Goal: Task Accomplishment & Management: Manage account settings

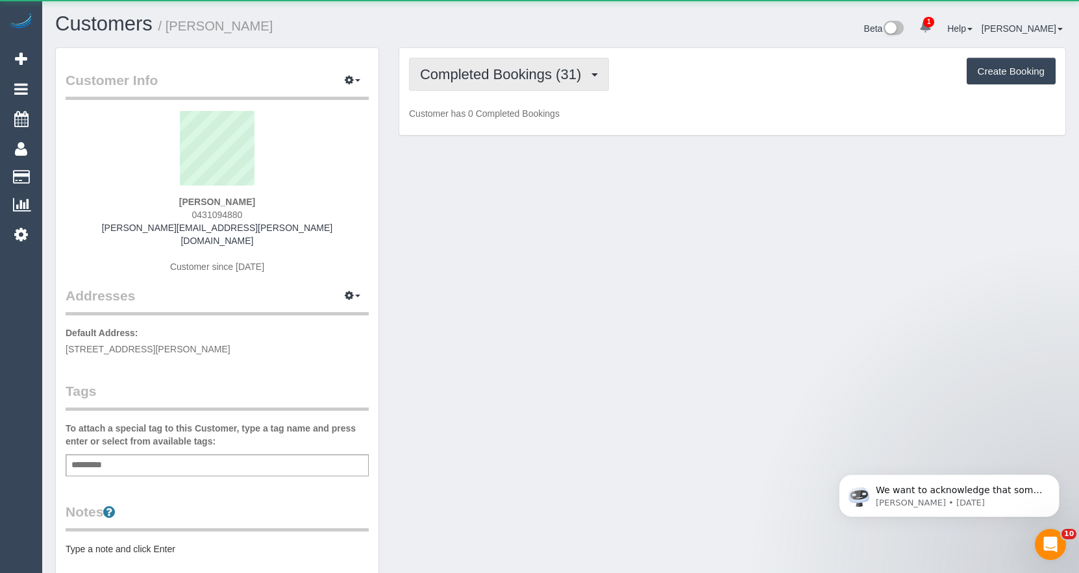
click at [545, 79] on span "Completed Bookings (31)" at bounding box center [503, 74] width 167 height 16
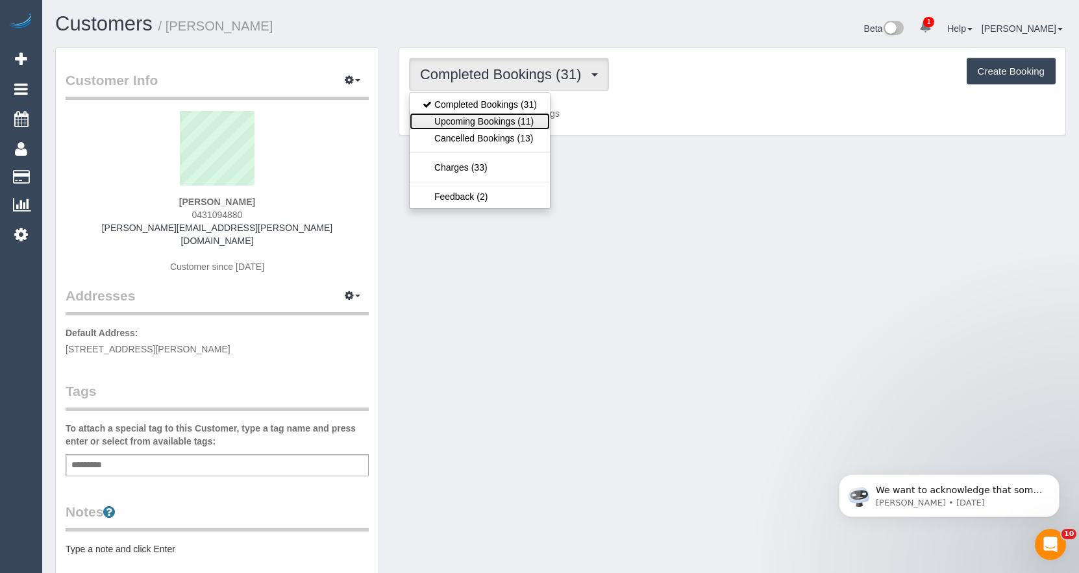
click at [506, 120] on link "Upcoming Bookings (11)" at bounding box center [480, 121] width 140 height 17
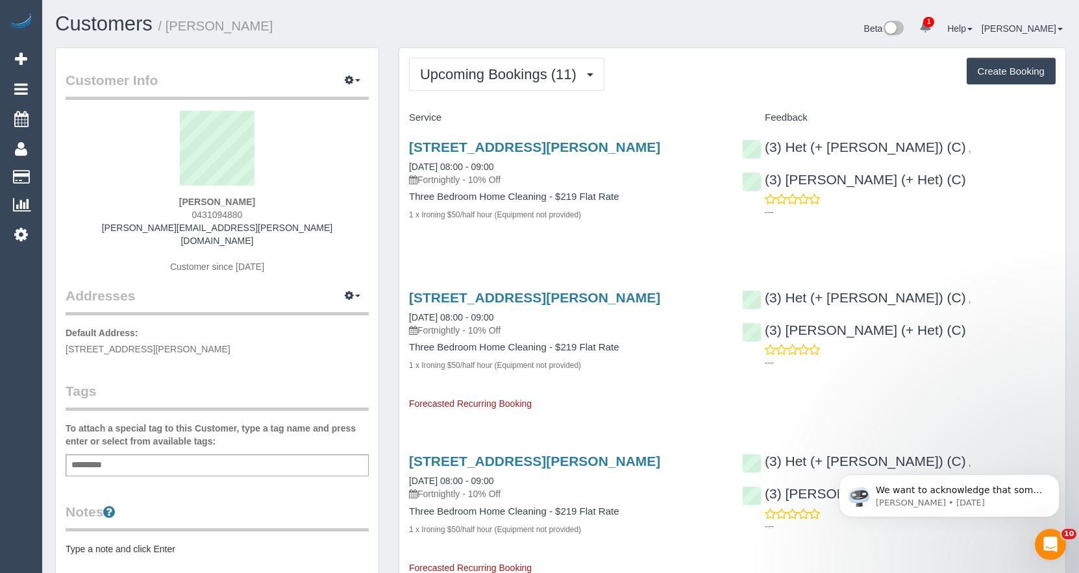
scroll to position [1985, 1079]
drag, startPoint x: 939, startPoint y: 150, endPoint x: 689, endPoint y: 160, distance: 250.1
click at [722, 153] on div "[STREET_ADDRESS][PERSON_NAME] [DATE] 08:00 - 09:00 Fortnightly - 10% Off Three …" at bounding box center [732, 188] width 666 height 118
click at [679, 138] on div "[STREET_ADDRESS][PERSON_NAME] [DATE] 08:00 - 09:00 Fortnightly - 10% Off Three …" at bounding box center [565, 188] width 333 height 118
click at [505, 79] on span "Upcoming Bookings (11)" at bounding box center [501, 74] width 163 height 16
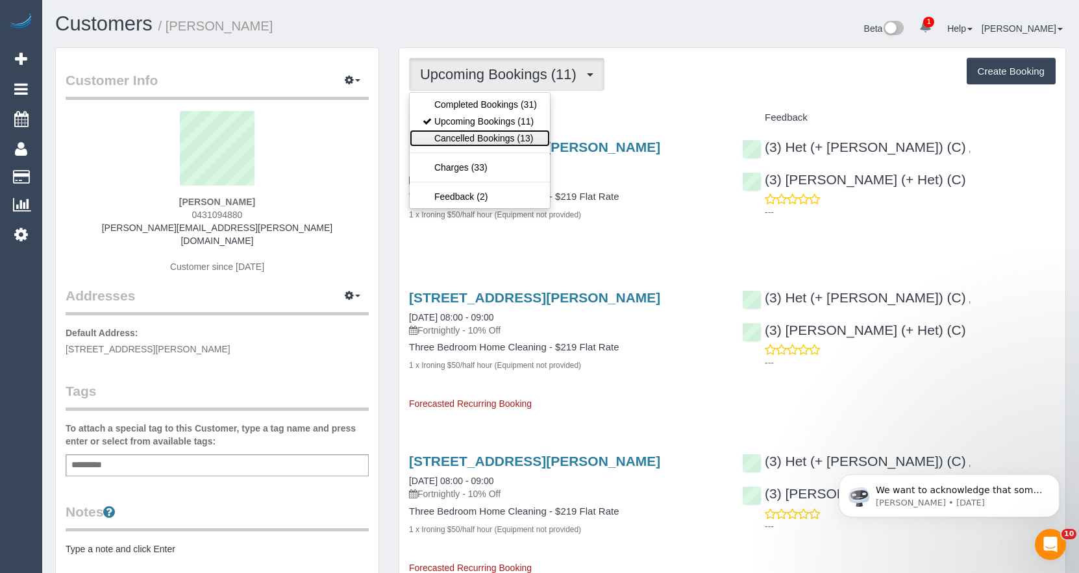
click at [489, 132] on link "Cancelled Bookings (13)" at bounding box center [480, 138] width 140 height 17
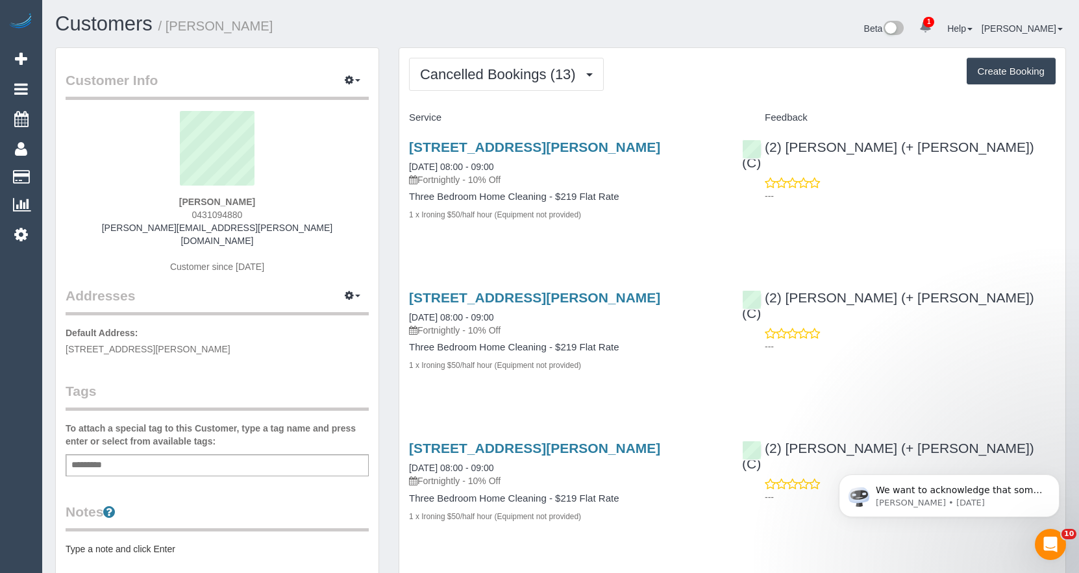
scroll to position [2156, 1079]
click at [513, 77] on span "Cancelled Bookings (13)" at bounding box center [501, 74] width 162 height 16
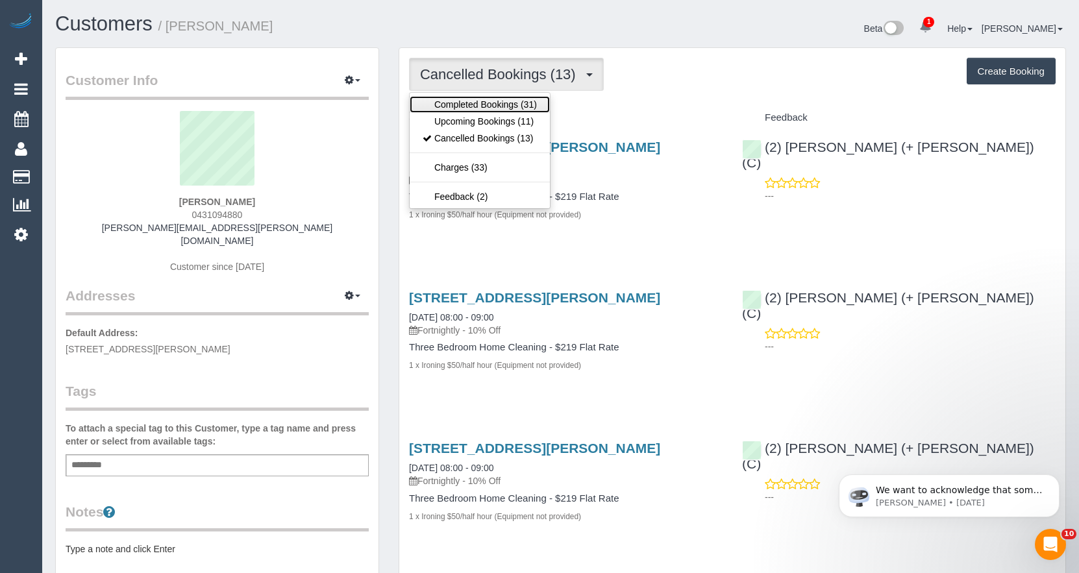
click at [497, 106] on link "Completed Bookings (31)" at bounding box center [480, 104] width 140 height 17
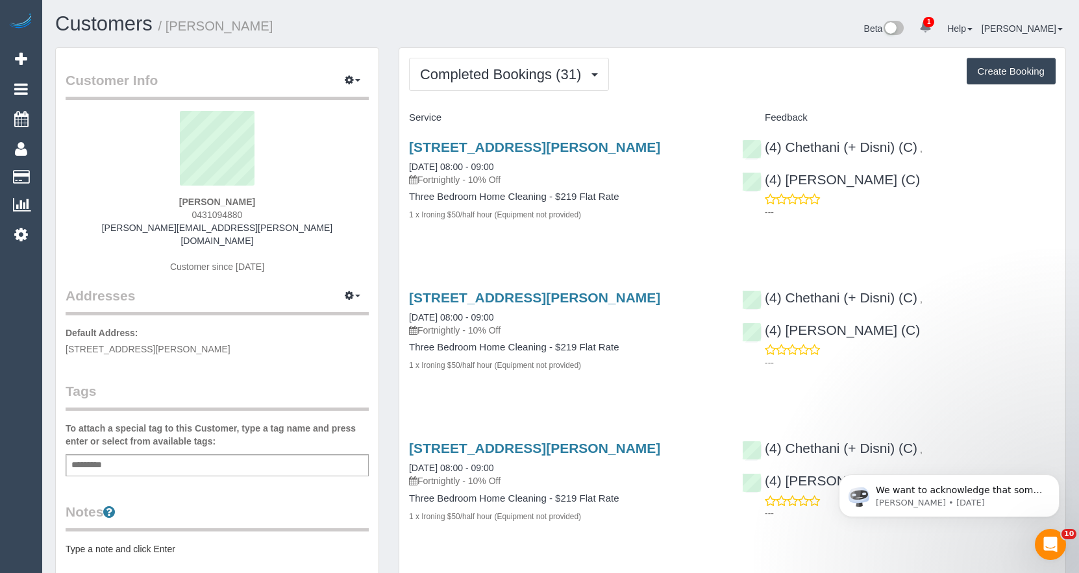
scroll to position [3964, 1079]
click at [501, 87] on button "Completed Bookings (31)" at bounding box center [509, 74] width 200 height 33
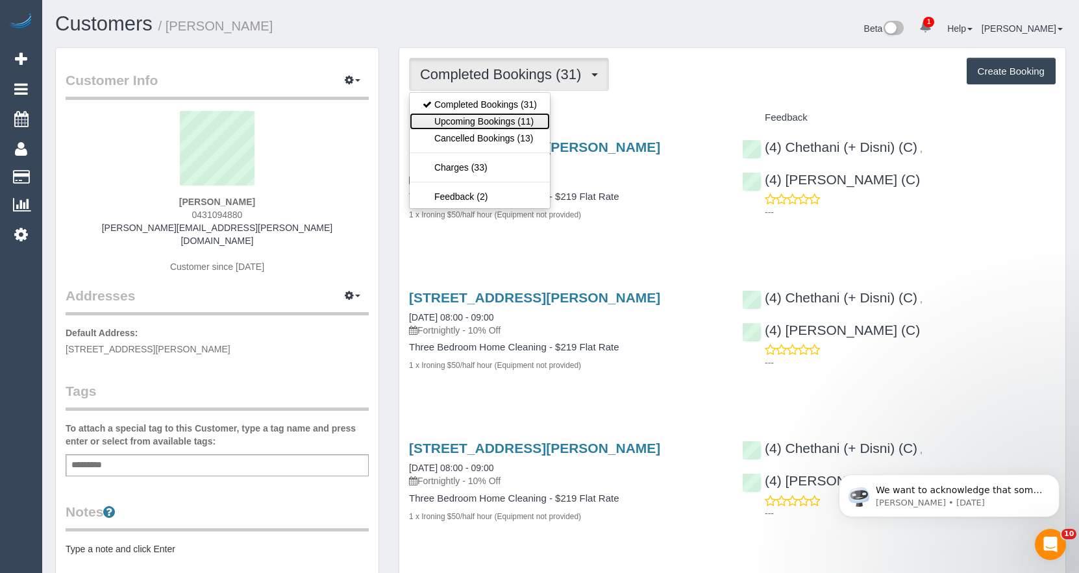
click at [489, 119] on link "Upcoming Bookings (11)" at bounding box center [480, 121] width 140 height 17
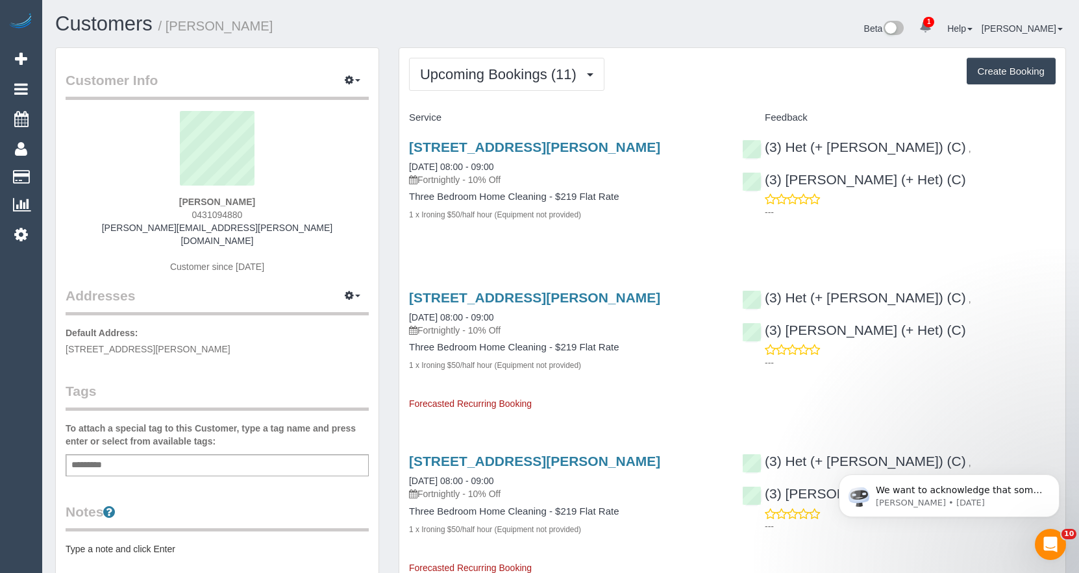
scroll to position [1985, 1079]
click at [486, 73] on span "Upcoming Bookings (11)" at bounding box center [501, 74] width 163 height 16
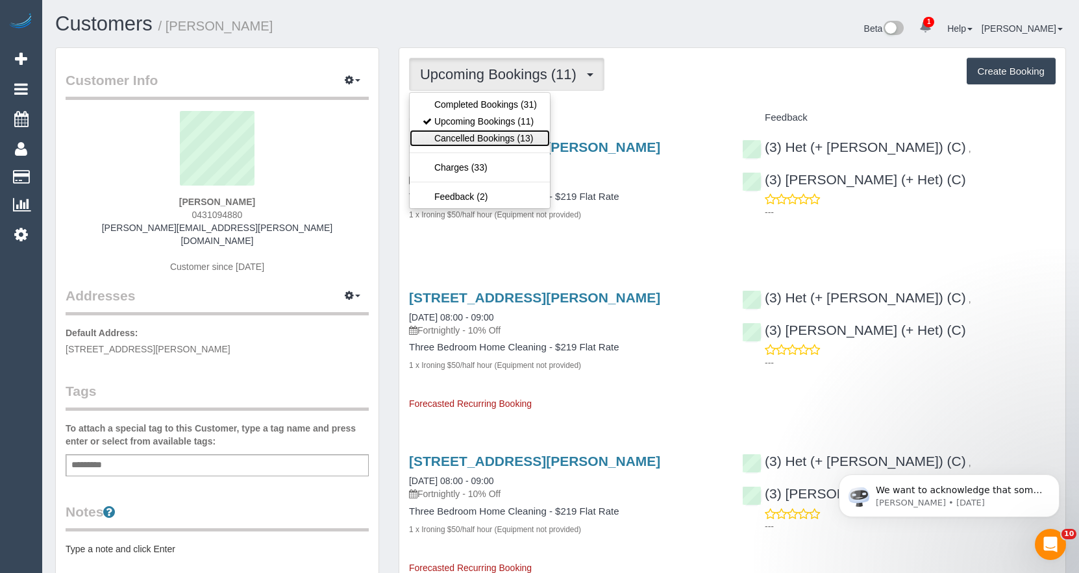
click at [478, 136] on link "Cancelled Bookings (13)" at bounding box center [480, 138] width 140 height 17
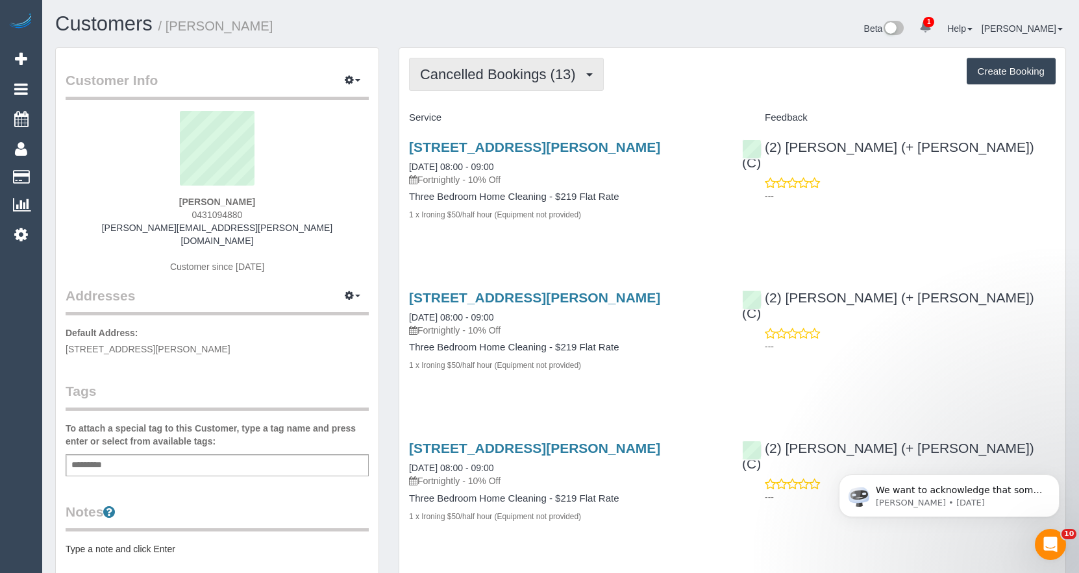
scroll to position [2156, 1079]
click at [478, 70] on span "Cancelled Bookings (13)" at bounding box center [501, 74] width 162 height 16
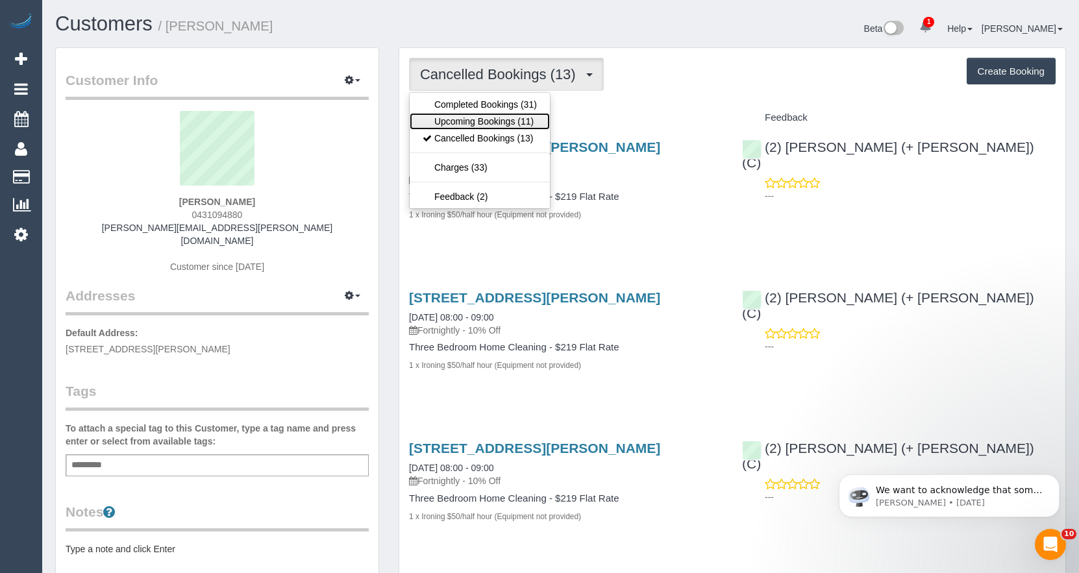
click at [471, 113] on link "Upcoming Bookings (11)" at bounding box center [480, 121] width 140 height 17
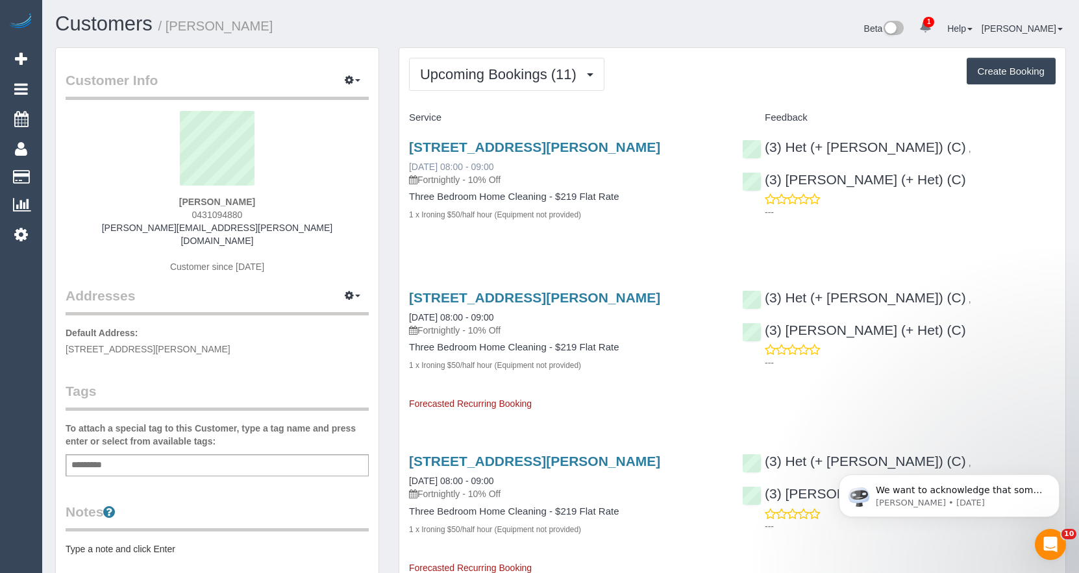
scroll to position [1985, 1079]
click at [20, 233] on icon at bounding box center [21, 235] width 14 height 16
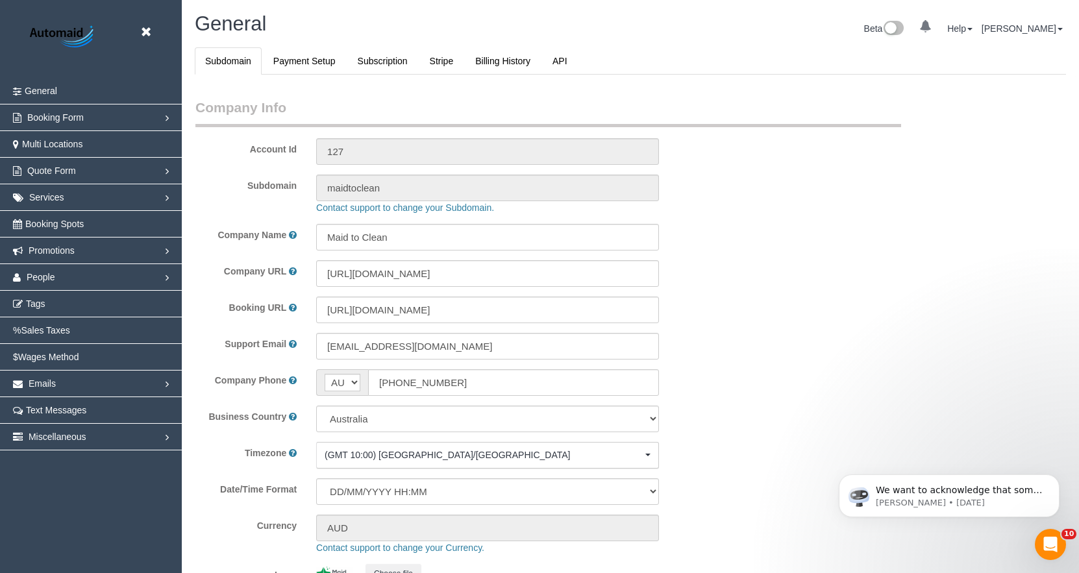
select select "1"
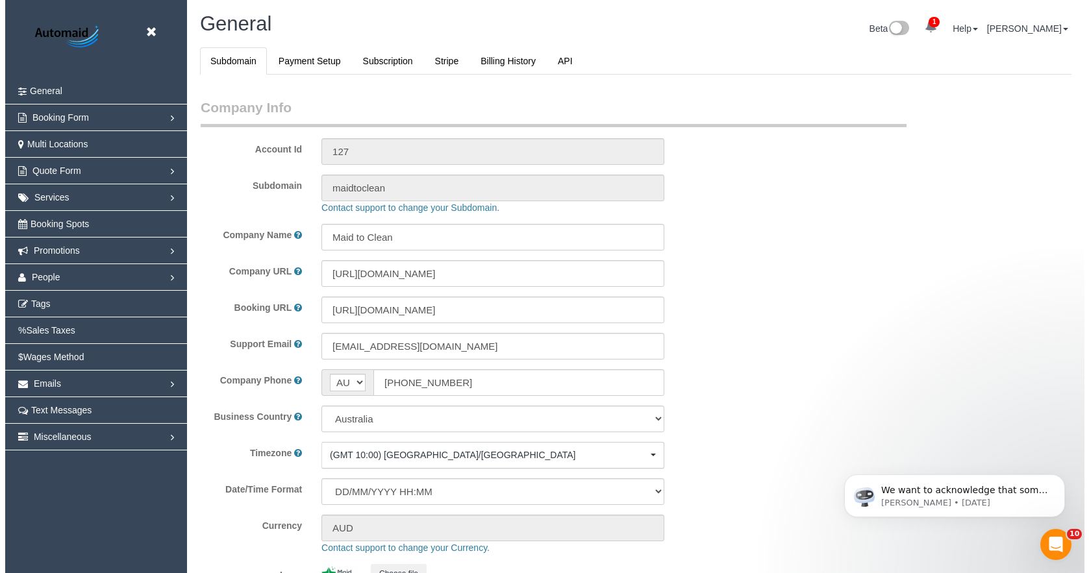
scroll to position [2967, 1079]
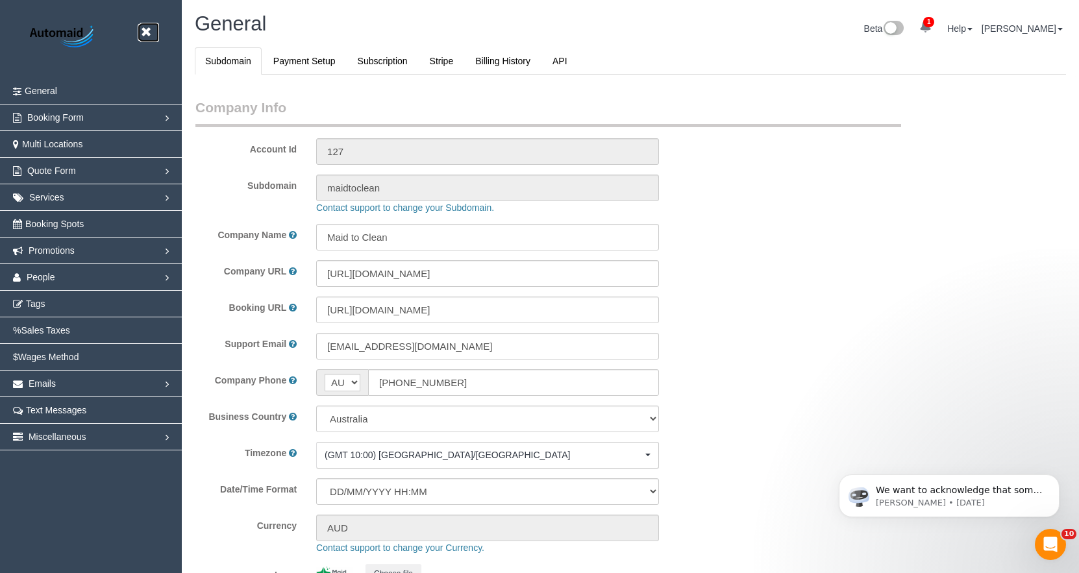
drag, startPoint x: 145, startPoint y: 35, endPoint x: 119, endPoint y: 85, distance: 56.3
click at [145, 35] on icon at bounding box center [146, 32] width 16 height 16
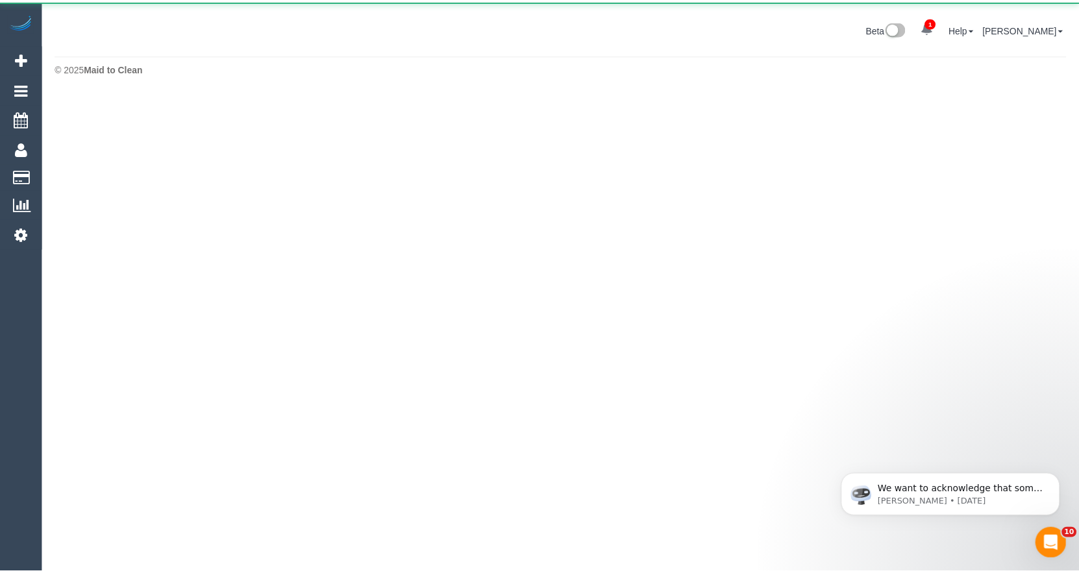
scroll to position [64819, 63824]
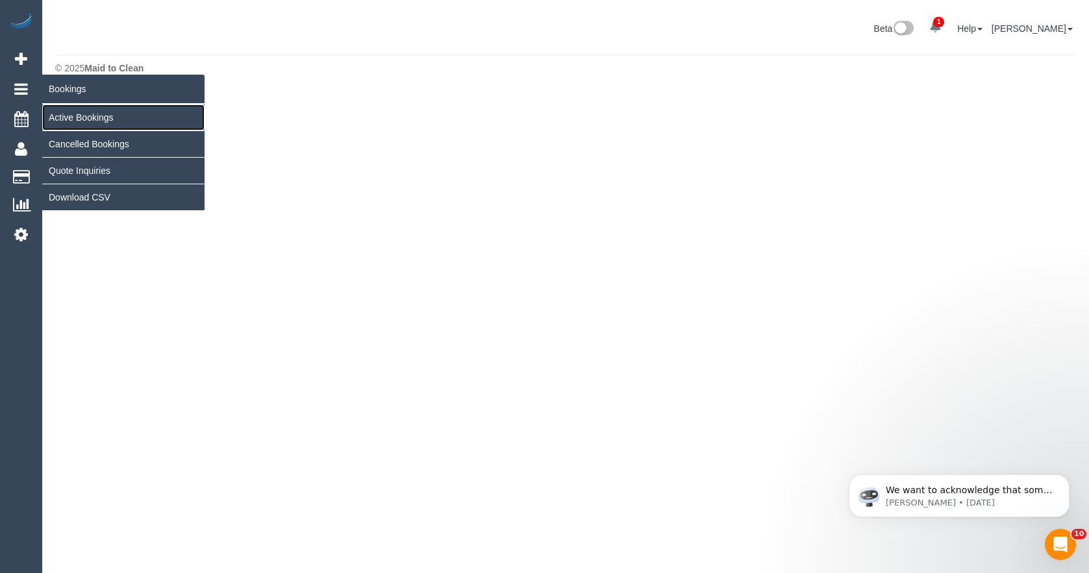
click at [71, 114] on link "Active Bookings" at bounding box center [123, 118] width 162 height 26
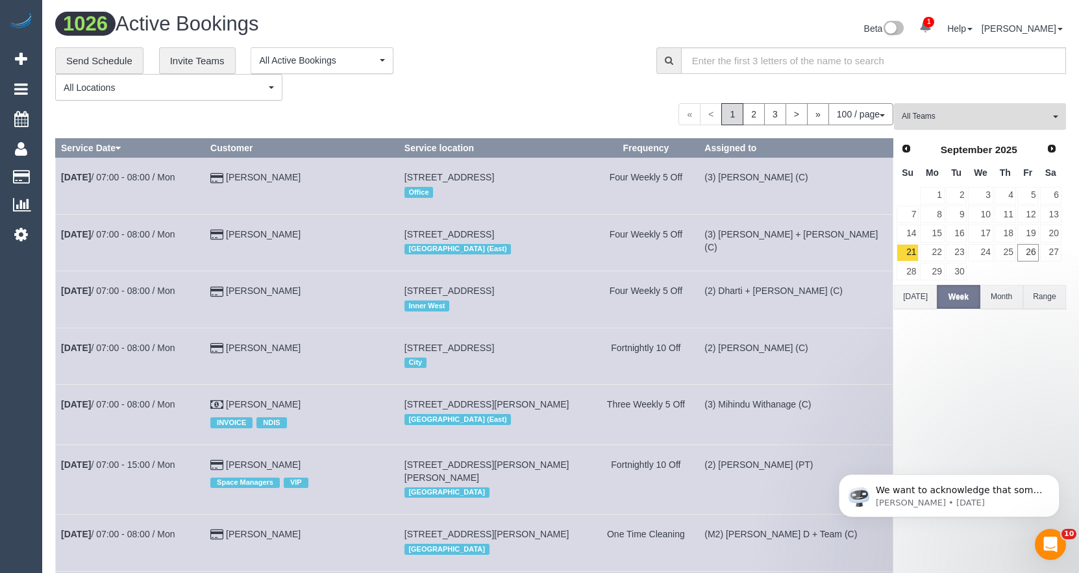
click at [937, 119] on span "All Teams" at bounding box center [976, 116] width 148 height 11
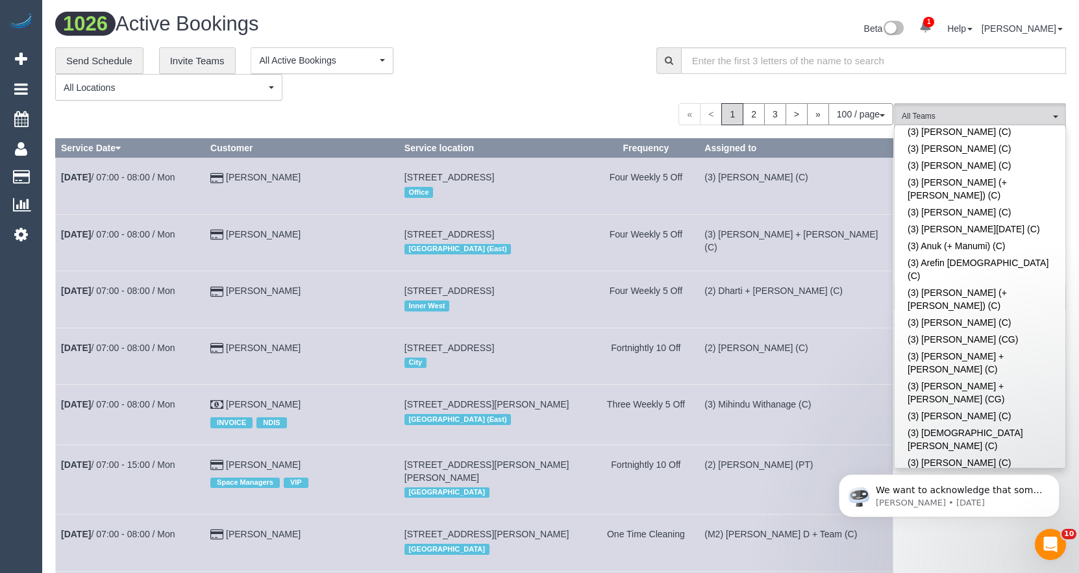
scroll to position [2012, 0]
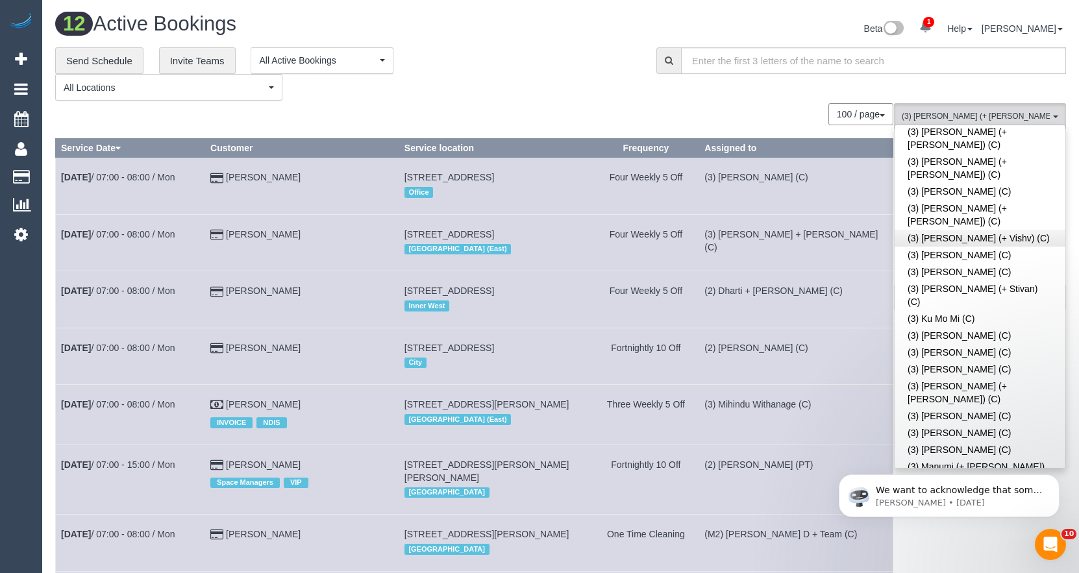
scroll to position [3116, 0]
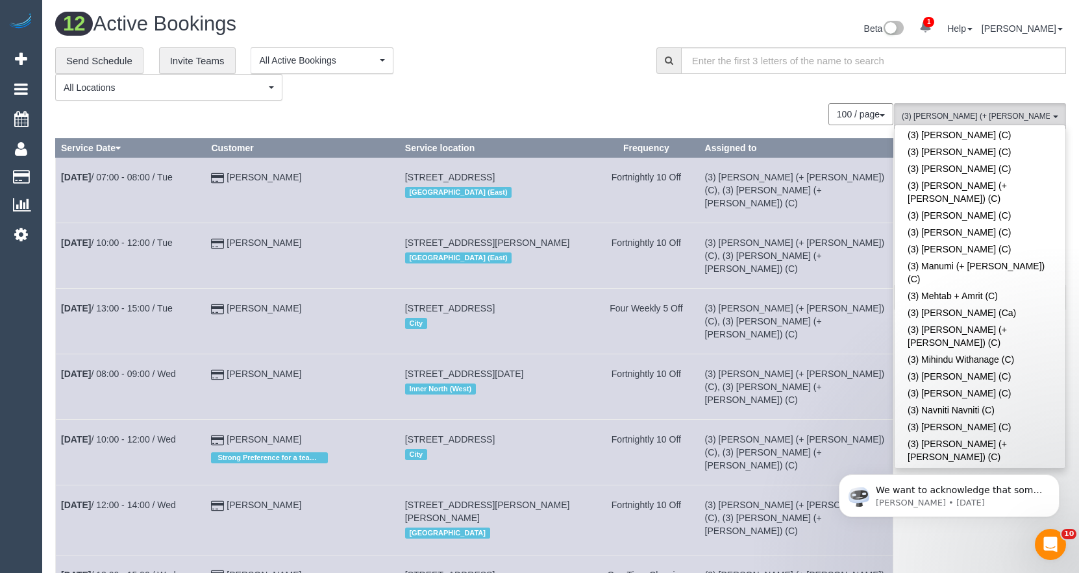
click at [994, 110] on button "(3) Felipe (+ Tatiana) (C) , (3) Tatiana (+ Felipe) (C) All Teams" at bounding box center [980, 116] width 172 height 27
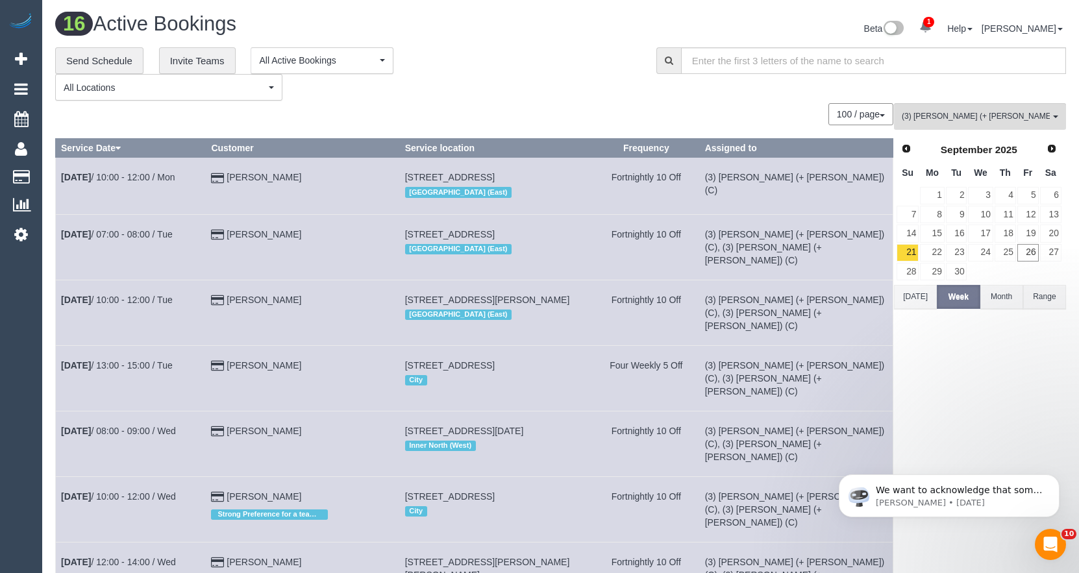
click at [909, 297] on button "Today" at bounding box center [915, 297] width 43 height 24
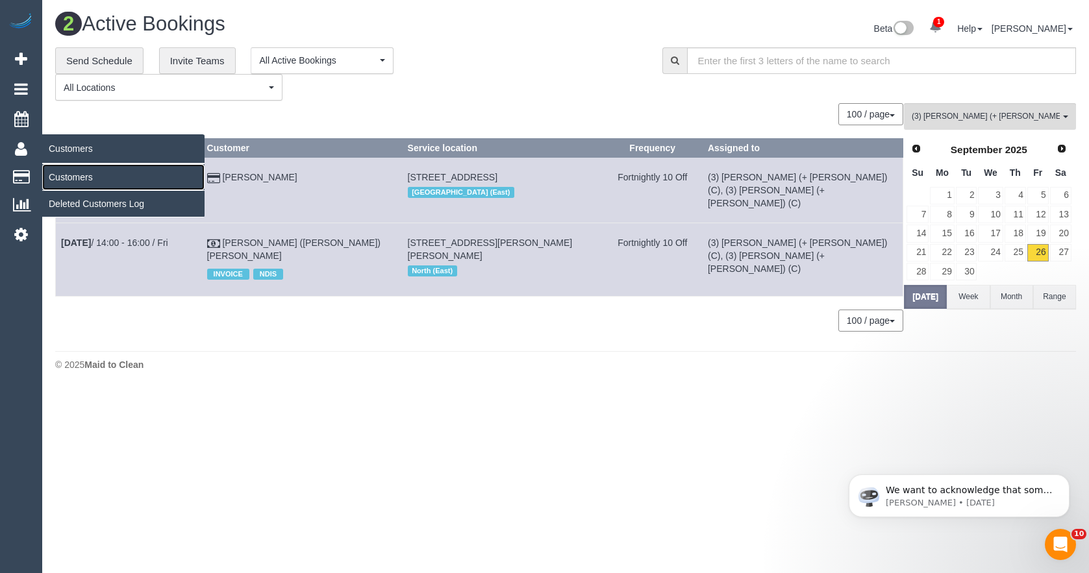
click at [61, 178] on link "Customers" at bounding box center [123, 177] width 162 height 26
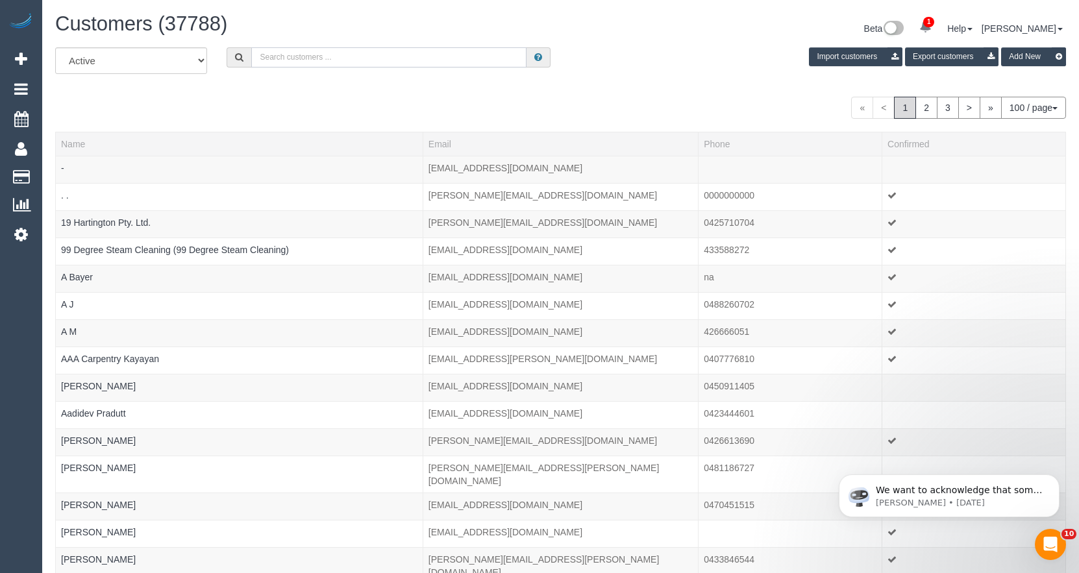
click at [304, 59] on input "text" at bounding box center [388, 57] width 275 height 20
paste input "0401 085 070"
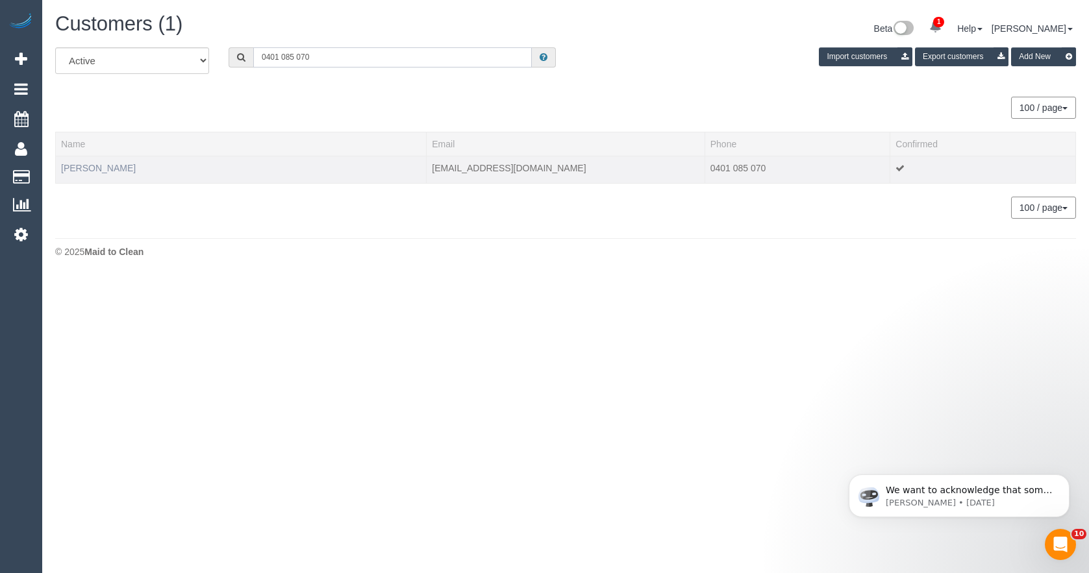
type input "0401 085 070"
click at [73, 167] on link "[PERSON_NAME]" at bounding box center [98, 168] width 75 height 10
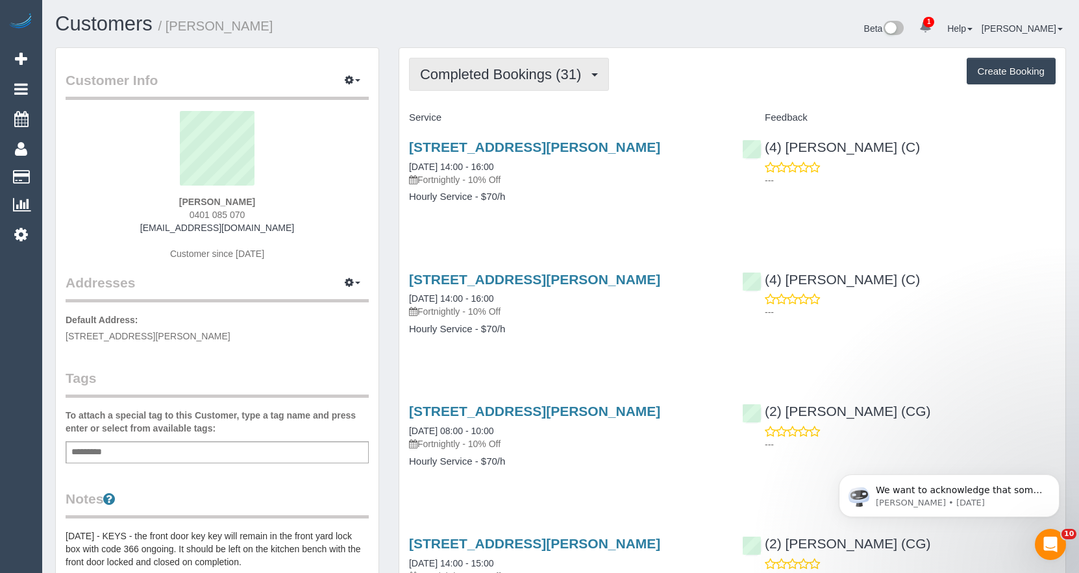
click at [479, 82] on button "Completed Bookings (31)" at bounding box center [509, 74] width 200 height 33
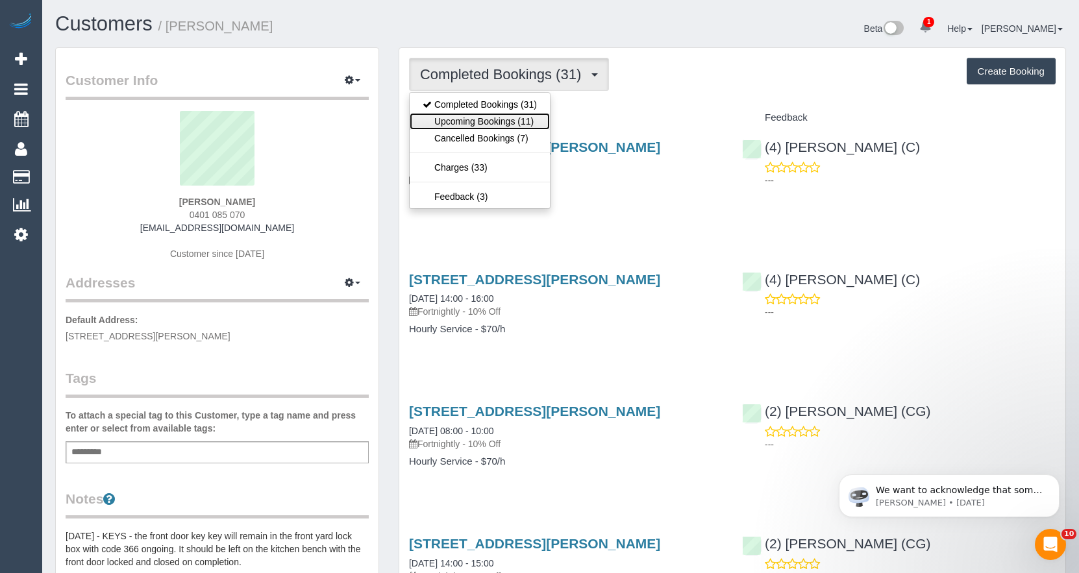
click at [478, 120] on link "Upcoming Bookings (11)" at bounding box center [480, 121] width 140 height 17
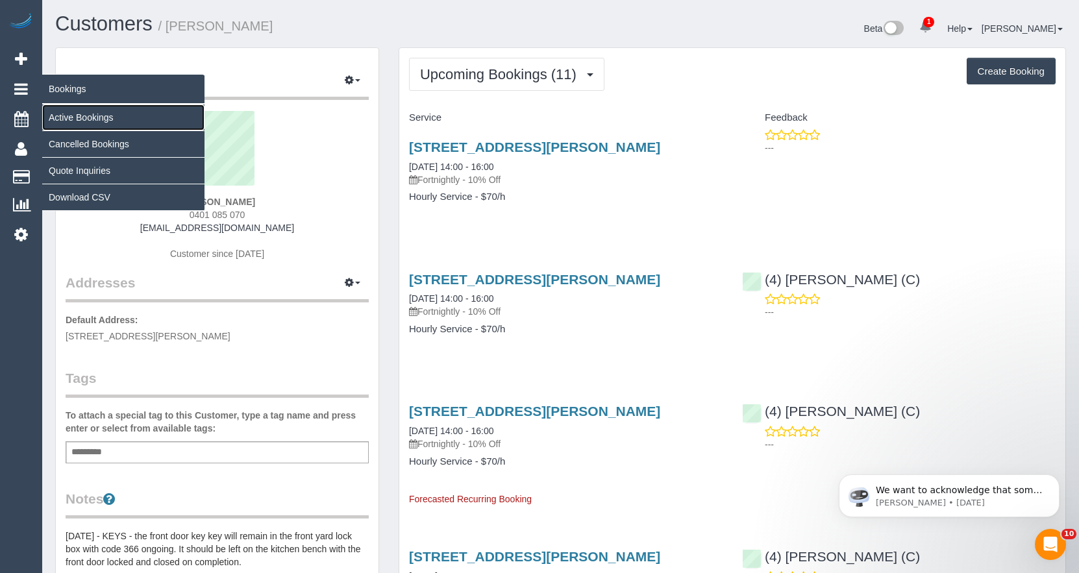
click at [71, 116] on link "Active Bookings" at bounding box center [123, 118] width 162 height 26
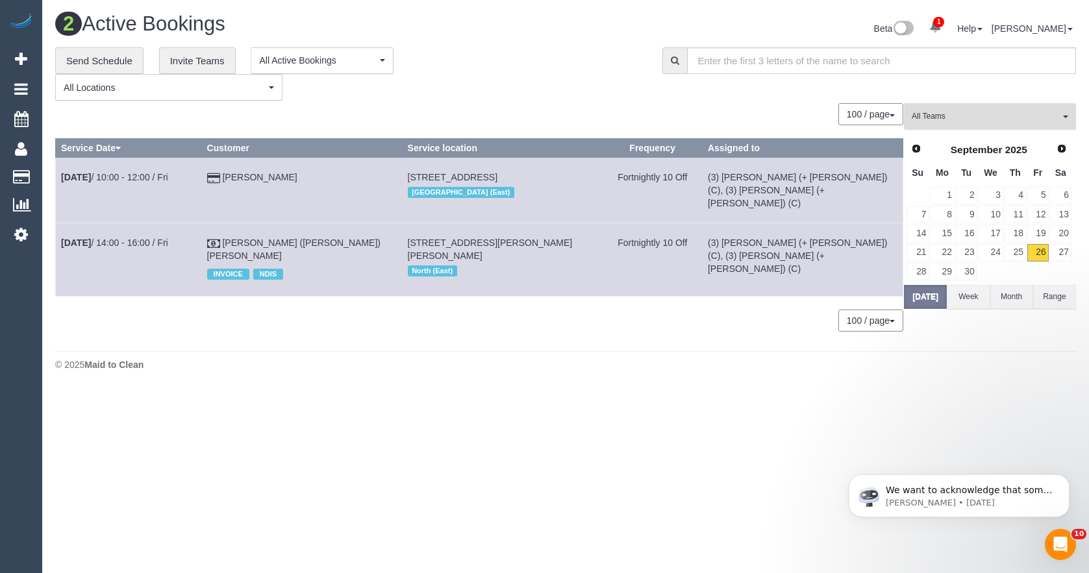
click at [983, 112] on span "All Teams" at bounding box center [985, 116] width 148 height 11
click at [960, 140] on link "Remove Team Filters" at bounding box center [989, 137] width 171 height 17
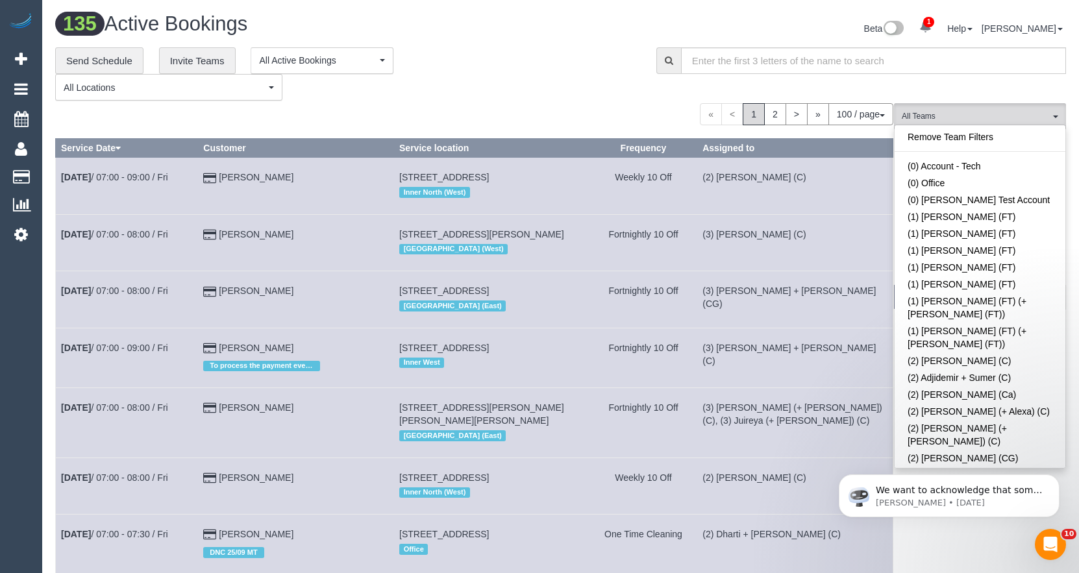
scroll to position [3397, 0]
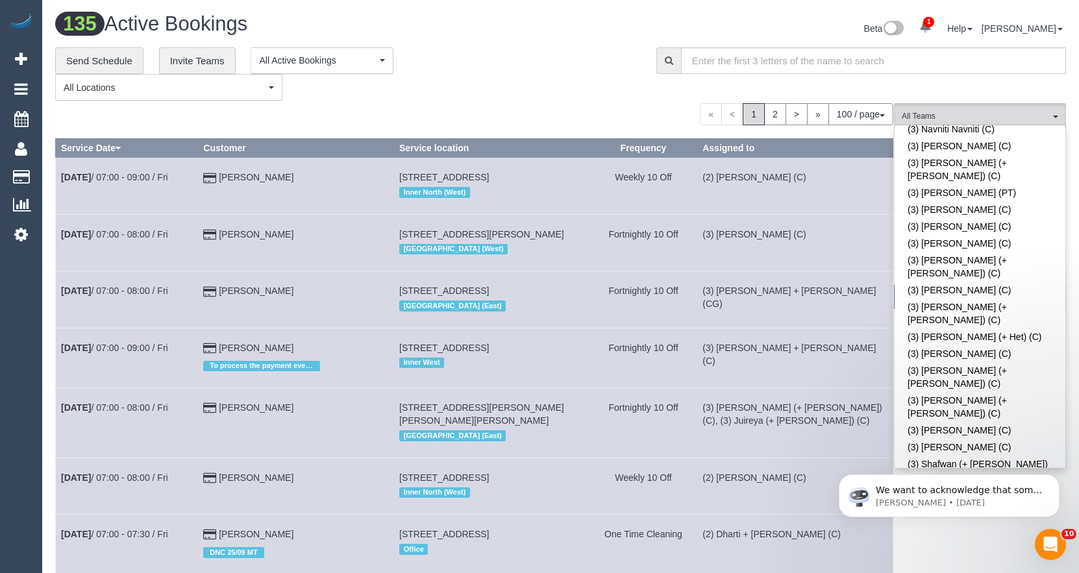
click at [953, 107] on button "(4) Imanuil Afiuo (C) All Teams" at bounding box center [980, 116] width 172 height 27
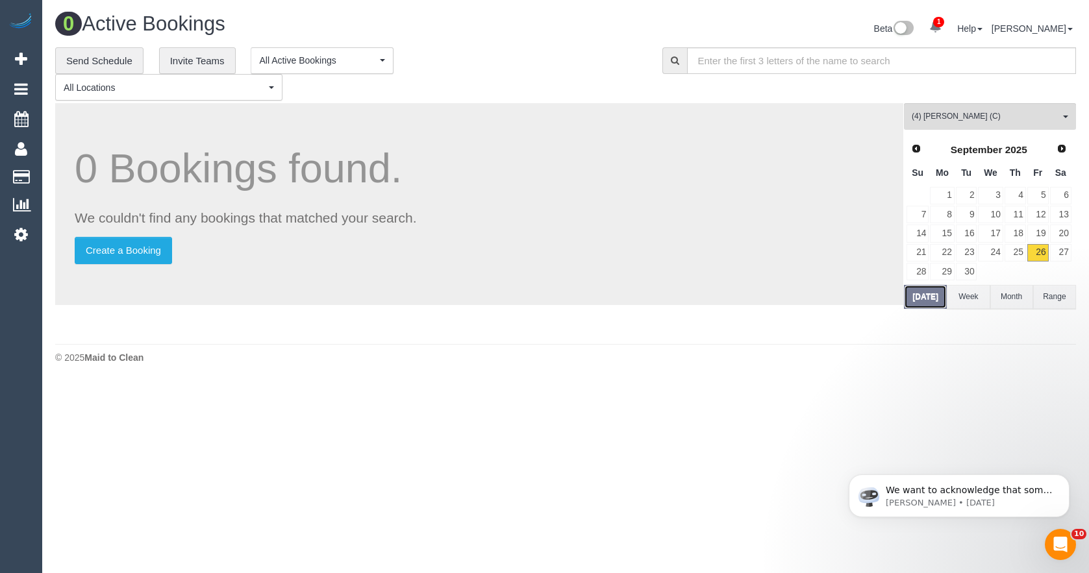
click at [932, 294] on button "[DATE]" at bounding box center [925, 297] width 43 height 24
click at [27, 230] on icon at bounding box center [21, 235] width 14 height 16
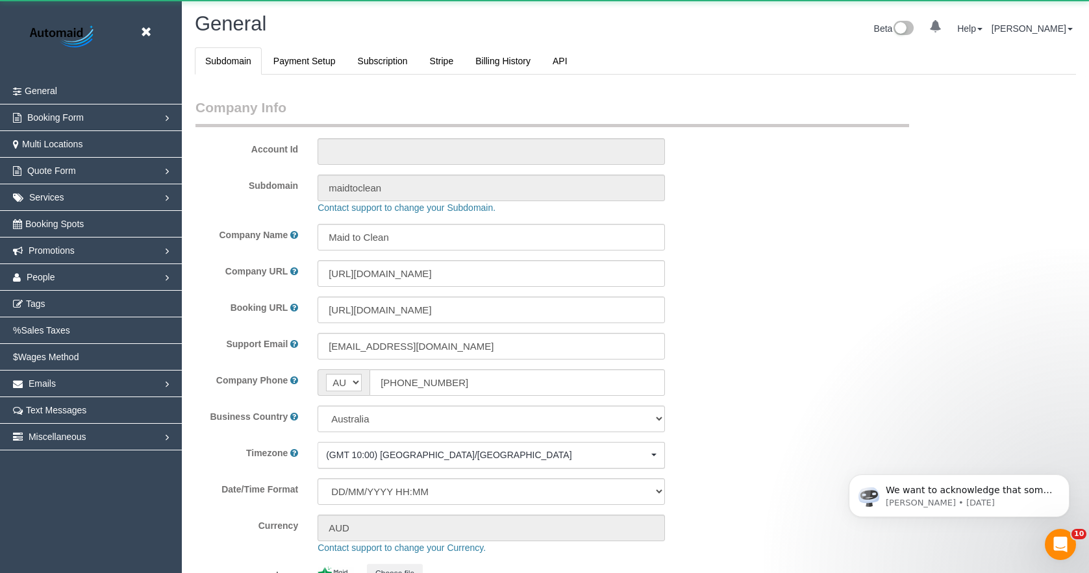
select select "1"
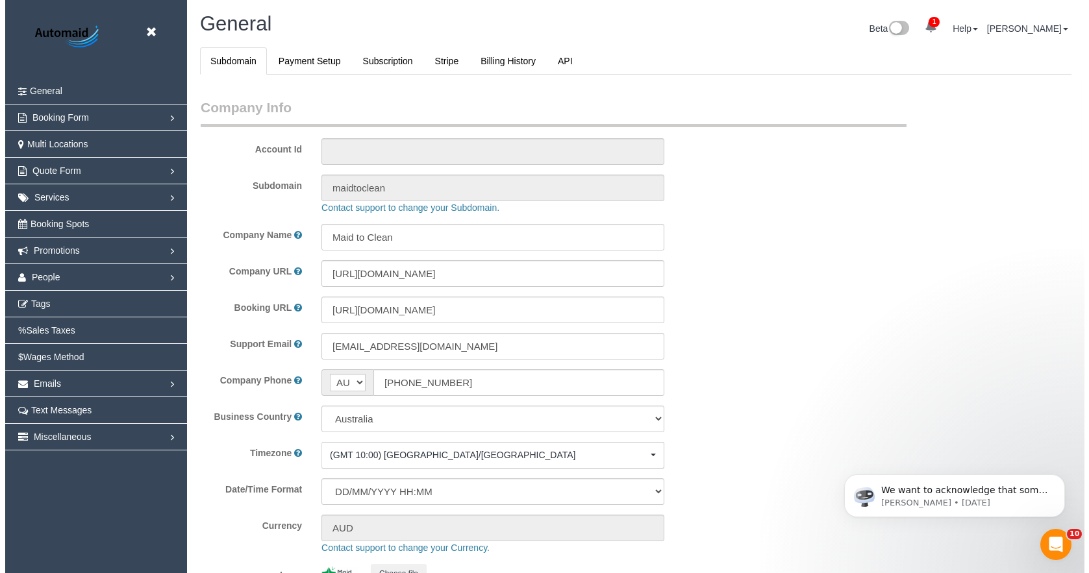
scroll to position [2967, 1079]
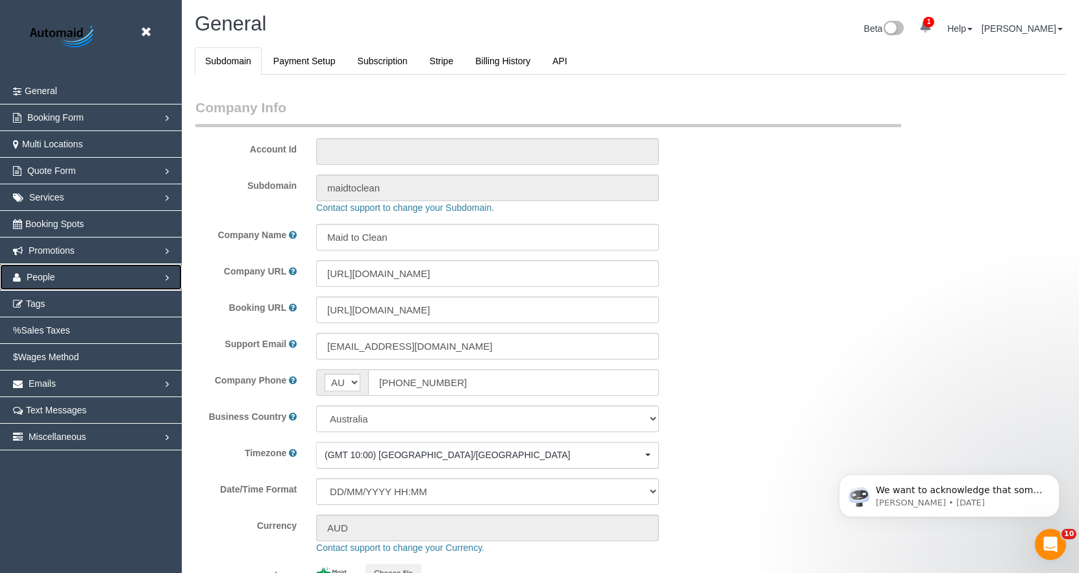
click at [61, 278] on link "People" at bounding box center [91, 277] width 182 height 26
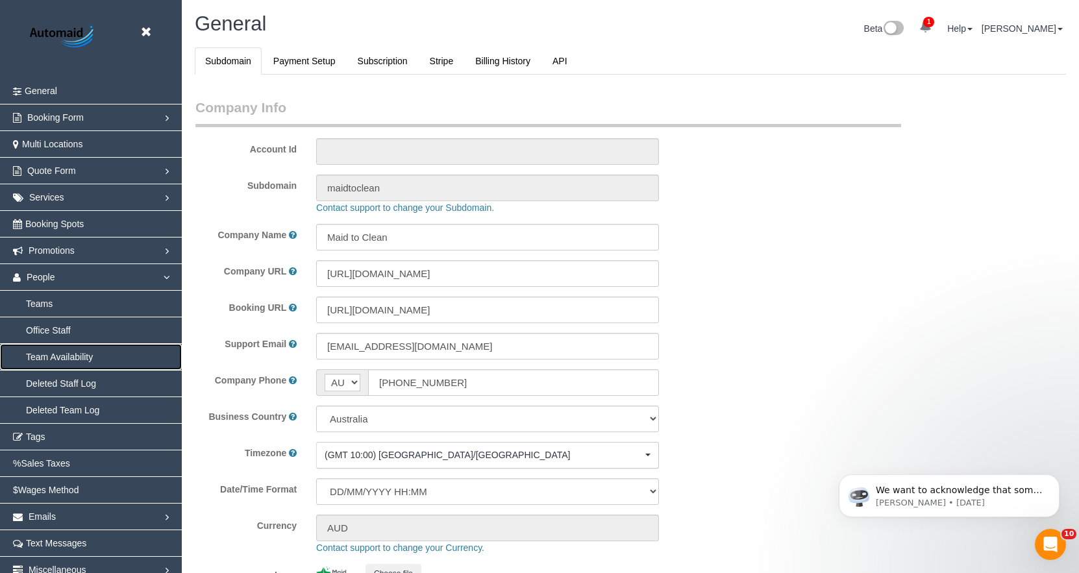
click at [60, 347] on link "Team Availability" at bounding box center [91, 357] width 182 height 26
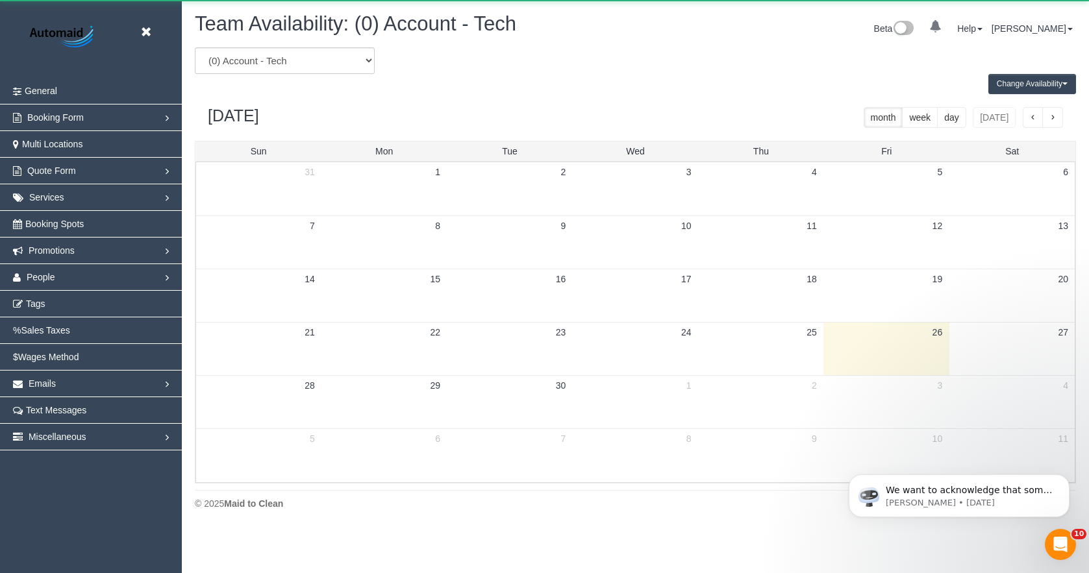
scroll to position [528, 1089]
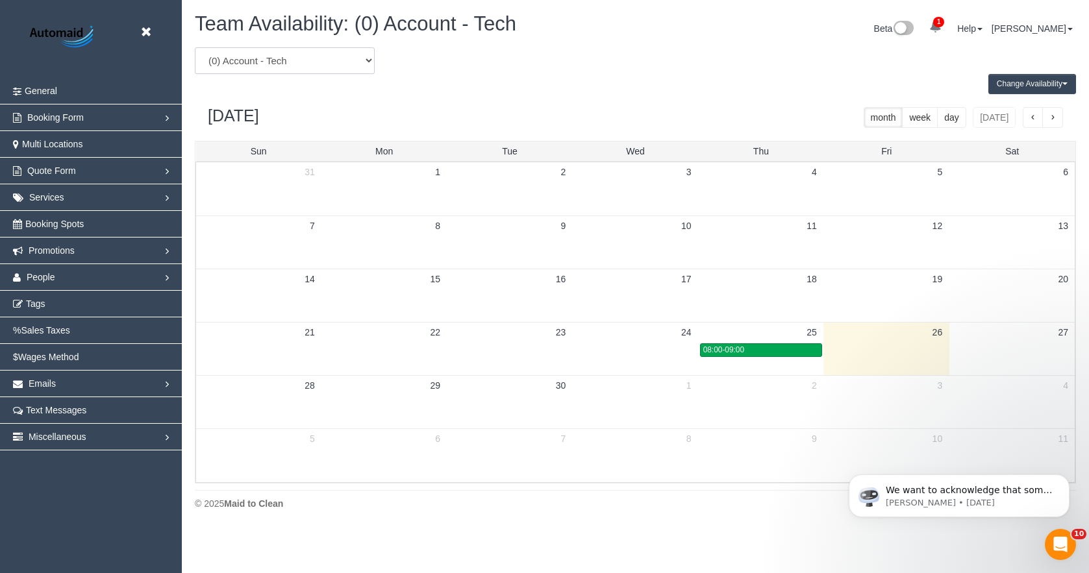
click at [238, 57] on select "(0) Account - Tech (0) Office (0) Raunak Test Account (1) Debbie Brodjanac (FT)…" at bounding box center [285, 60] width 180 height 27
select select "number:74364"
click at [195, 47] on select "(0) Account - Tech (0) Office (0) Raunak Test Account (1) Debbie Brodjanac (FT)…" at bounding box center [285, 60] width 180 height 27
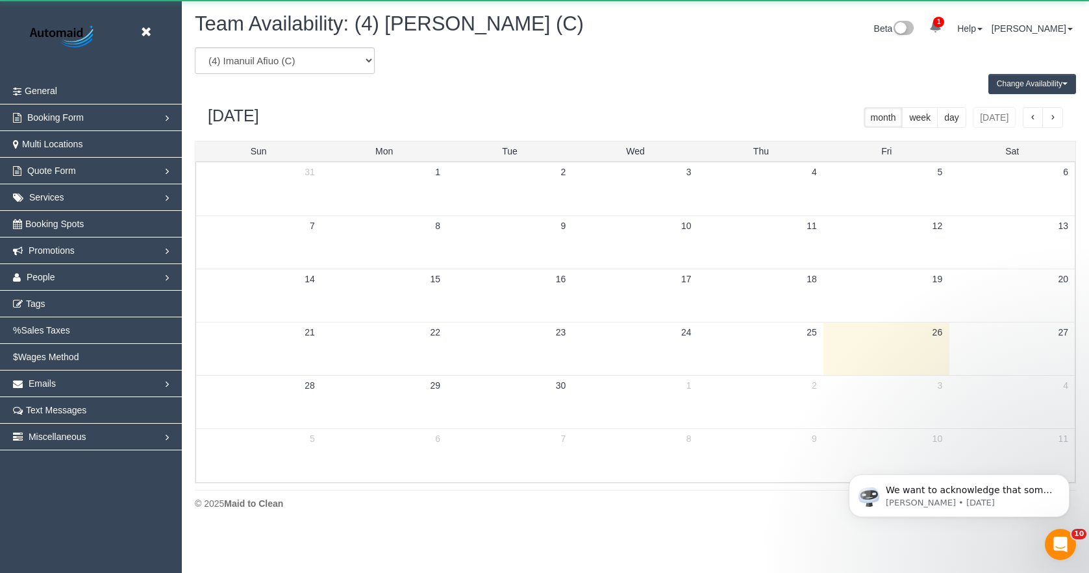
scroll to position [64383, 63824]
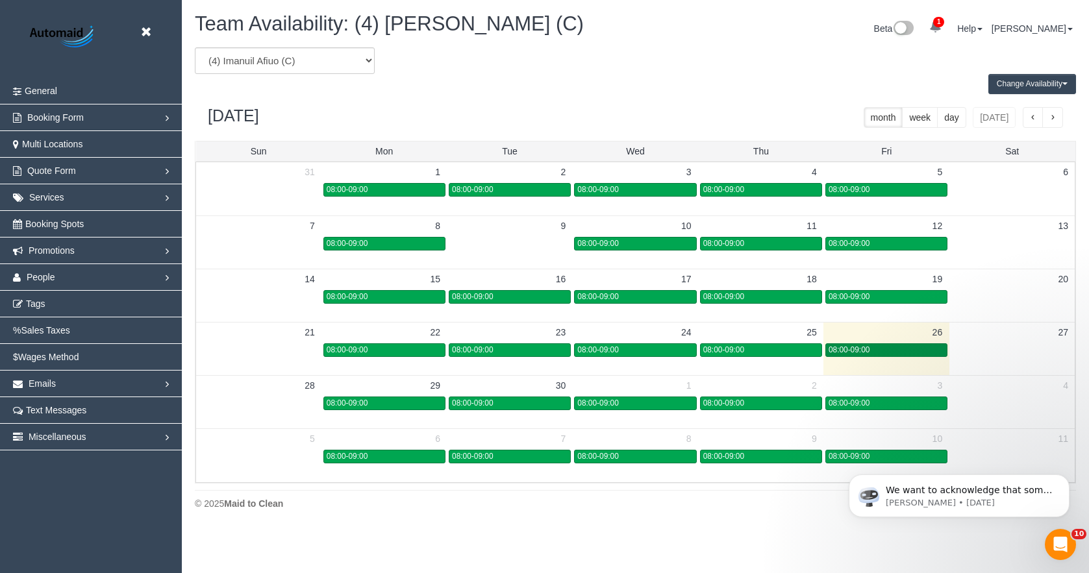
click at [863, 347] on span "08:00-09:00" at bounding box center [848, 349] width 41 height 9
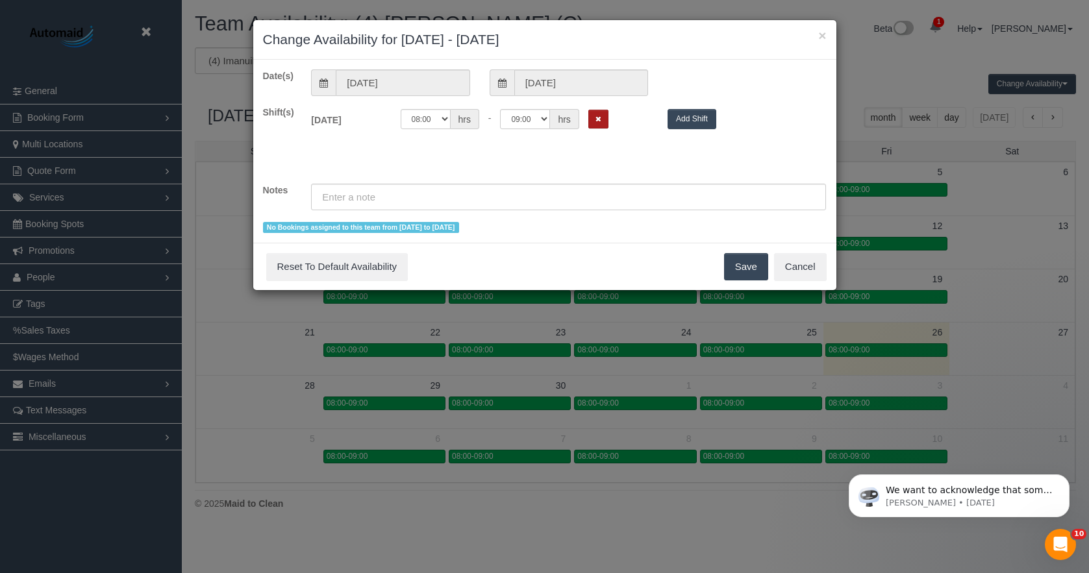
click at [606, 120] on button "Remove Shift" at bounding box center [598, 119] width 20 height 19
click at [746, 265] on button "Save" at bounding box center [746, 266] width 44 height 27
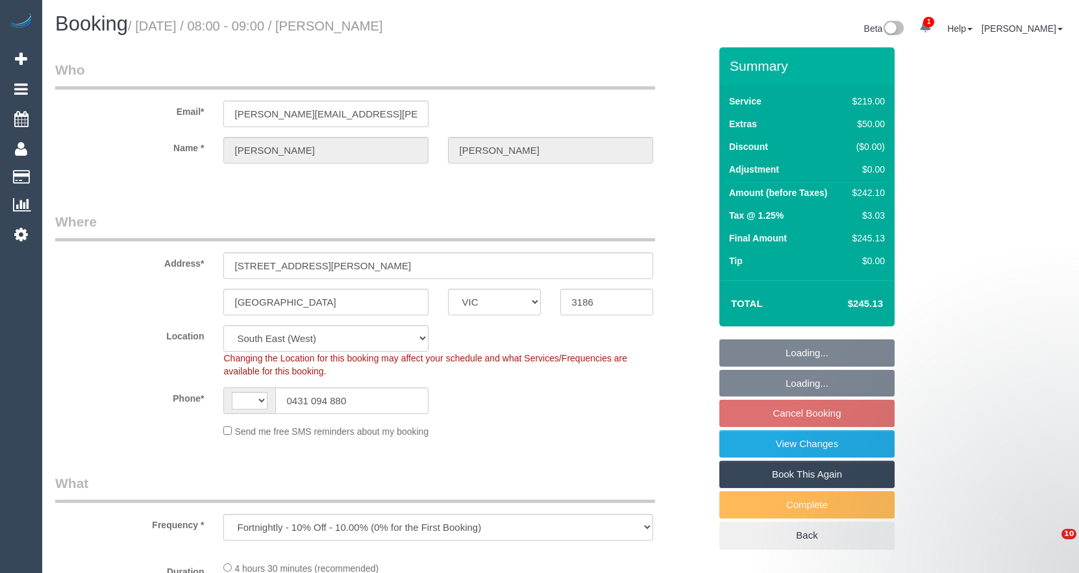
select select "VIC"
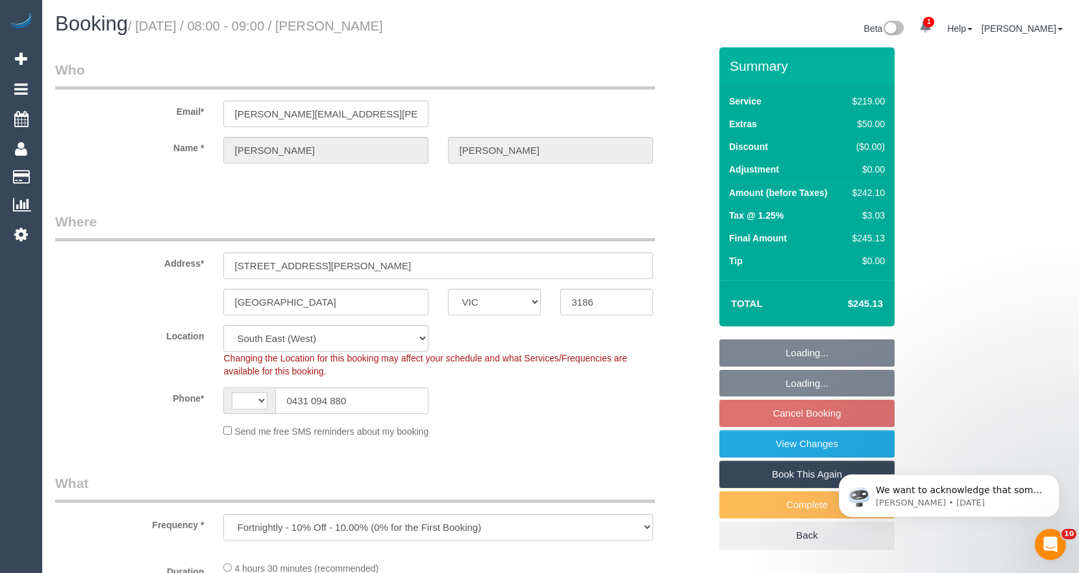
select select "string:stripe-pm_1P2r7t2GScqysDRVmyPUgNrE"
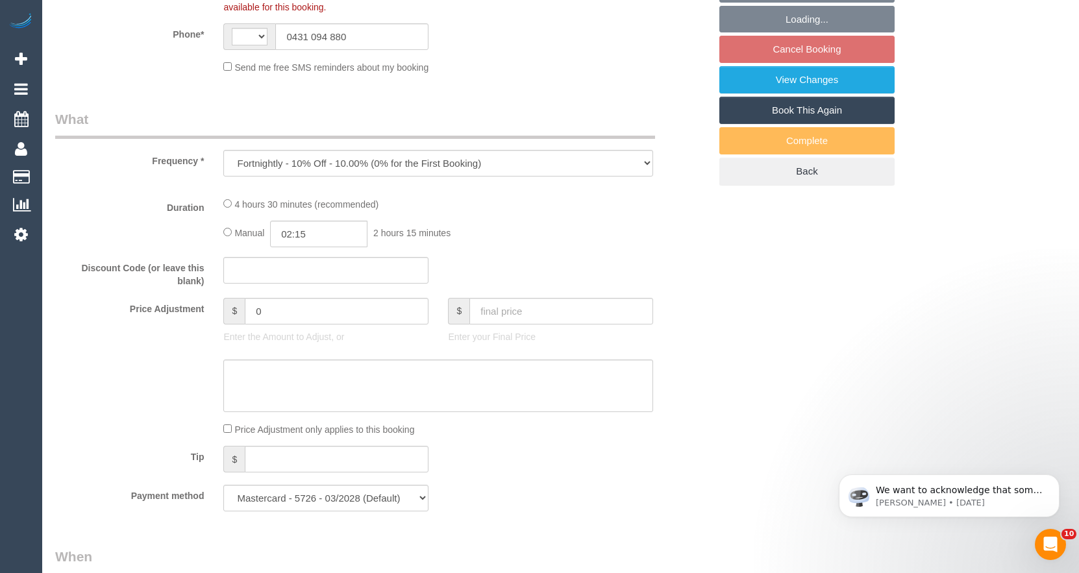
select select "object:471"
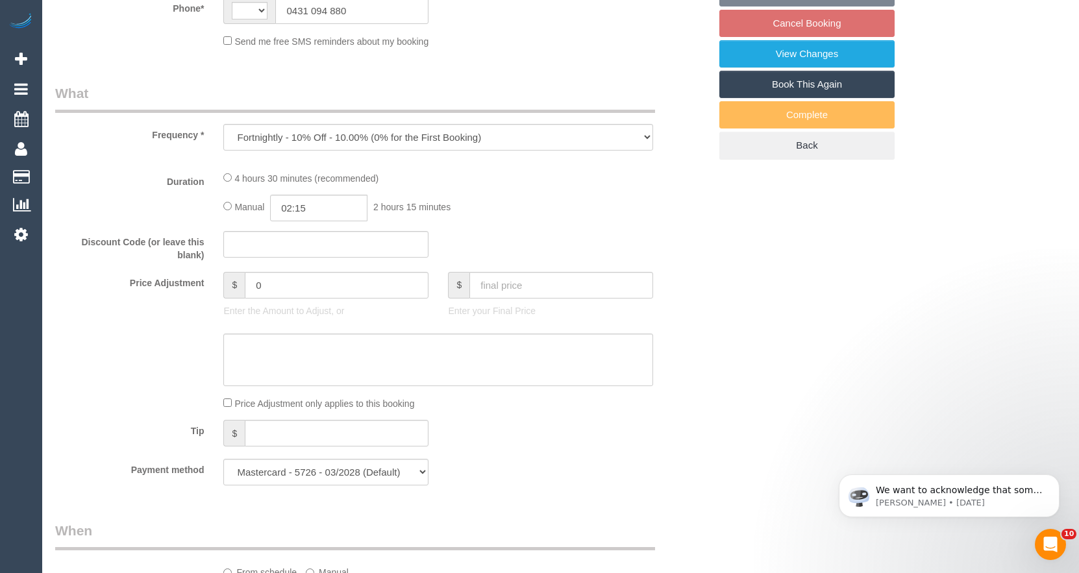
select select "string:AU"
select select "number:28"
select select "number:14"
select select "number:19"
select select "number:25"
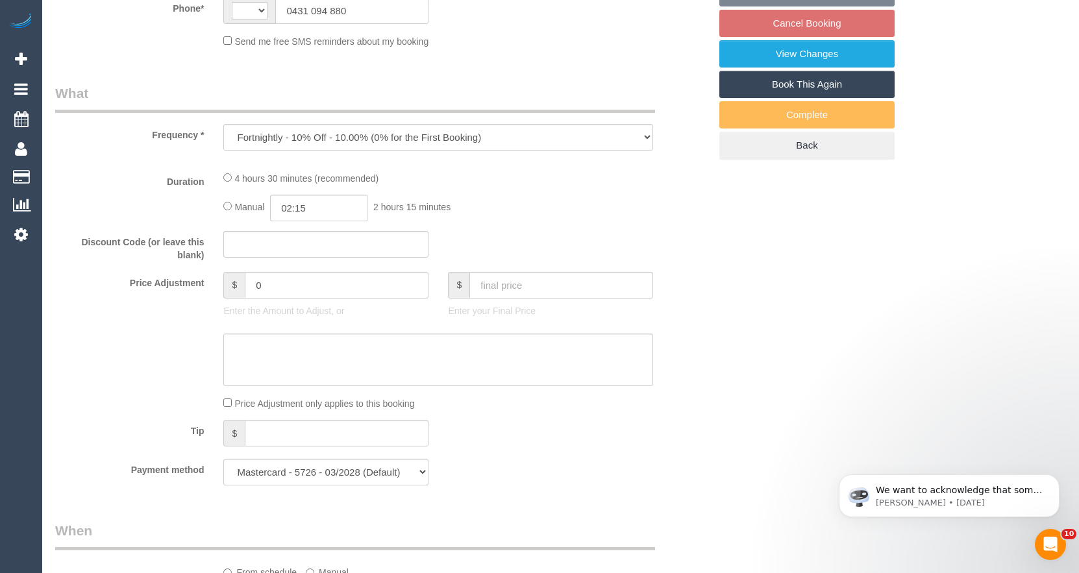
select select "number:34"
select select "number:12"
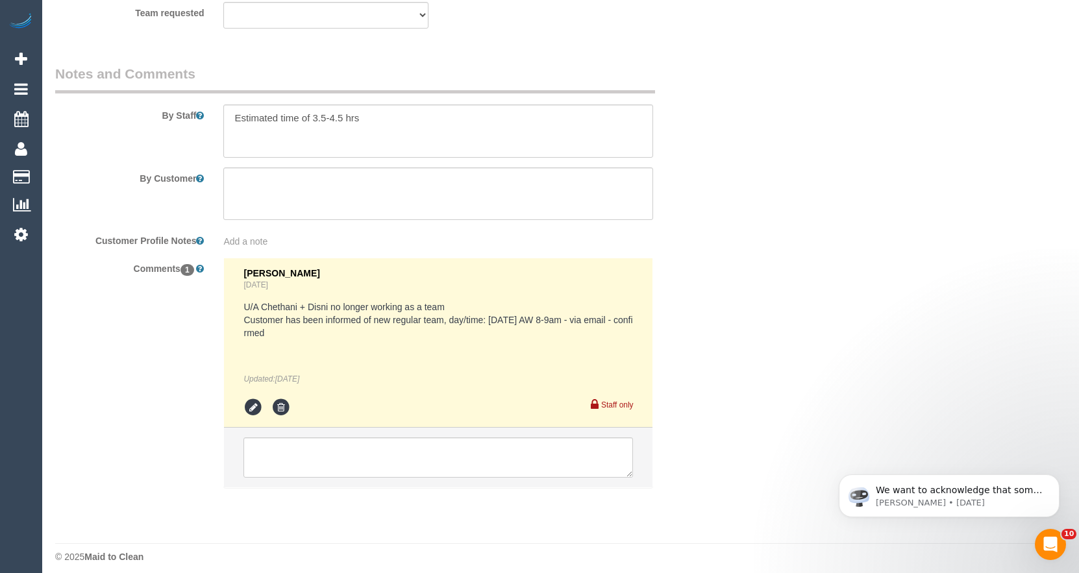
scroll to position [2165, 0]
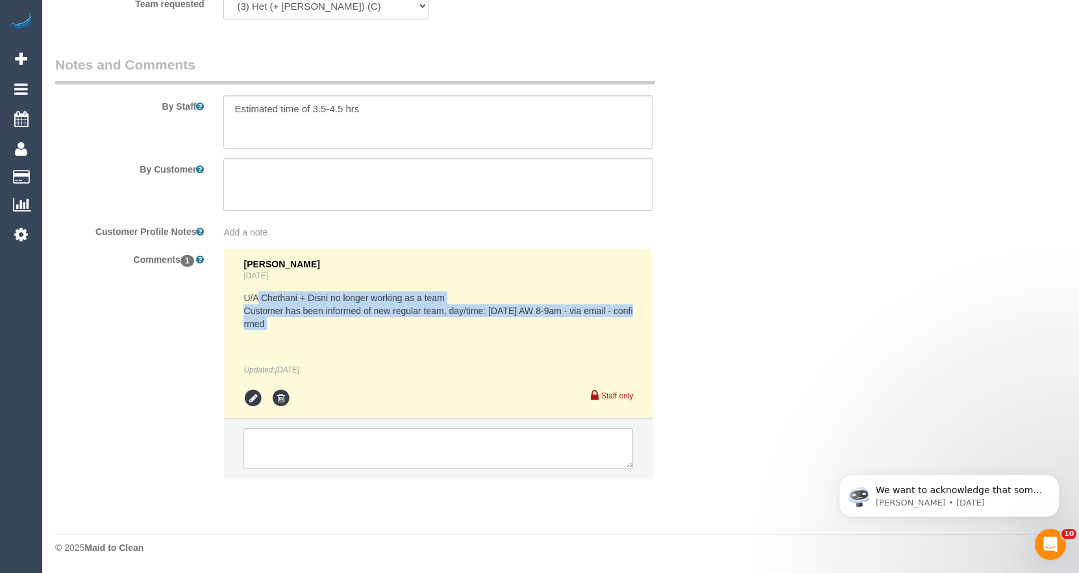
drag, startPoint x: 257, startPoint y: 299, endPoint x: 421, endPoint y: 334, distance: 168.1
click at [421, 334] on div "U/A Chethani + Disni no longer working as a team Customer has been informed of …" at bounding box center [437, 333] width 389 height 84
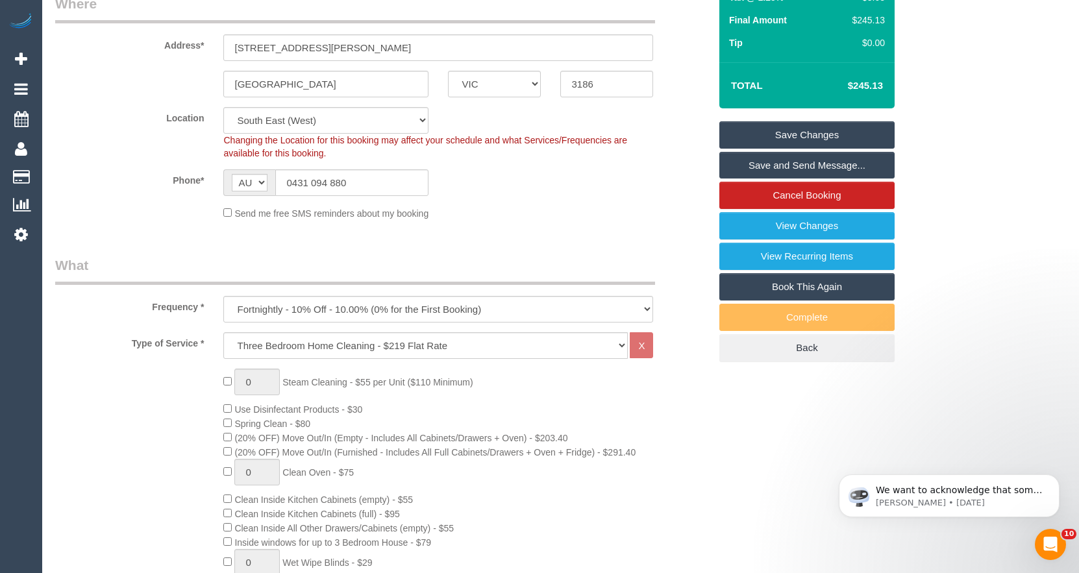
scroll to position [0, 0]
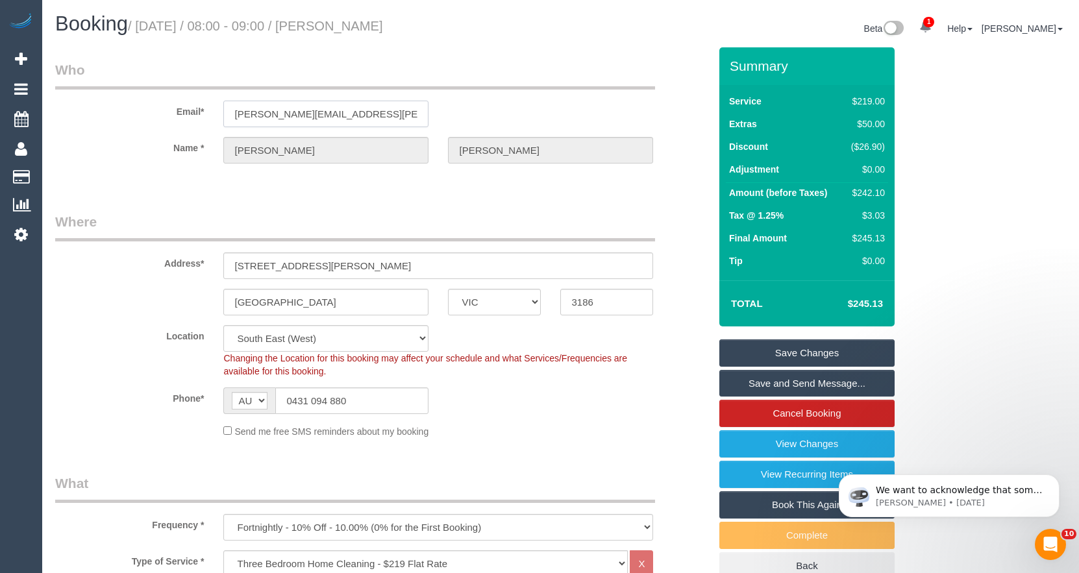
drag, startPoint x: 352, startPoint y: 119, endPoint x: 114, endPoint y: 91, distance: 239.2
click at [137, 75] on fieldset "Who Email* adrian.jetter@insead.edu Name * Adrian Jetter" at bounding box center [382, 123] width 654 height 126
click at [376, 110] on input "adrian.jetter@insead.edu" at bounding box center [325, 114] width 205 height 27
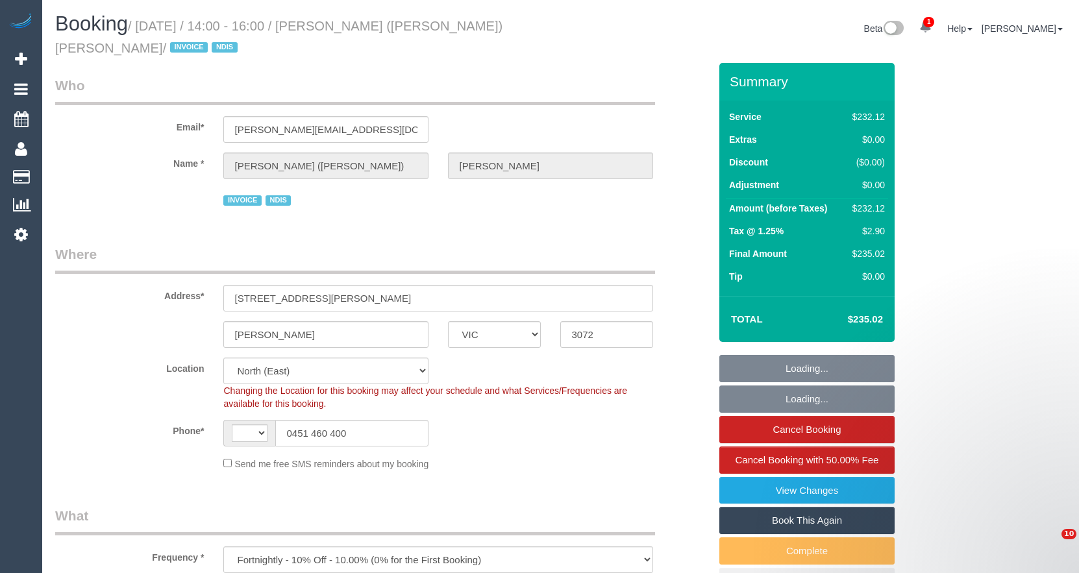
select select "VIC"
select select "object:716"
select select "string:AU"
select select "number:28"
select select "number:14"
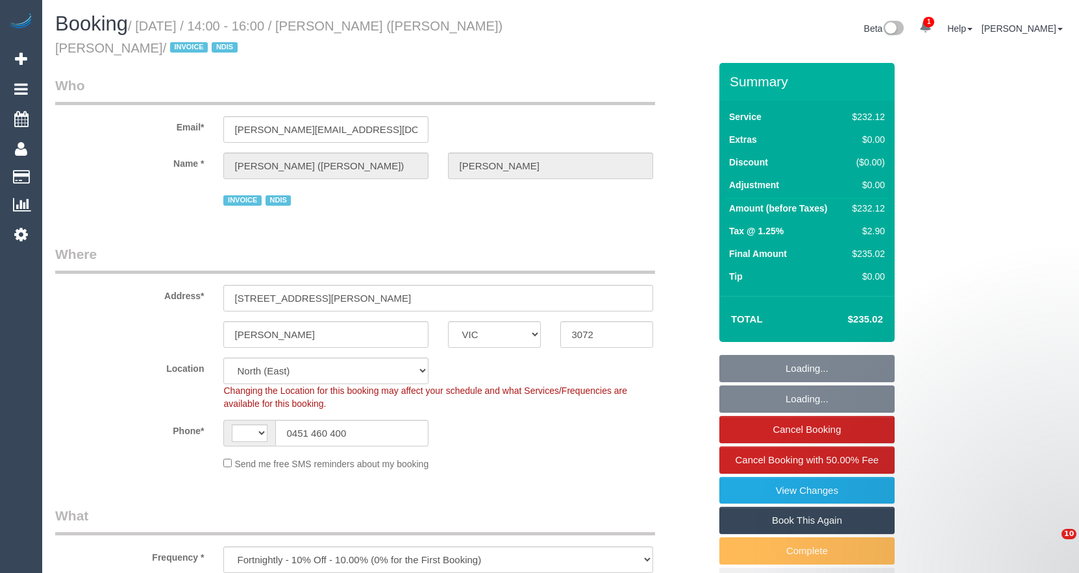
select select "number:18"
select select "number:36"
select select "number:33"
select select "number:26"
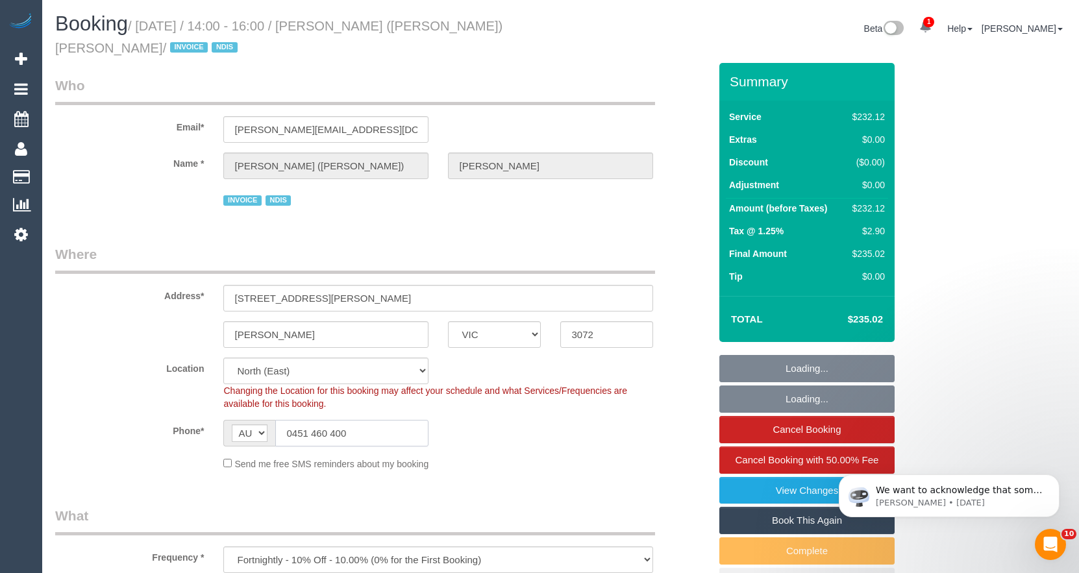
select select "240"
drag, startPoint x: 322, startPoint y: 428, endPoint x: 170, endPoint y: 424, distance: 151.9
click at [175, 425] on div "Phone* AF AL DZ AD AO AI AQ AG AR AM AW AU AT AZ BS BH BD BB BY BE BZ BJ BM BT …" at bounding box center [382, 433] width 674 height 27
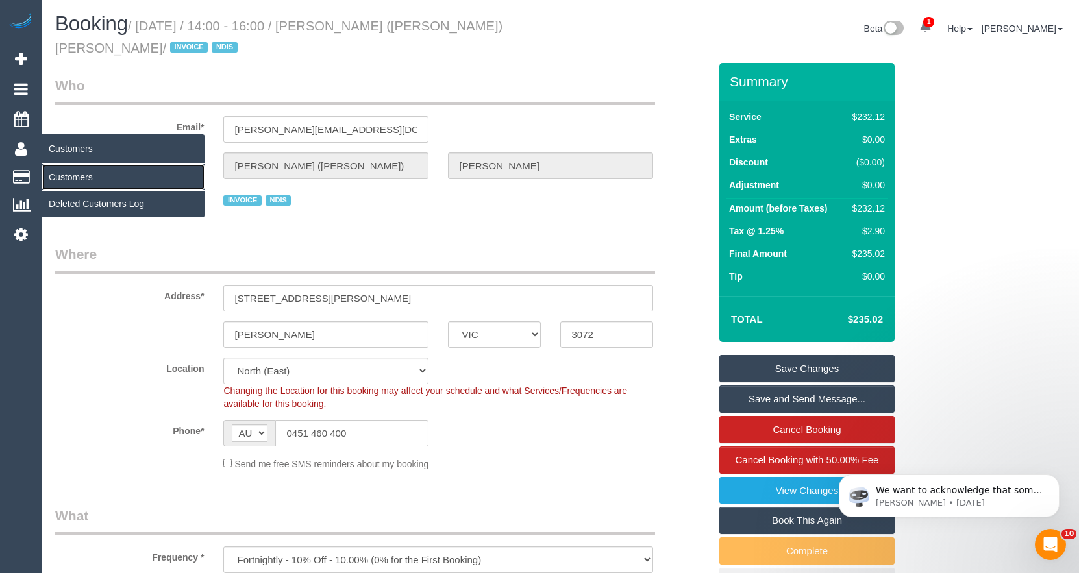
click at [64, 176] on link "Customers" at bounding box center [123, 177] width 162 height 26
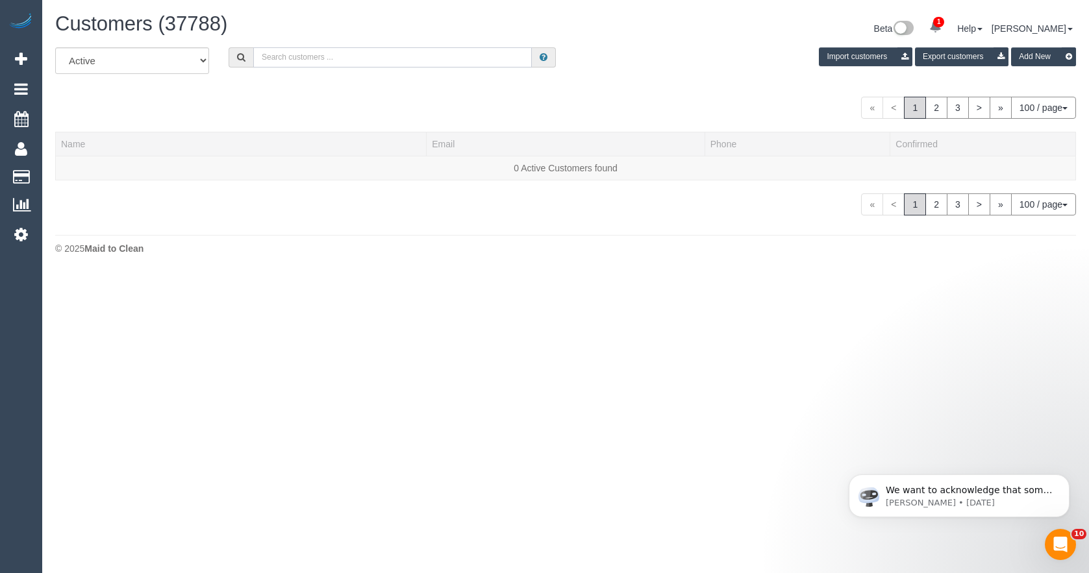
click at [286, 58] on input "text" at bounding box center [392, 57] width 278 height 20
paste input "ferraro.lee@gmail.com"
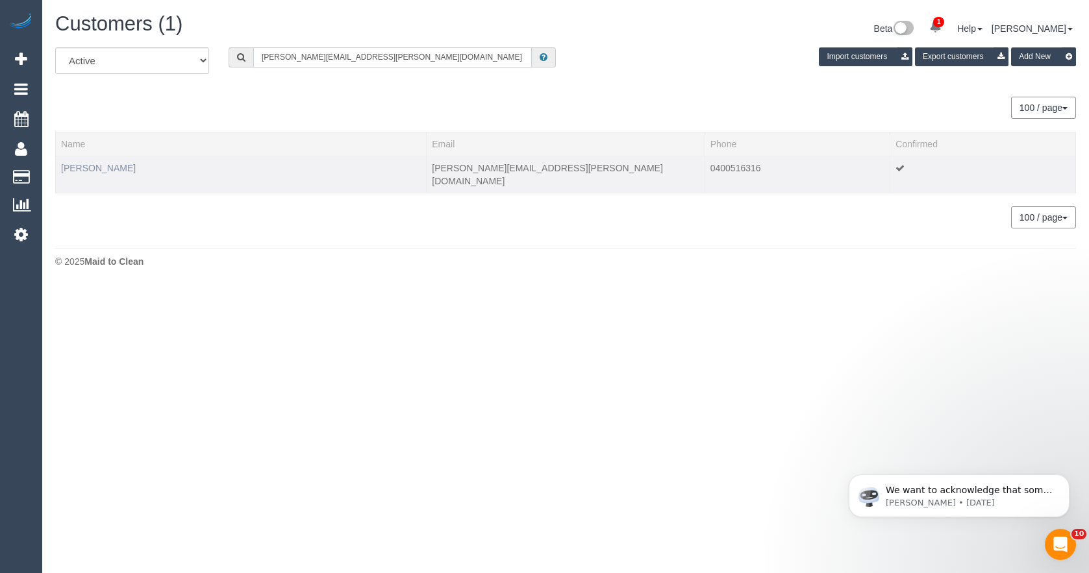
type input "ferraro.lee@gmail.com"
click at [85, 166] on link "[PERSON_NAME]" at bounding box center [98, 168] width 75 height 10
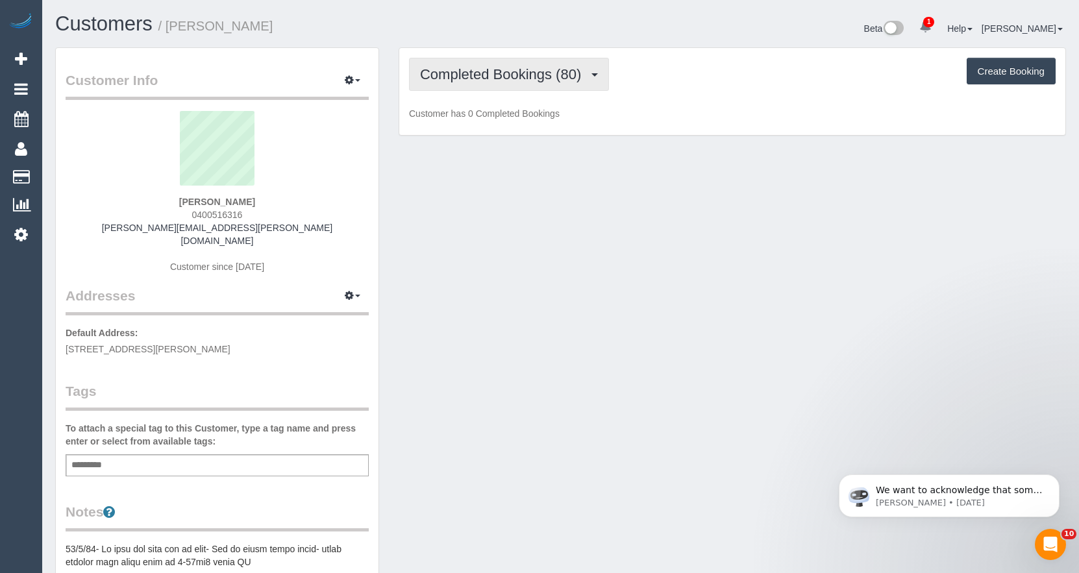
click at [473, 75] on span "Completed Bookings (80)" at bounding box center [503, 74] width 167 height 16
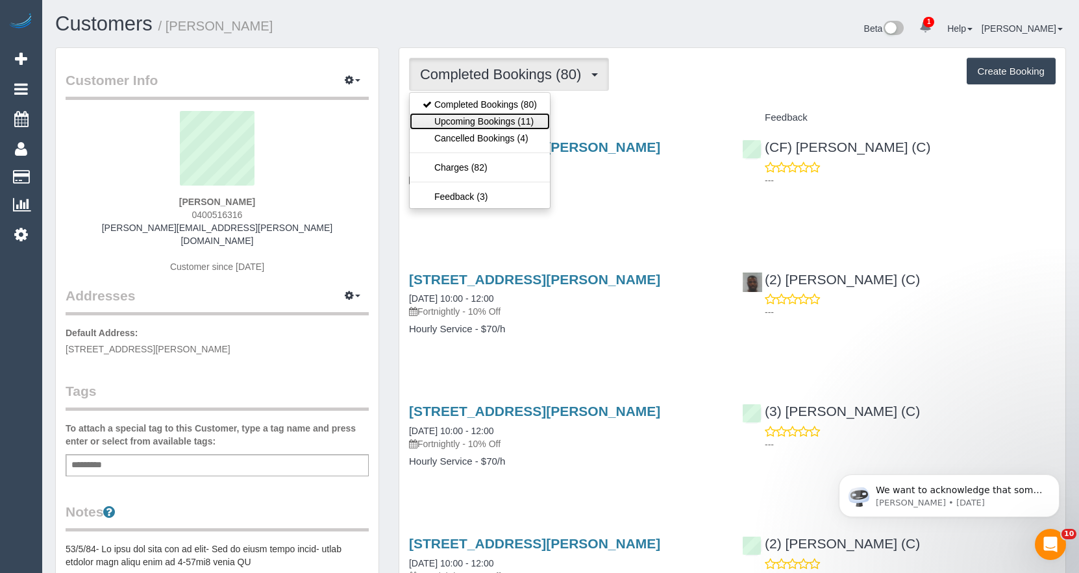
click at [475, 119] on link "Upcoming Bookings (11)" at bounding box center [480, 121] width 140 height 17
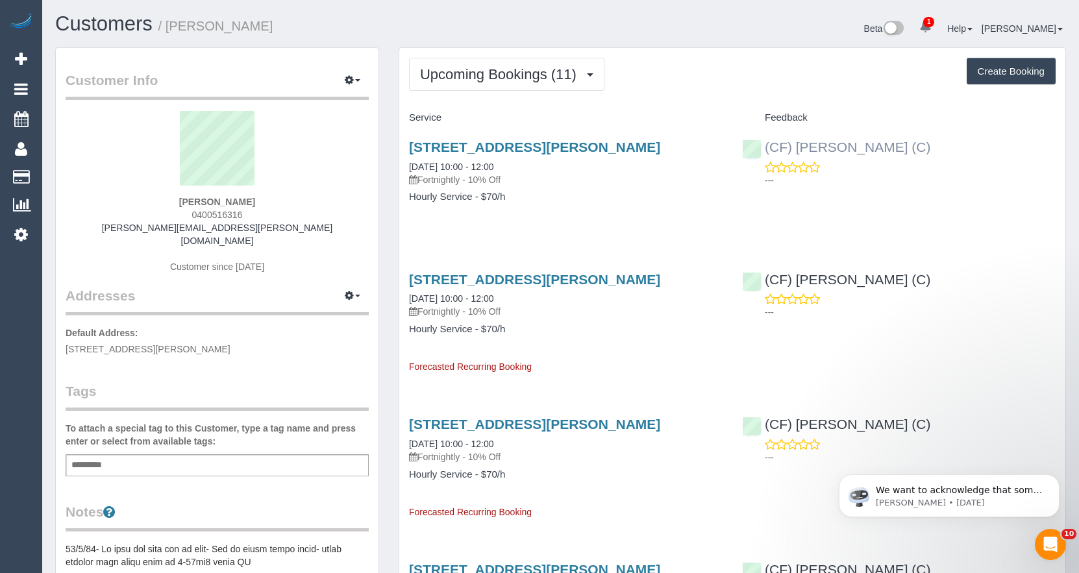
click at [753, 150] on div "(CF) Dhanusha S (C) ---" at bounding box center [898, 161] width 333 height 64
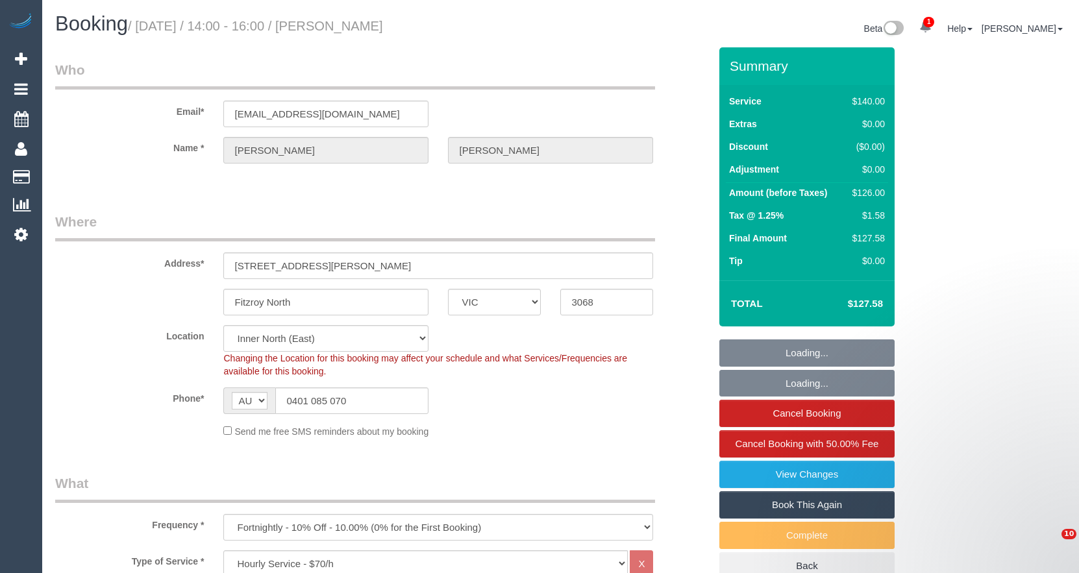
select select "VIC"
select select "object:1721"
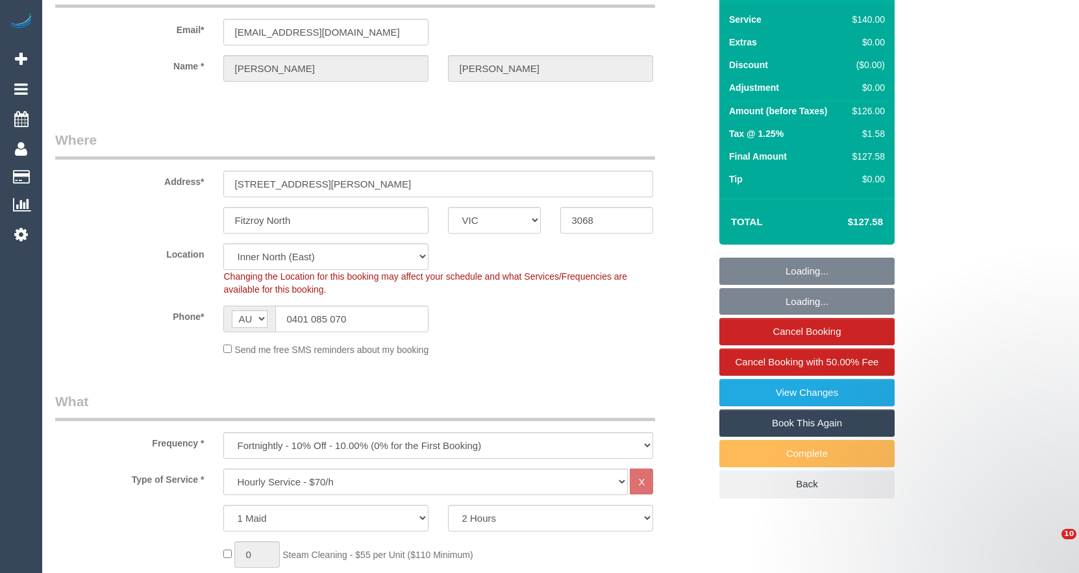
select select "number:28"
select select "number:15"
select select "number:19"
select select "number:22"
select select "number:34"
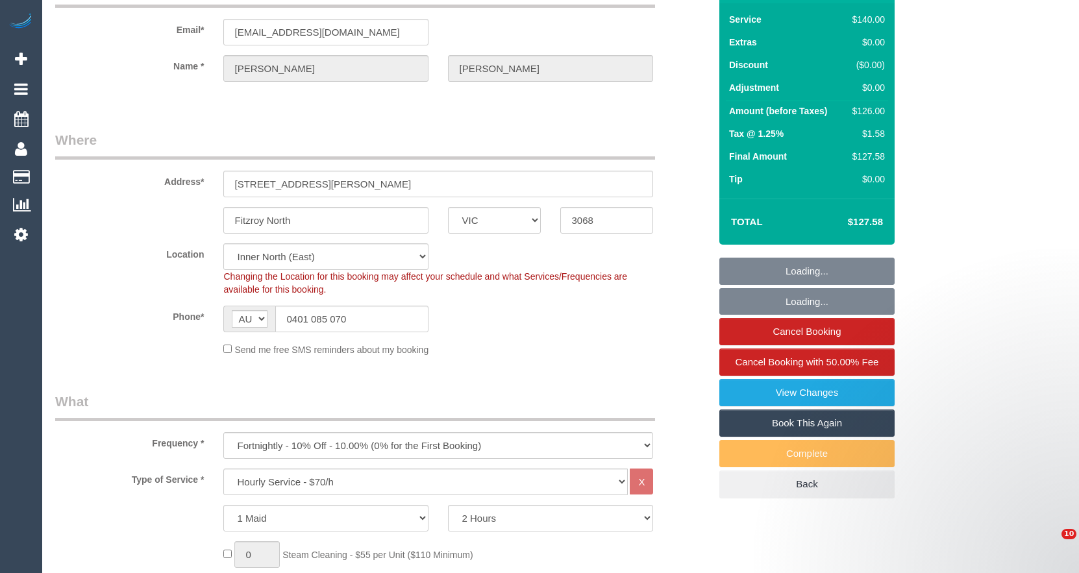
select select "number:11"
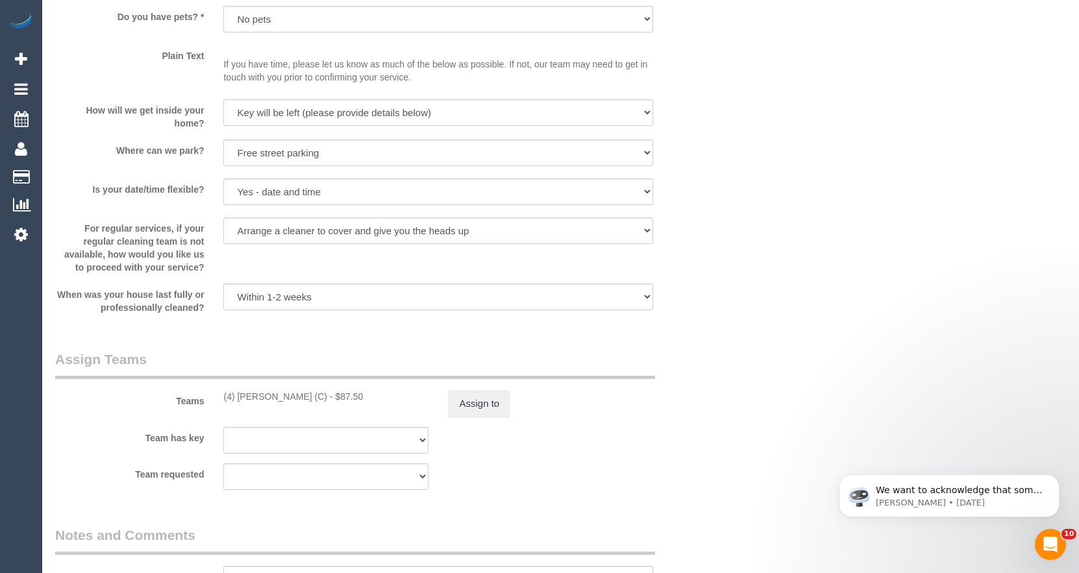
scroll to position [1818, 0]
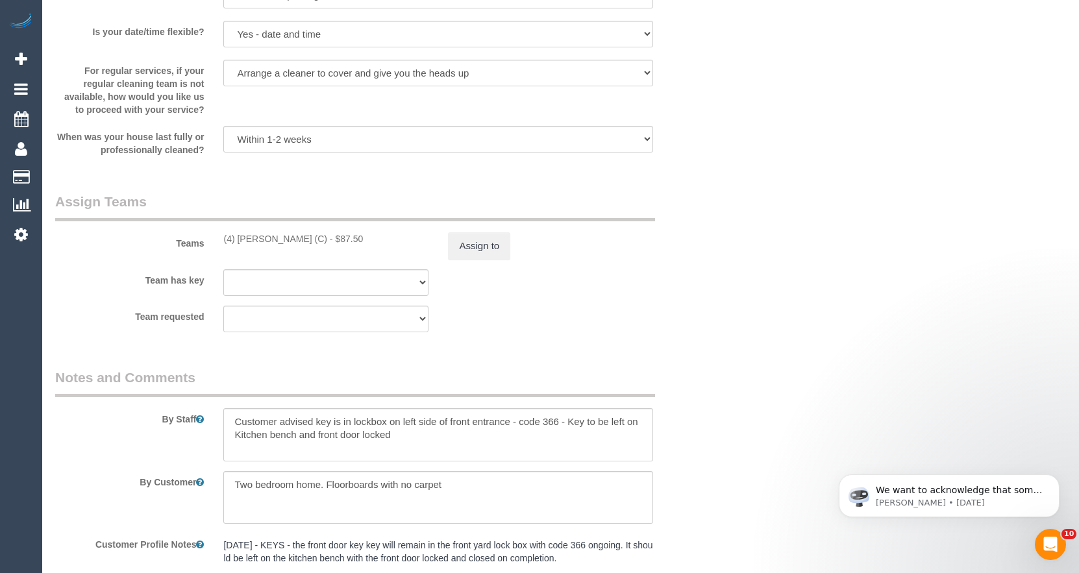
drag, startPoint x: 306, startPoint y: 240, endPoint x: 221, endPoint y: 231, distance: 85.5
click at [221, 231] on div "Teams (4) Imanuil Afiuo (C) - $87.50 Assign to" at bounding box center [382, 226] width 674 height 68
copy div "(4) [PERSON_NAME] (C)"
click at [483, 243] on button "Assign to" at bounding box center [479, 245] width 62 height 27
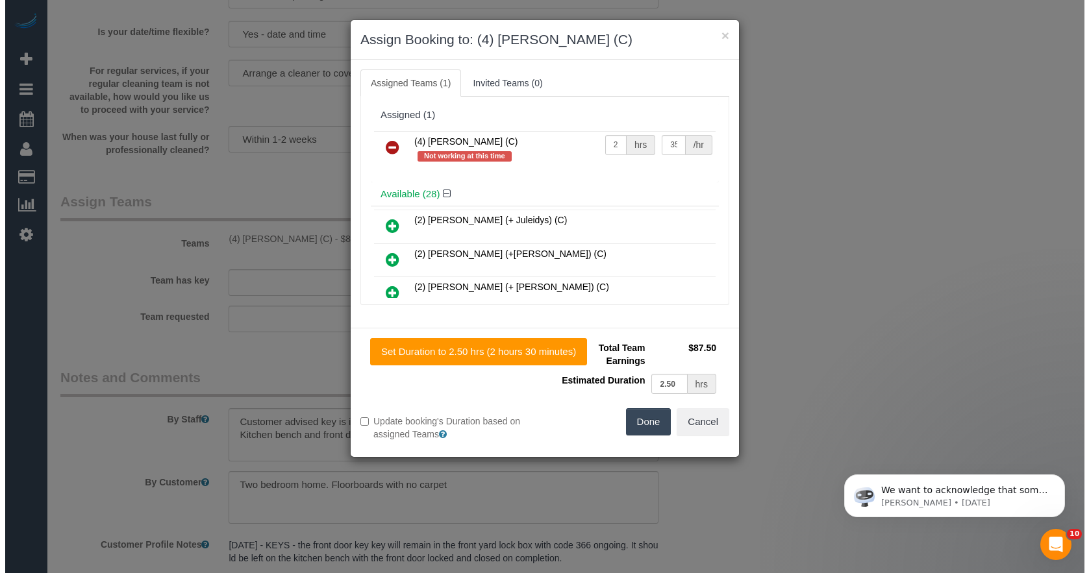
scroll to position [1816, 0]
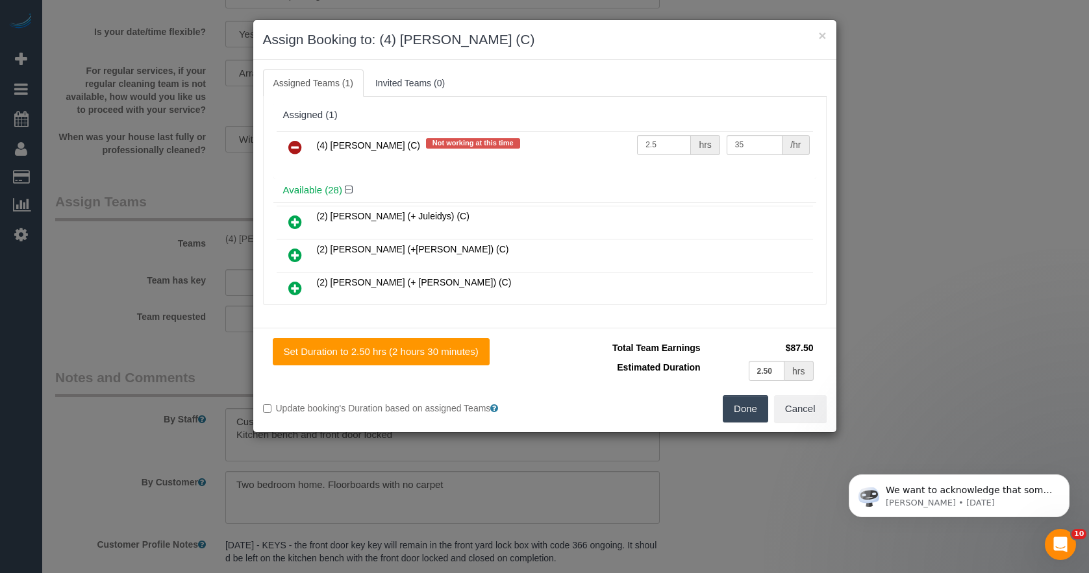
click at [293, 151] on icon at bounding box center [295, 148] width 14 height 16
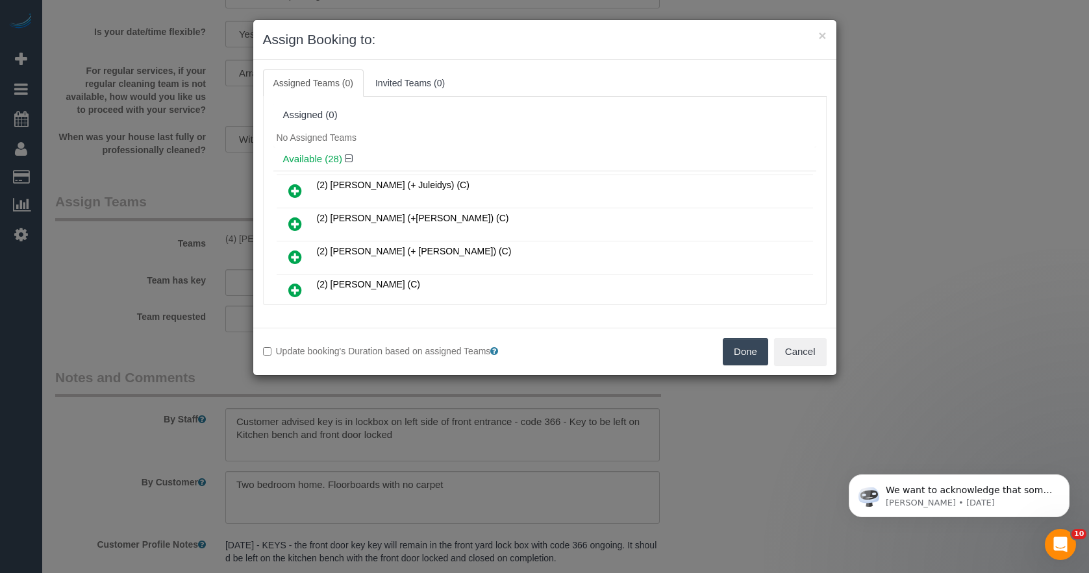
click at [751, 353] on button "Done" at bounding box center [744, 351] width 45 height 27
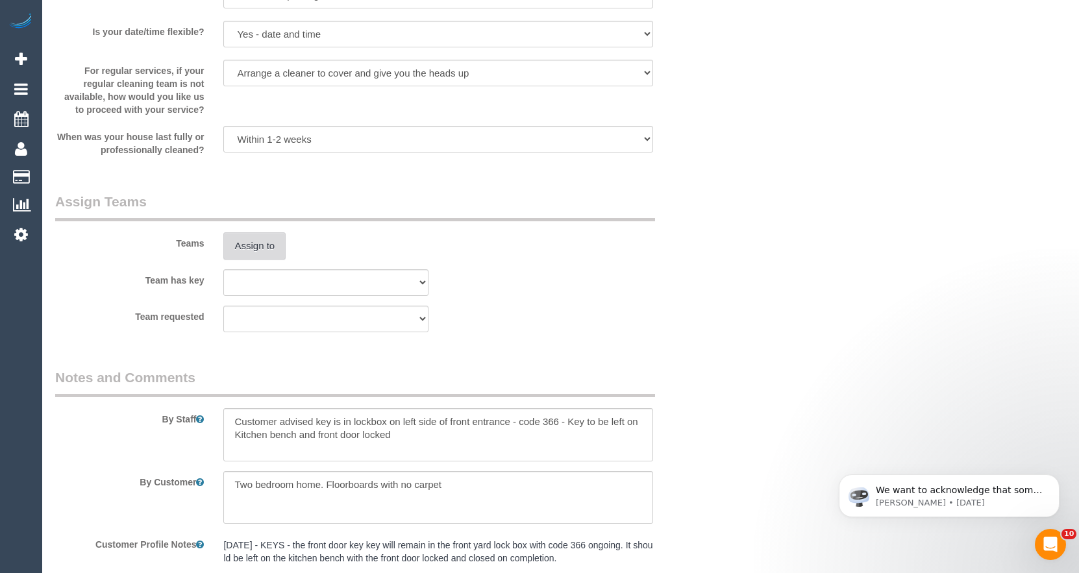
scroll to position [2130, 0]
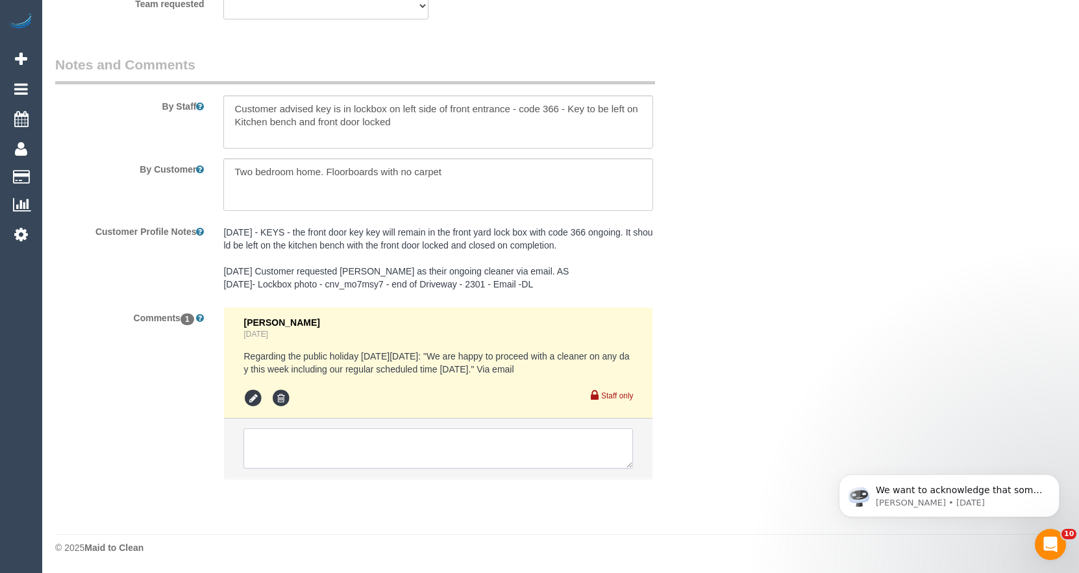
click at [384, 446] on textarea at bounding box center [437, 448] width 389 height 40
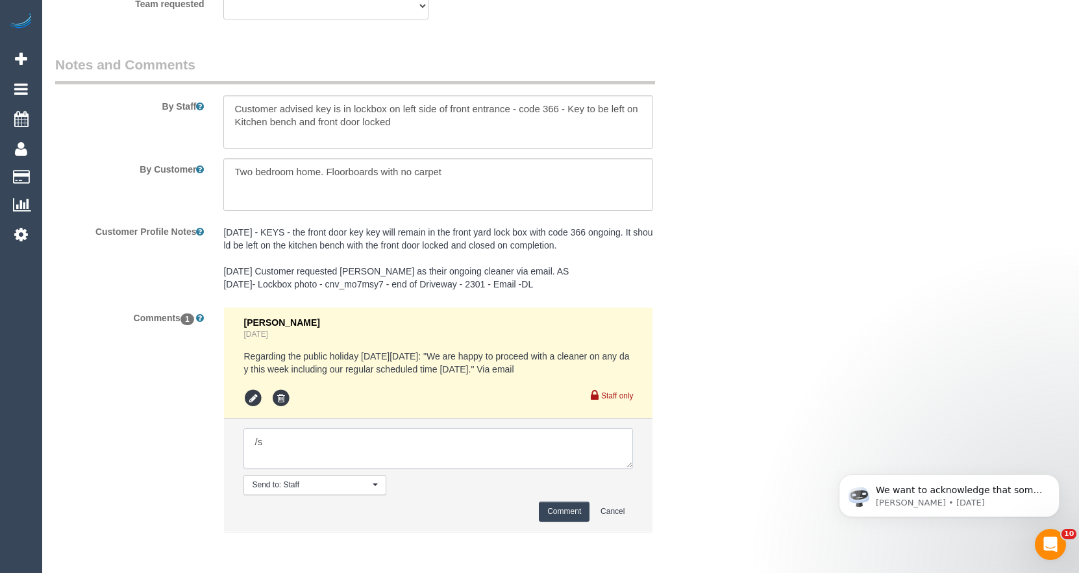
type textarea "/"
paste textarea "Cleaner(s) Unassigned: Reason Unassigned: Contact via: Which message sent: Addi…"
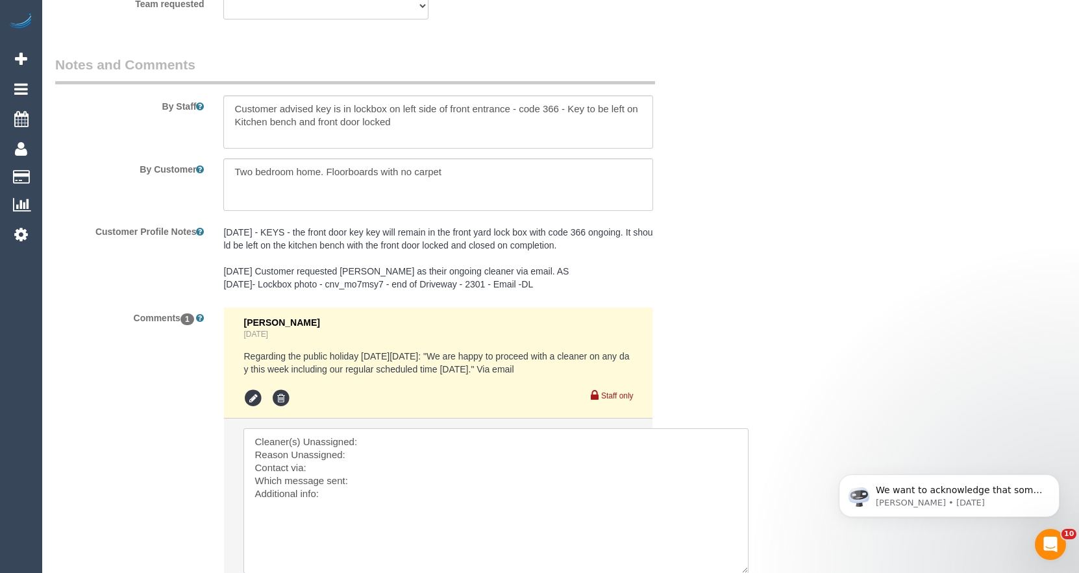
drag, startPoint x: 628, startPoint y: 462, endPoint x: 678, endPoint y: 558, distance: 108.0
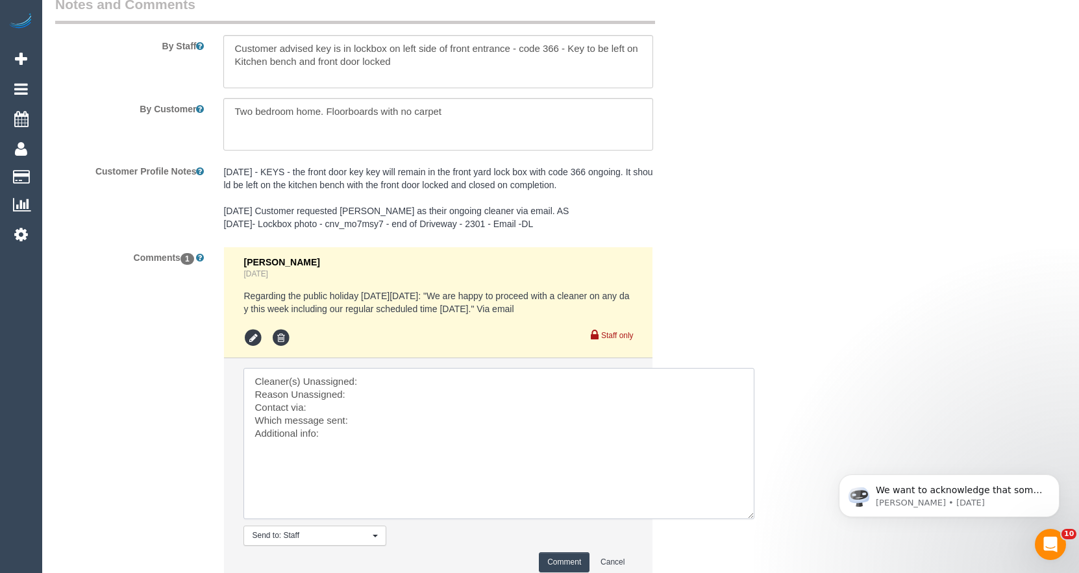
scroll to position [2260, 0]
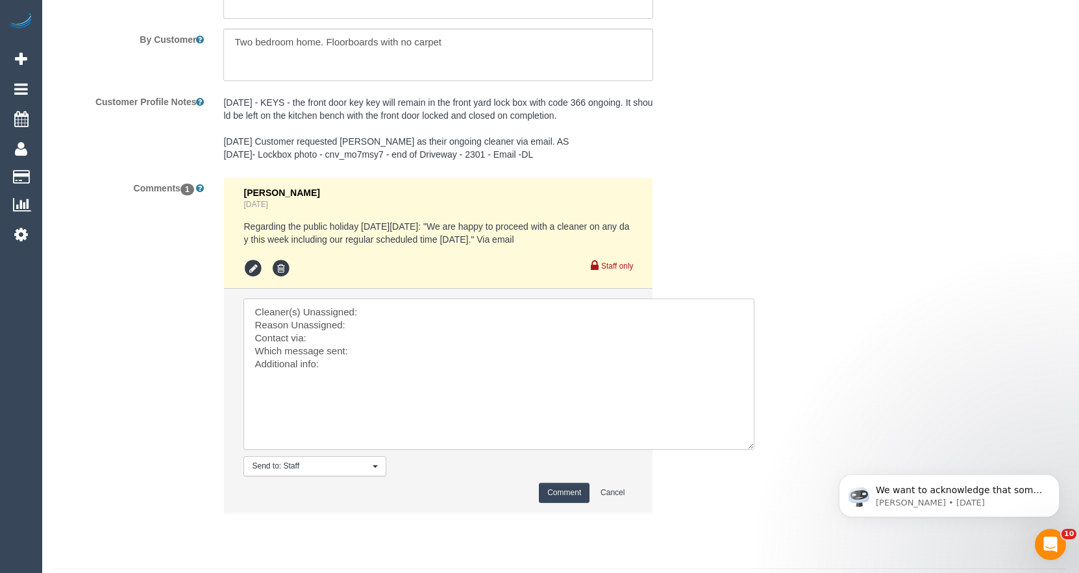
click at [378, 304] on textarea at bounding box center [498, 374] width 511 height 151
paste textarea "(4) Imanuil Afiuo (C)"
click at [328, 338] on textarea at bounding box center [498, 374] width 511 height 151
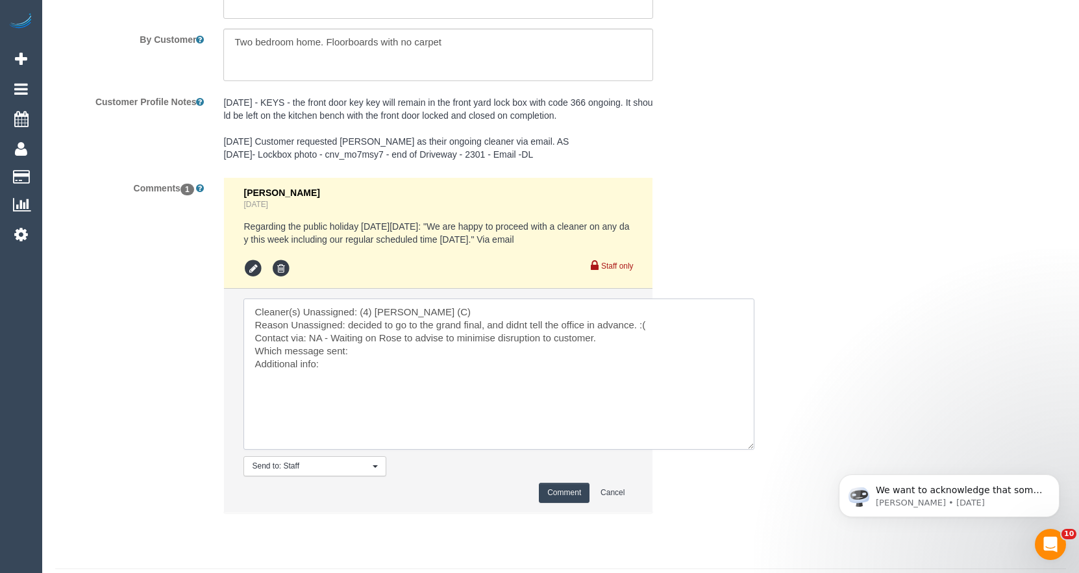
type textarea "Cleaner(s) Unassigned: (4) Imanuil Afiuo (C) Reason Unassigned: decided to go t…"
click at [552, 494] on button "Comment" at bounding box center [564, 493] width 51 height 20
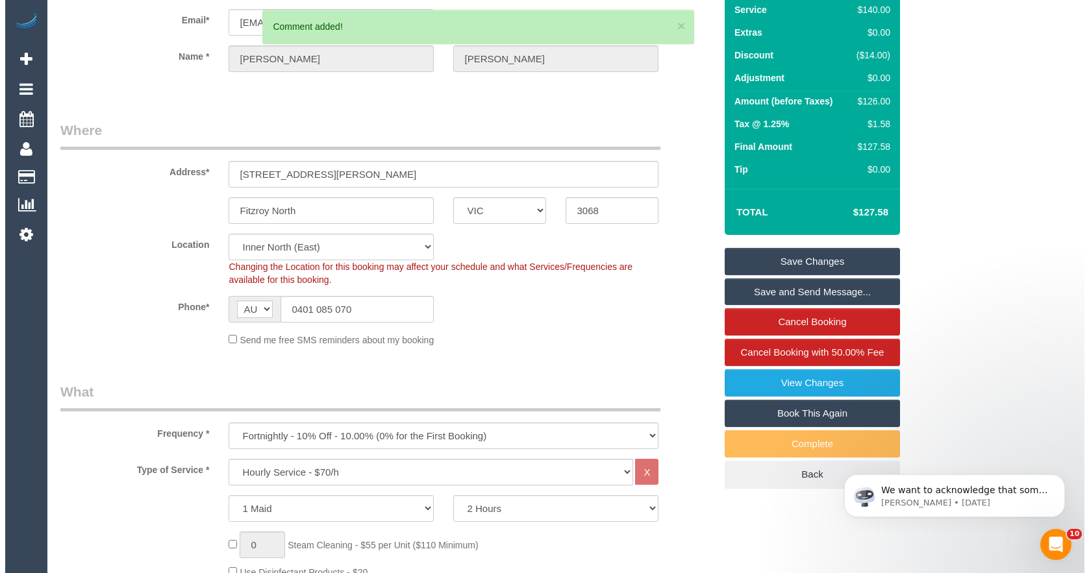
scroll to position [0, 0]
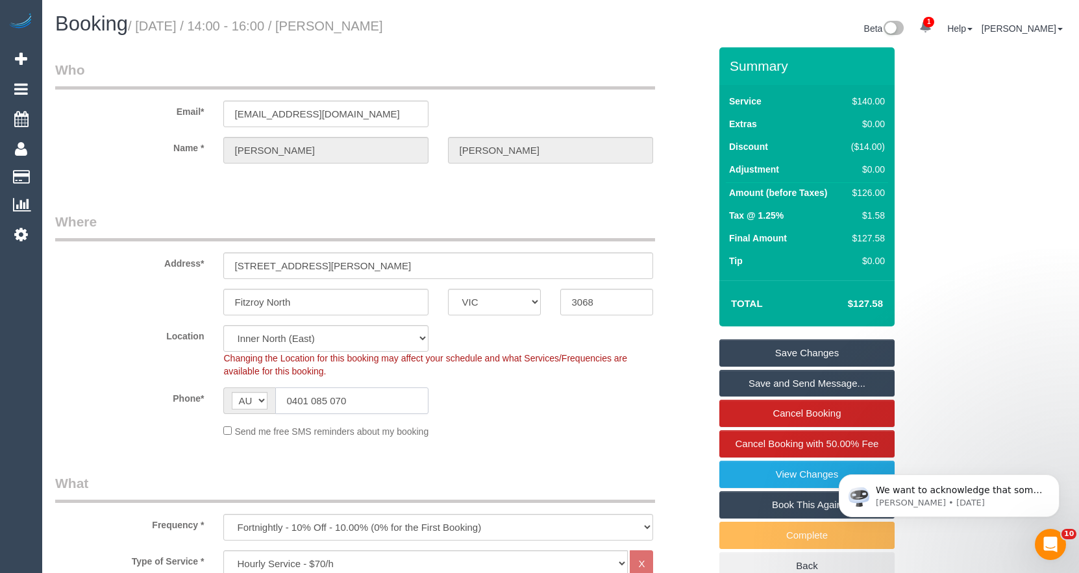
drag, startPoint x: 374, startPoint y: 406, endPoint x: -77, endPoint y: 362, distance: 452.6
click at [0, 362] on html "1 Beta Your Notifications You have 0 alerts × You have 1 to charge for 26/09/20…" at bounding box center [539, 286] width 1079 height 573
click at [855, 354] on link "Save Changes" at bounding box center [806, 352] width 175 height 27
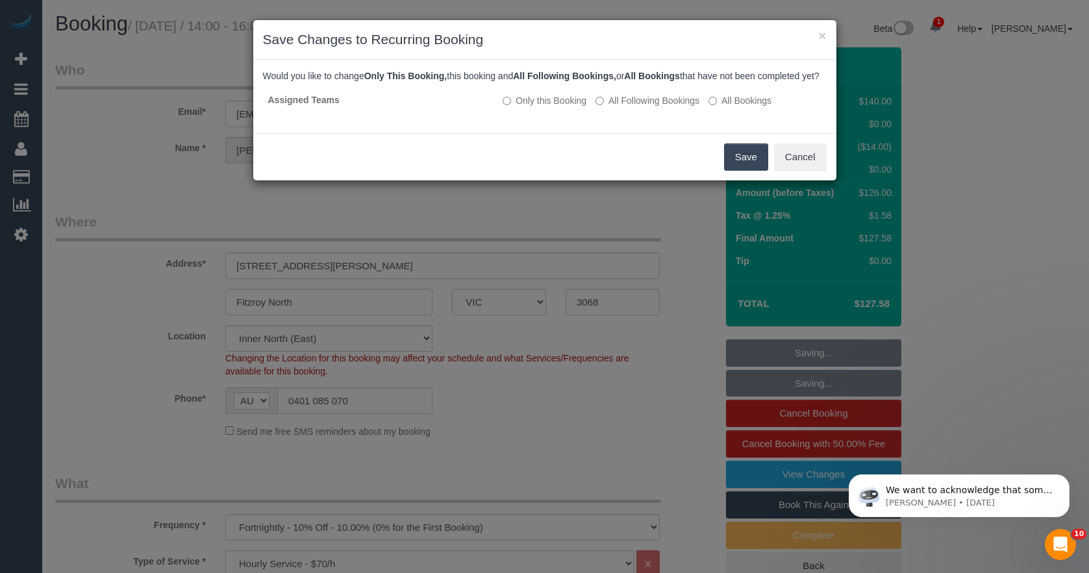
click at [742, 171] on button "Save" at bounding box center [746, 156] width 44 height 27
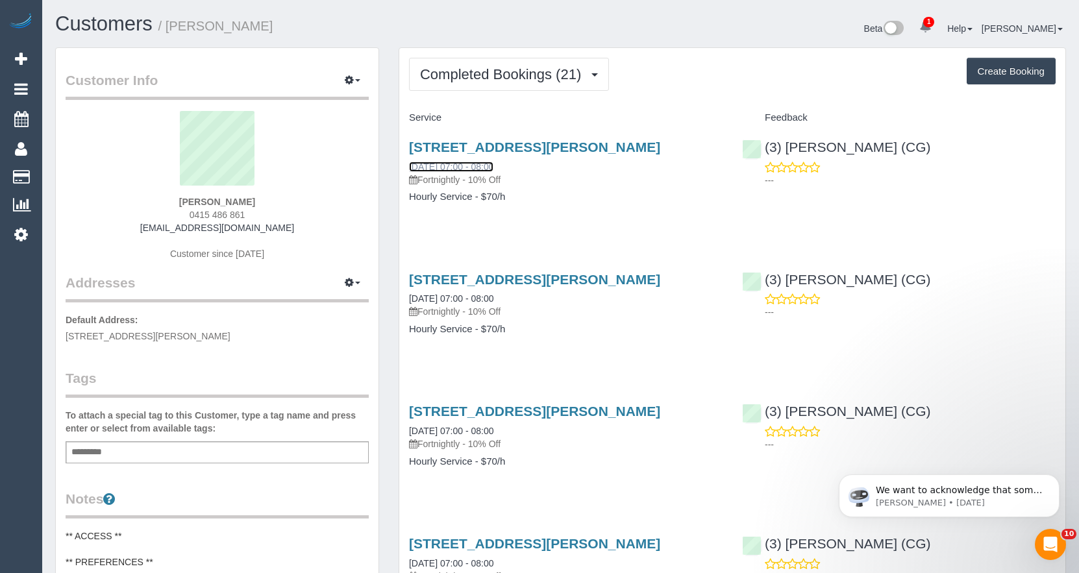
click at [462, 166] on link "25/09/2025 07:00 - 08:00" at bounding box center [451, 167] width 84 height 10
drag, startPoint x: 269, startPoint y: 199, endPoint x: 56, endPoint y: 192, distance: 213.7
click at [56, 192] on div "Customer Info Edit Contact Info Send Message Email Preferences Special Sales Ta…" at bounding box center [217, 527] width 323 height 959
click at [144, 193] on sui-profile-pic at bounding box center [217, 153] width 284 height 84
drag, startPoint x: 187, startPoint y: 197, endPoint x: 269, endPoint y: 197, distance: 82.4
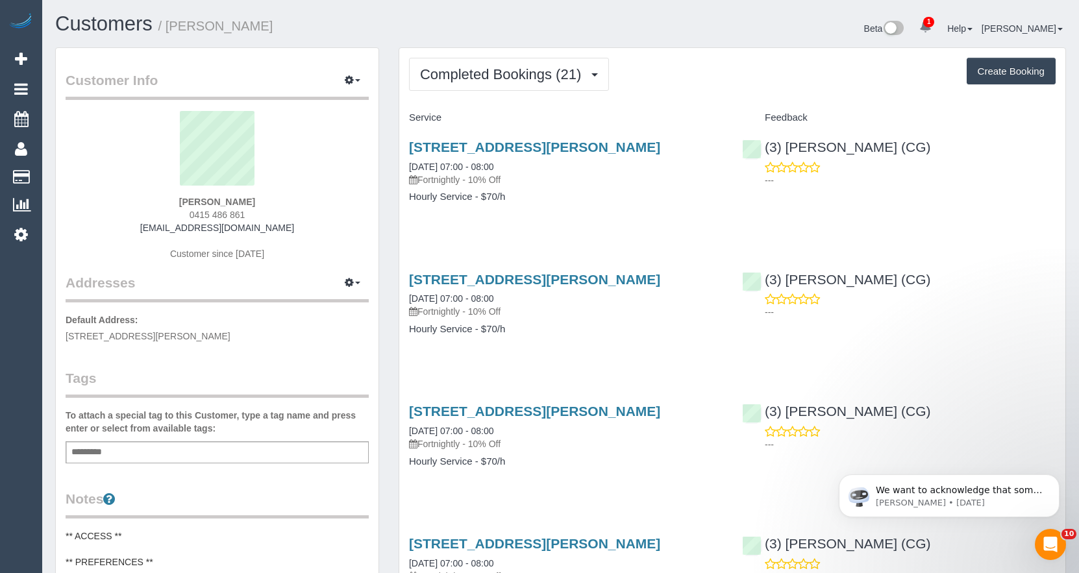
click at [269, 197] on div "Eloise Gluer 0415 486 861 egluer@gmail.com Customer since 2024" at bounding box center [217, 192] width 303 height 162
copy strong "Eloise Gluer"
click at [253, 212] on div "Eloise Gluer 0415 486 861 egluer@gmail.com Customer since 2024" at bounding box center [217, 192] width 303 height 162
drag, startPoint x: 243, startPoint y: 210, endPoint x: 178, endPoint y: 207, distance: 65.0
click at [178, 207] on div "Eloise Gluer 0415 486 861 egluer@gmail.com Customer since 2024" at bounding box center [217, 192] width 303 height 162
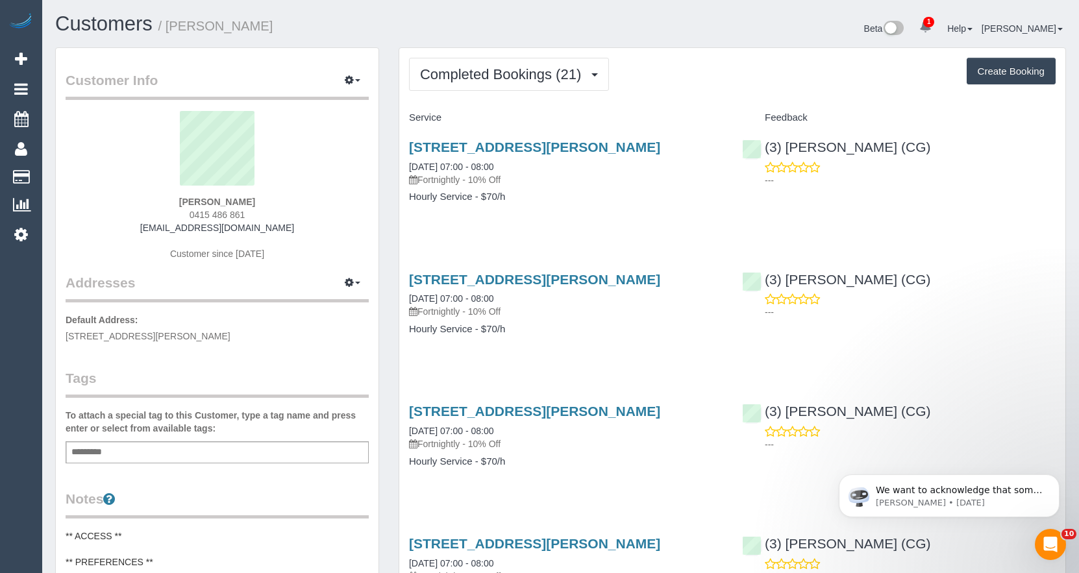
click at [179, 210] on div "Eloise Gluer 0415 486 861 egluer@gmail.com Customer since 2024" at bounding box center [217, 192] width 303 height 162
drag, startPoint x: 180, startPoint y: 212, endPoint x: 255, endPoint y: 209, distance: 75.4
click at [255, 209] on div "Eloise Gluer 0415 486 861 egluer@gmail.com Customer since 2024" at bounding box center [217, 192] width 303 height 162
copy span "0415 486 861"
click at [434, 168] on link "25/09/2025 07:00 - 08:00" at bounding box center [451, 167] width 84 height 10
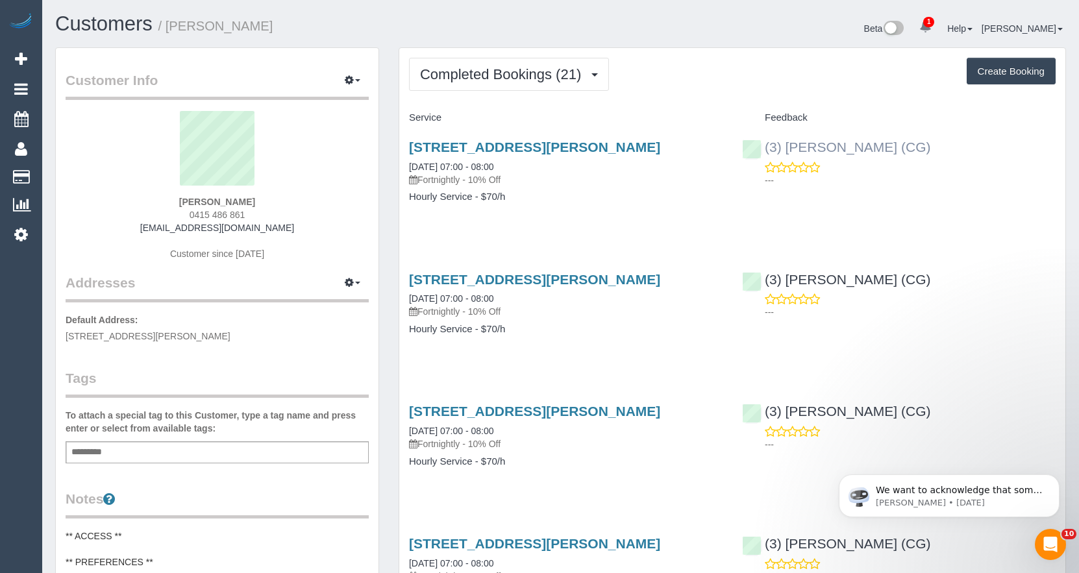
drag, startPoint x: 921, startPoint y: 140, endPoint x: 762, endPoint y: 152, distance: 159.5
click at [762, 152] on div "(3) Ashish Patel (CG) ---" at bounding box center [898, 161] width 333 height 64
copy link "(3) [PERSON_NAME] (CG)"
drag, startPoint x: 271, startPoint y: 200, endPoint x: 184, endPoint y: 191, distance: 88.0
click at [184, 191] on div "Eloise Gluer 0415 486 861 egluer@gmail.com Customer since 2024" at bounding box center [217, 192] width 303 height 162
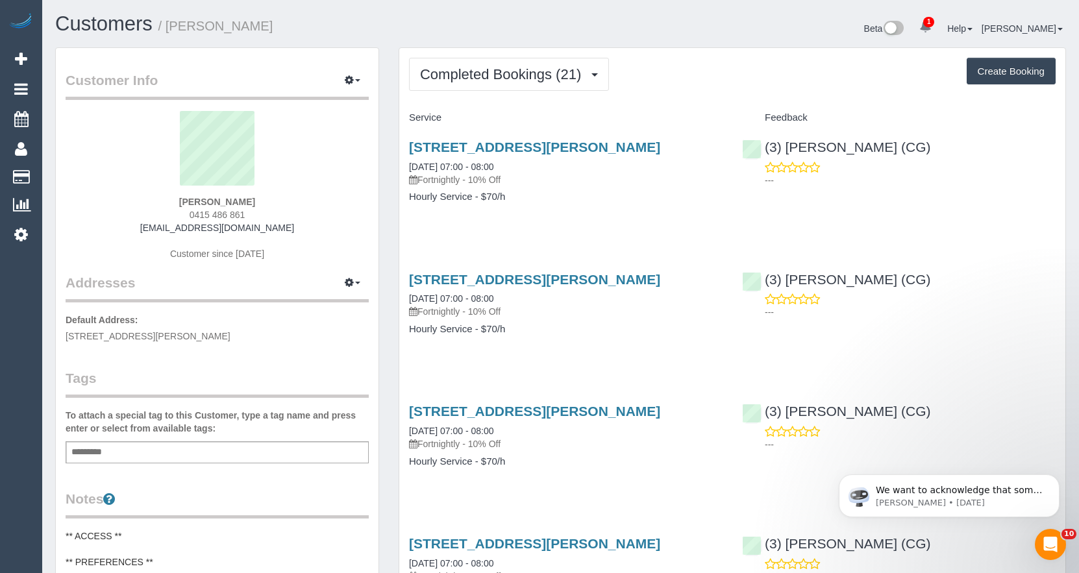
copy div "Eloise Gluer"
drag, startPoint x: 249, startPoint y: 338, endPoint x: 62, endPoint y: 330, distance: 187.1
click at [62, 331] on div "Customer Info Edit Contact Info Send Message Email Preferences Special Sales Ta…" at bounding box center [217, 527] width 323 height 959
copy span "5/184 Albert, 5, South Melbourne, VIC 3205"
drag, startPoint x: 528, startPoint y: 161, endPoint x: 410, endPoint y: 160, distance: 118.8
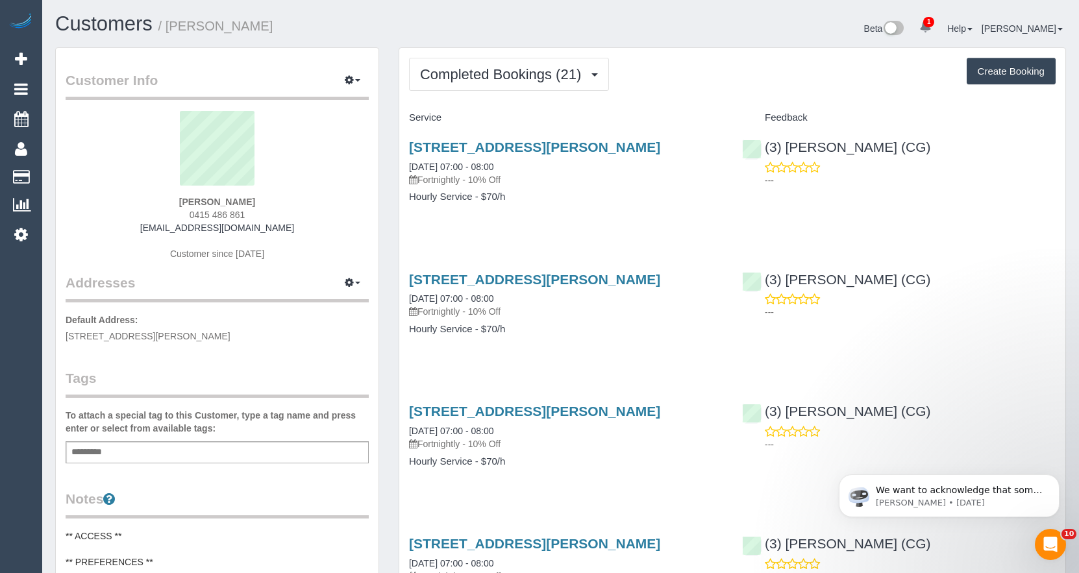
click at [408, 161] on div "5/184 Albert Road, 5, South Melbourne, VIC 3205 25/09/2025 07:00 - 08:00 Fortni…" at bounding box center [565, 179] width 333 height 100
copy link "25/09/2025 07:00 - 08:00"
drag, startPoint x: 929, startPoint y: 138, endPoint x: 386, endPoint y: 151, distance: 542.8
click at [352, 141] on sui-profile-pic at bounding box center [217, 153] width 284 height 84
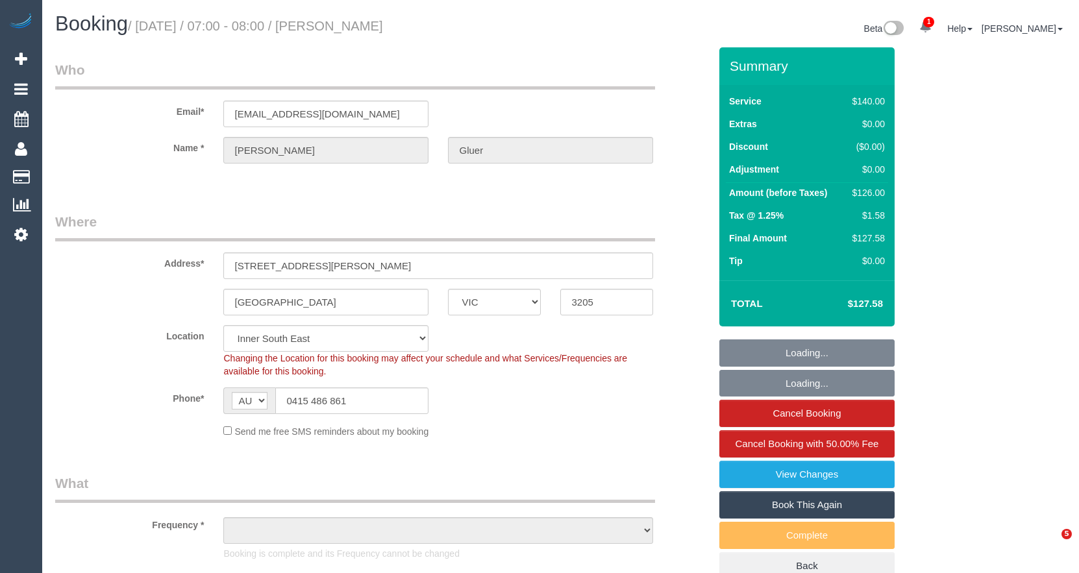
select select "VIC"
select select "number:29"
select select "number:14"
select select "number:20"
select select "number:23"
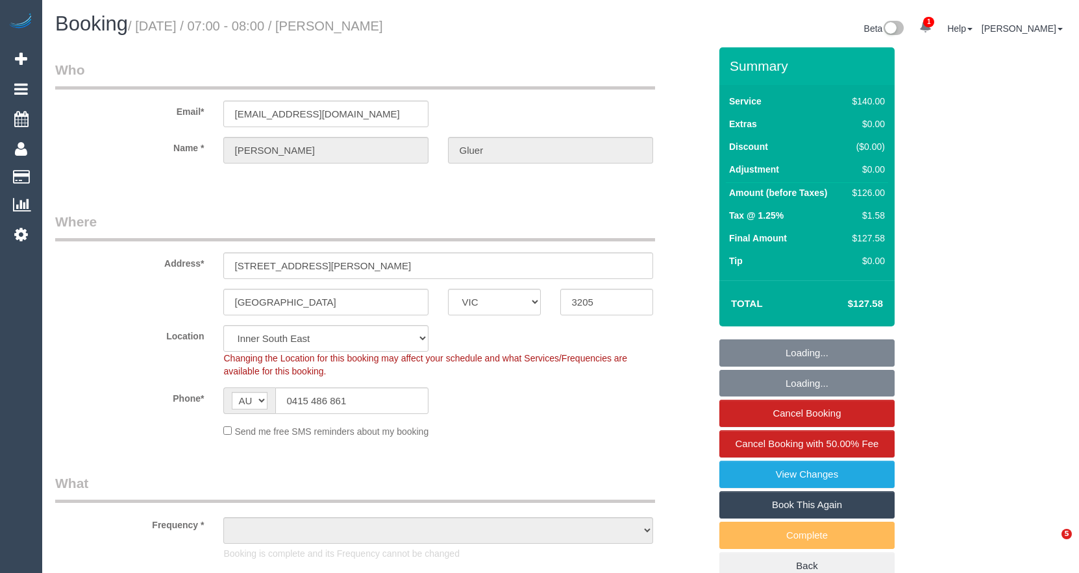
select select "number:34"
select select "number:11"
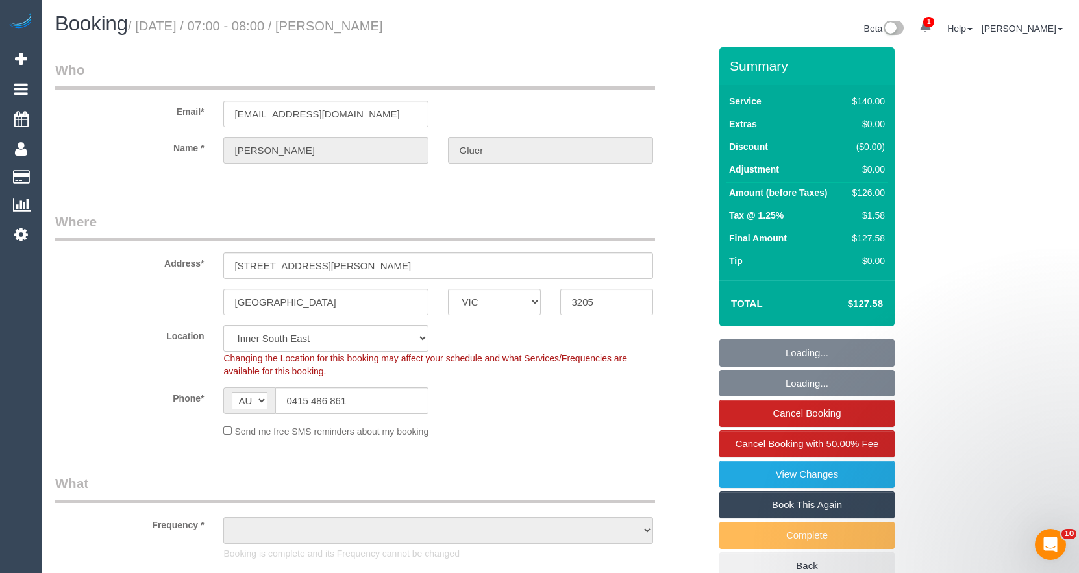
select select "object:694"
select select "string:stripe-pm_1QBlWY2GScqysDRVIedlNFyT"
select select "spot1"
select select "object:1481"
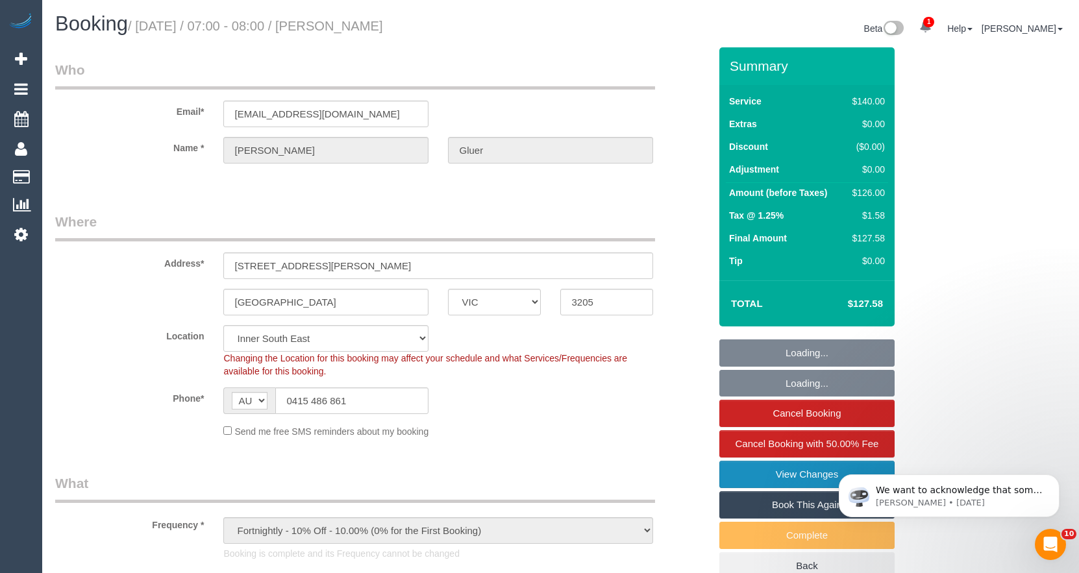
click at [796, 471] on link "View Changes" at bounding box center [806, 474] width 175 height 27
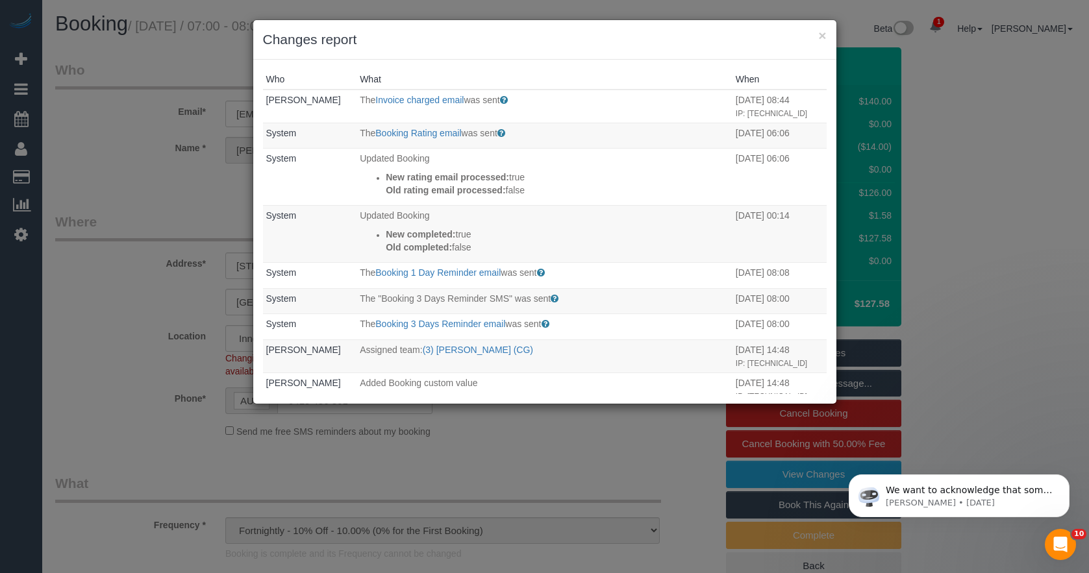
click at [140, 175] on div "× Changes report Who What When Odelle Marie The Invoice charged email was sent …" at bounding box center [544, 286] width 1089 height 573
click at [130, 138] on div "× Changes report Who What When Odelle Marie The Invoice charged email was sent …" at bounding box center [544, 286] width 1089 height 573
click at [824, 32] on button "×" at bounding box center [822, 36] width 8 height 14
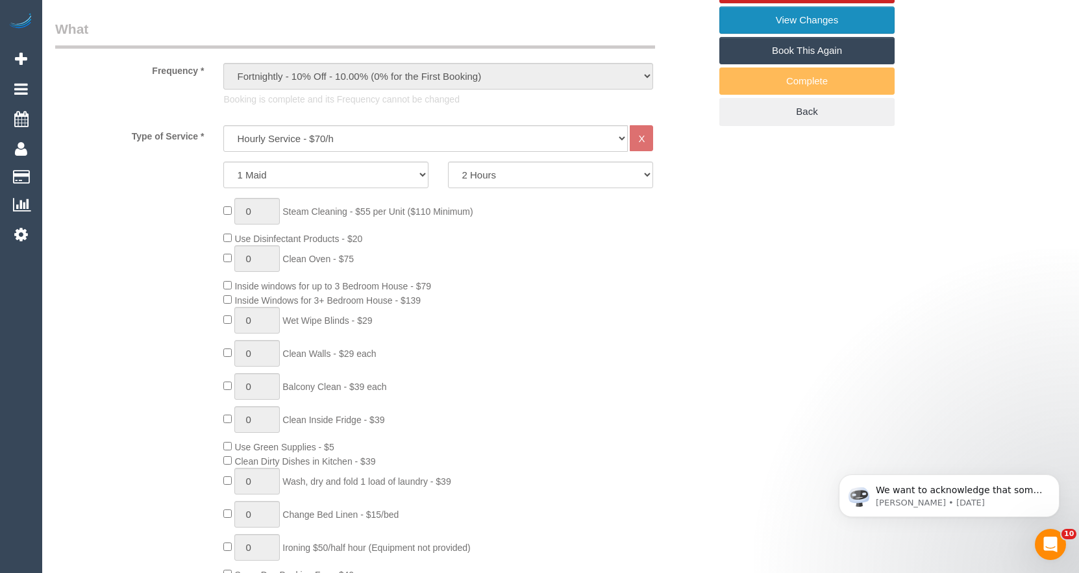
scroll to position [974, 0]
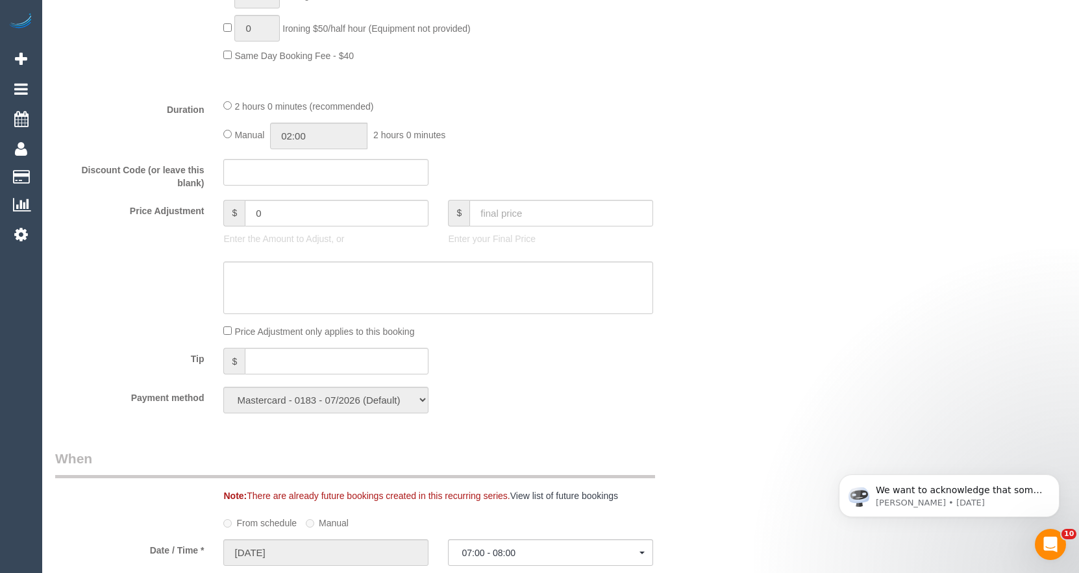
drag, startPoint x: 127, startPoint y: 210, endPoint x: 207, endPoint y: 216, distance: 80.1
click at [207, 216] on label "Price Adjustment" at bounding box center [129, 209] width 168 height 18
click at [278, 215] on input "0" at bounding box center [337, 213] width 184 height 27
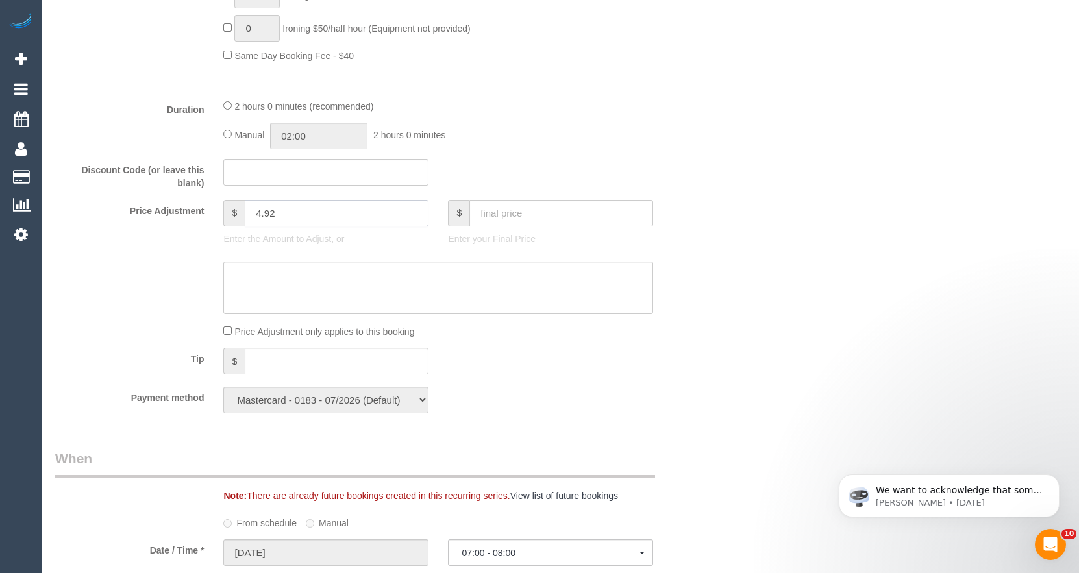
type input "4.92"
click at [249, 301] on textarea at bounding box center [438, 288] width 430 height 53
drag, startPoint x: 314, startPoint y: 219, endPoint x: 135, endPoint y: 209, distance: 178.8
click at [135, 209] on div "Price Adjustment $ 4.92 Enter the Amount to Adjust, or $ Enter your Final Price" at bounding box center [382, 226] width 674 height 52
click at [283, 272] on textarea at bounding box center [438, 288] width 430 height 53
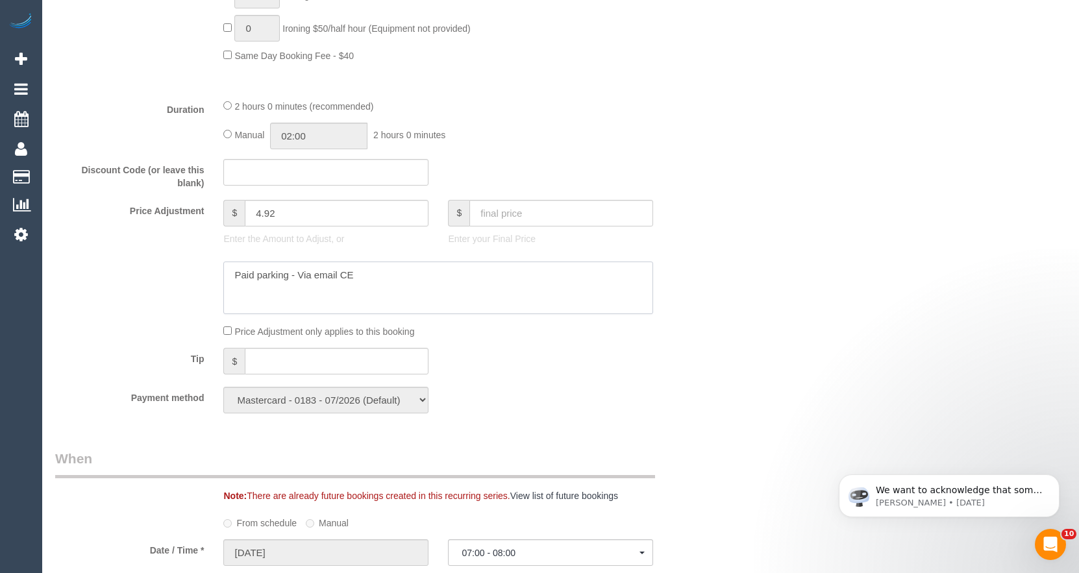
type textarea "Paid parking - Via email CE"
click at [756, 225] on div "Who Email* egluer@gmail.com Name * Eloise Gluer Where Address* 5/184 Albert Roa…" at bounding box center [560, 352] width 1011 height 2556
drag, startPoint x: 290, startPoint y: 216, endPoint x: 112, endPoint y: 235, distance: 178.9
click at [112, 235] on div "Price Adjustment $ 4.92 Enter the Amount to Adjust, or $ Enter your Final Price" at bounding box center [382, 226] width 674 height 52
type input "-50"
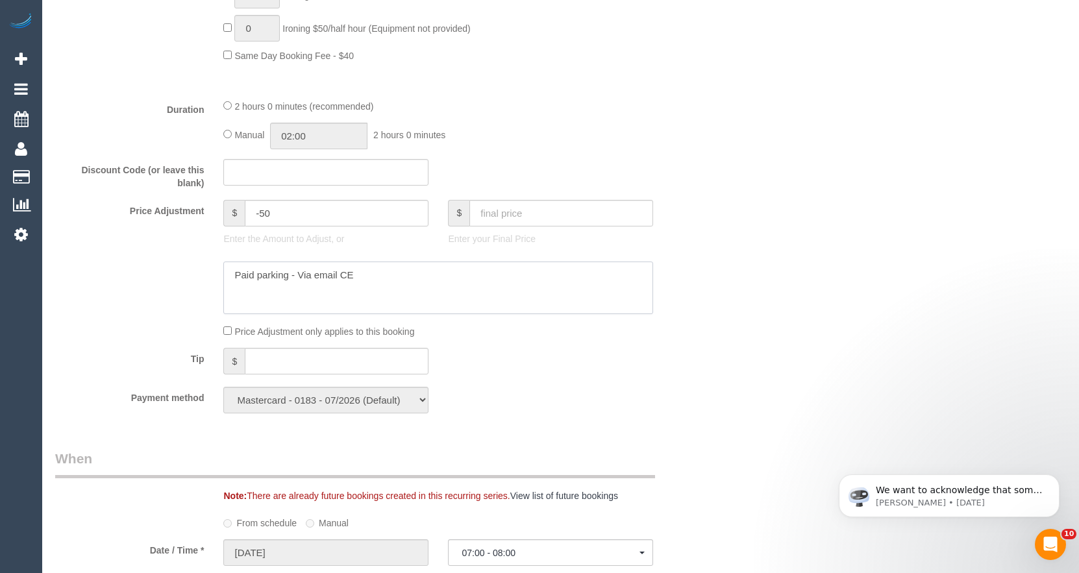
drag, startPoint x: 392, startPoint y: 280, endPoint x: 46, endPoint y: 317, distance: 348.0
click at [46, 317] on div "Who Email* egluer@gmail.com Name * Eloise Gluer Where Address* 5/184 Albert Roa…" at bounding box center [382, 352] width 674 height 2556
type textarea "to resolve complaints - CE"
drag, startPoint x: 299, startPoint y: 214, endPoint x: 69, endPoint y: 211, distance: 229.8
click at [69, 211] on div "Price Adjustment $ -50 Enter the Amount to Adjust, or $ Enter your Final Price" at bounding box center [382, 226] width 674 height 52
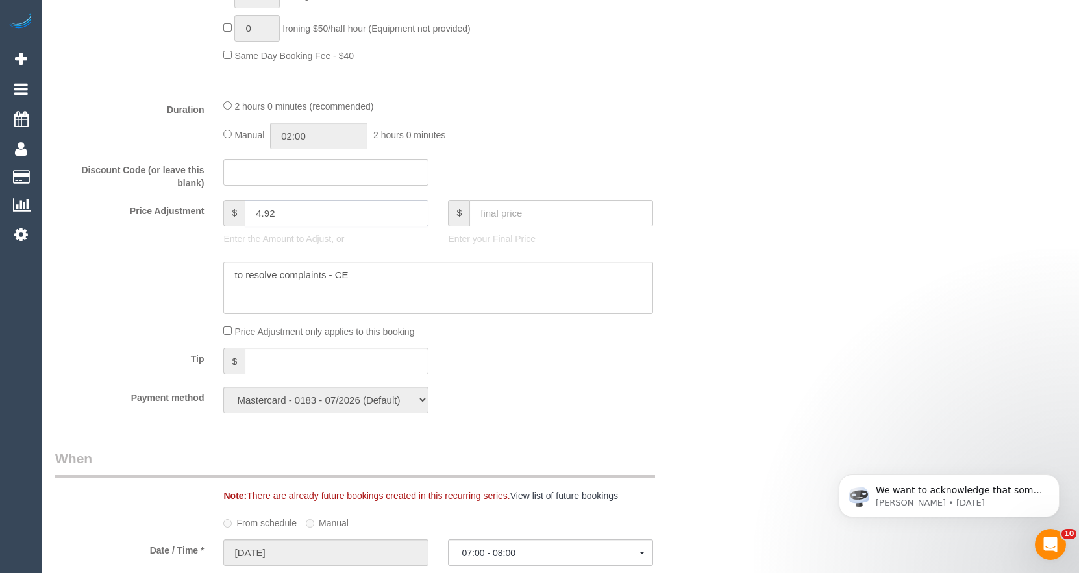
type input "4.92"
drag, startPoint x: 380, startPoint y: 282, endPoint x: 47, endPoint y: 295, distance: 333.9
click at [50, 294] on div at bounding box center [382, 288] width 674 height 53
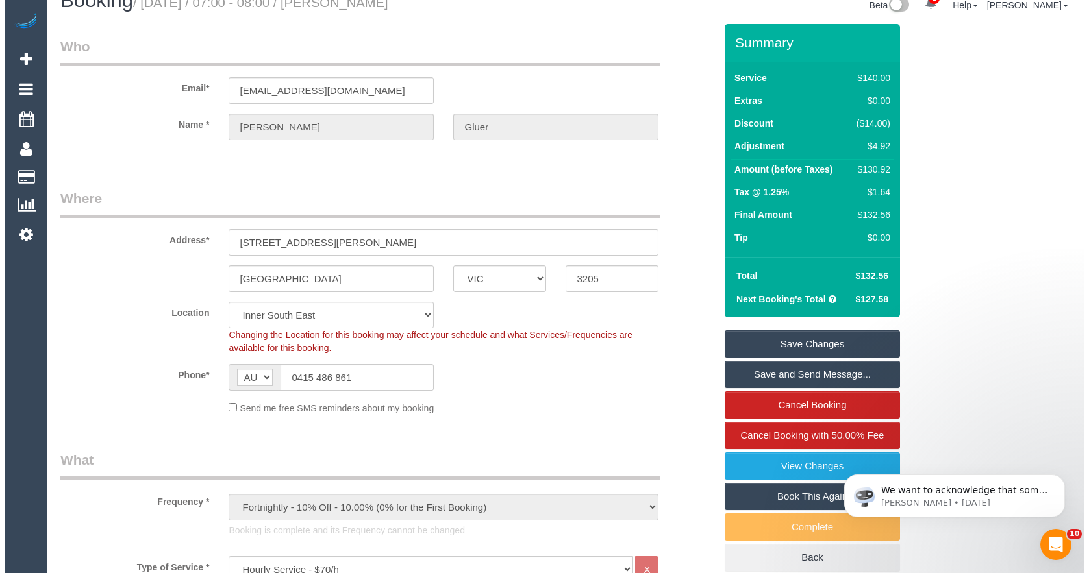
scroll to position [0, 0]
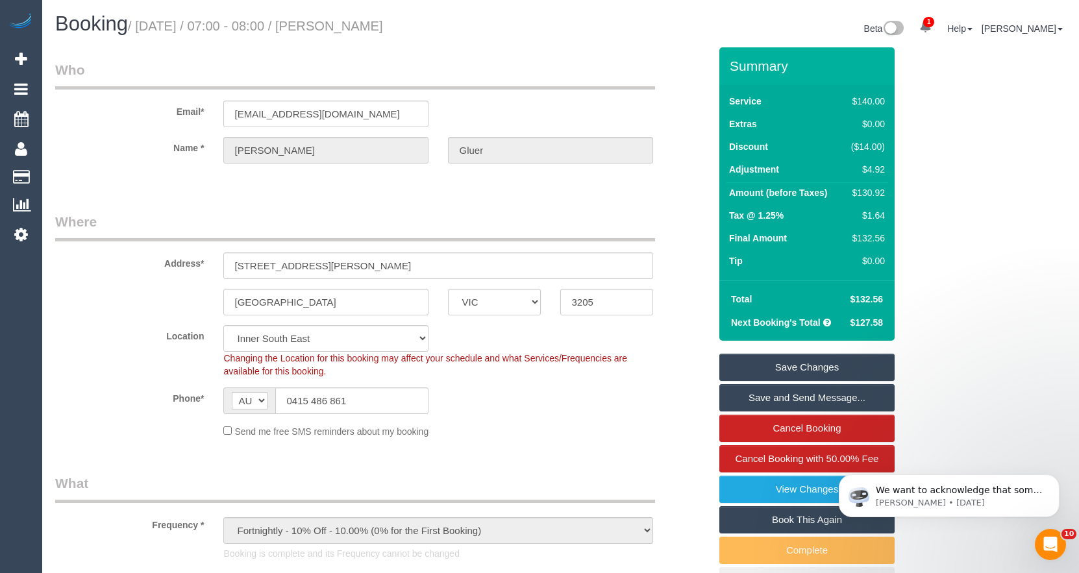
type textarea "Paid Parking - CE"
click at [783, 366] on link "Save Changes" at bounding box center [806, 367] width 175 height 27
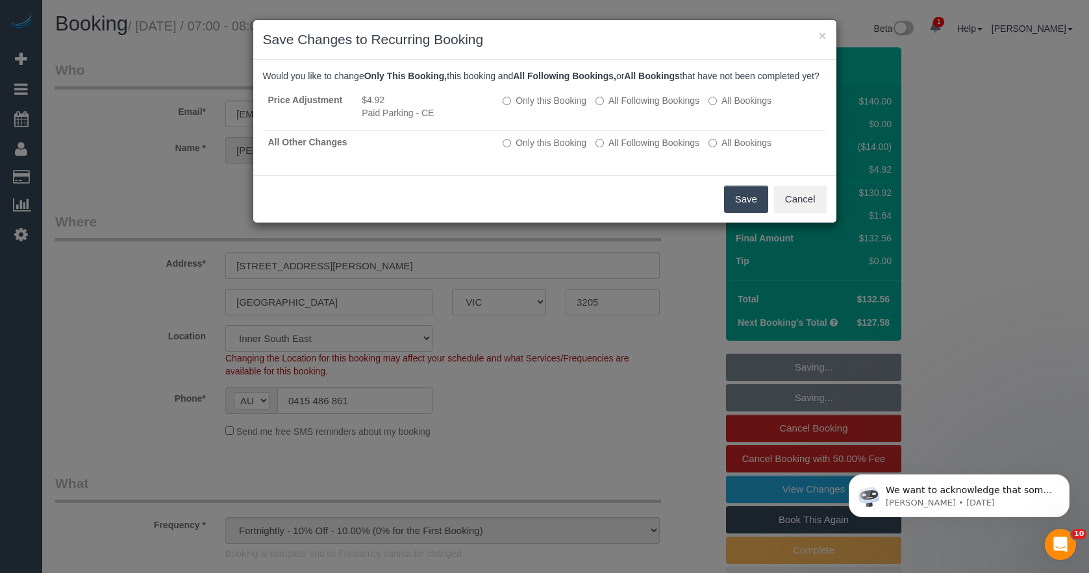
click at [754, 213] on button "Save" at bounding box center [746, 199] width 44 height 27
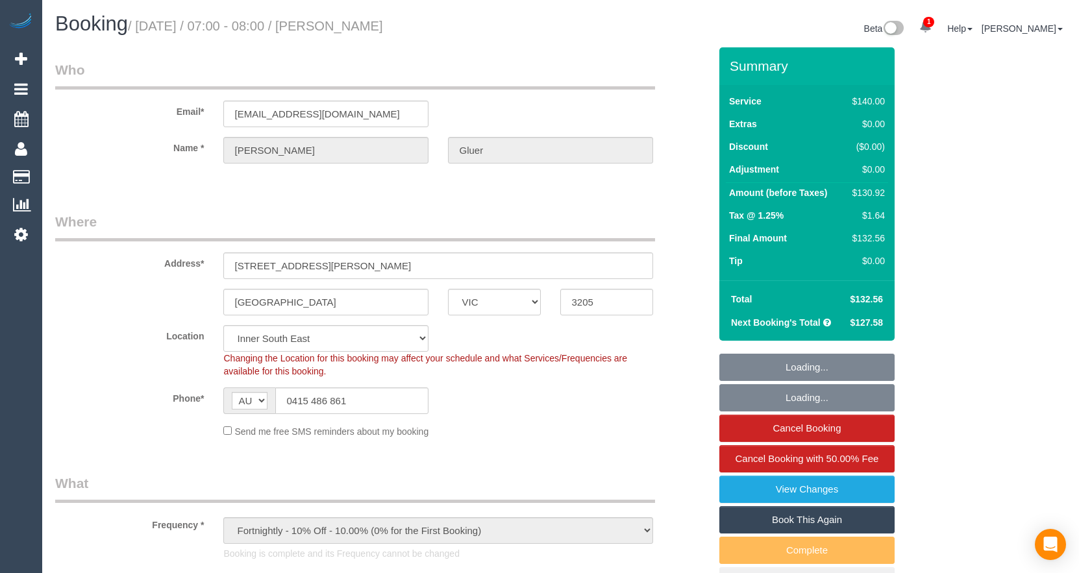
select select "VIC"
select select "string:stripe-pm_1QBlWY2GScqysDRVIedlNFyT"
select select "number:29"
select select "number:14"
select select "number:20"
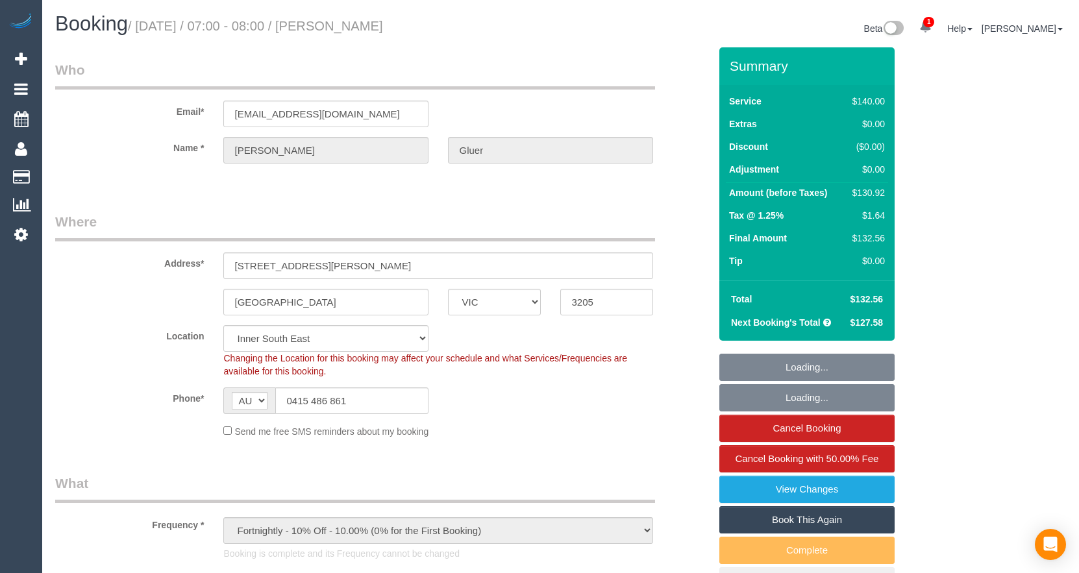
select select "number:23"
select select "number:34"
select select "number:11"
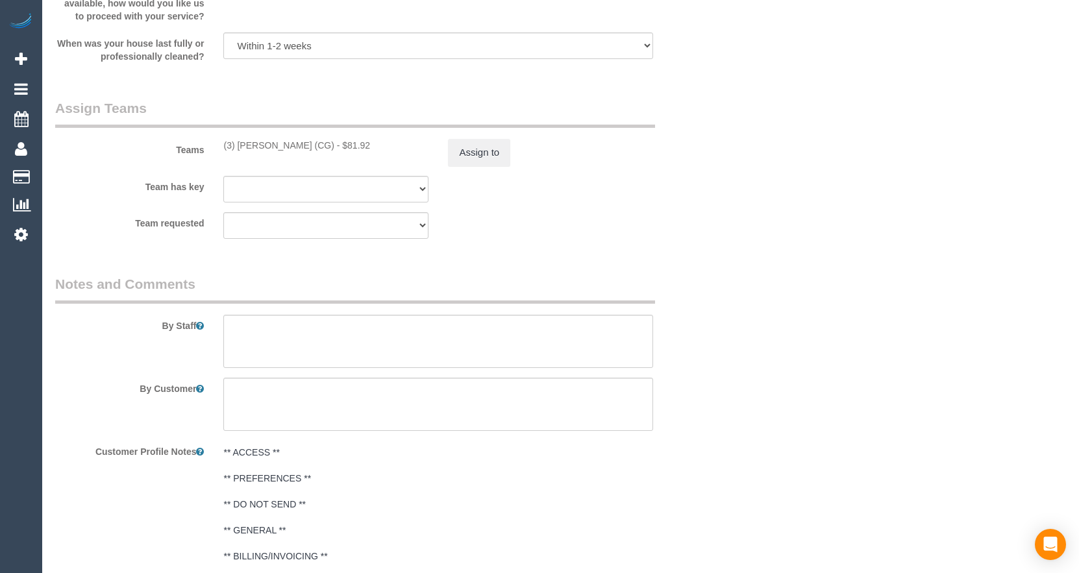
select select "spot1"
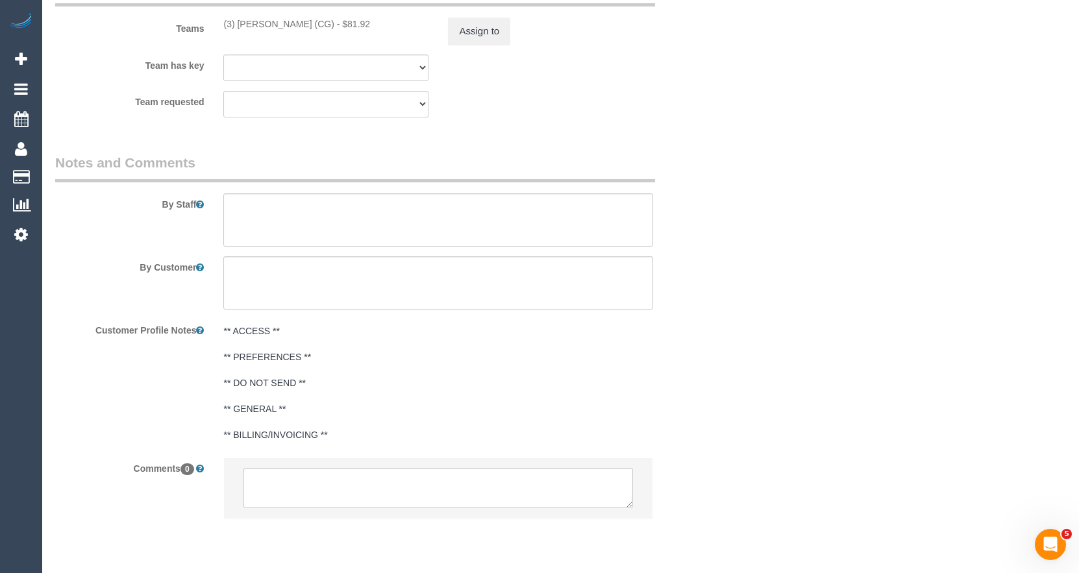
scroll to position [2075, 0]
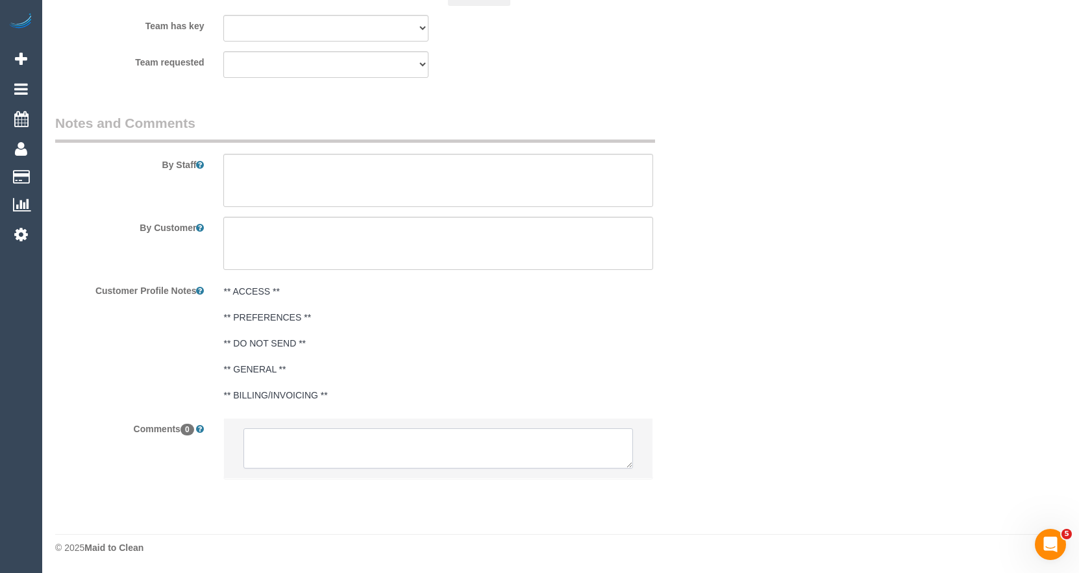
click at [312, 452] on textarea at bounding box center [437, 448] width 389 height 40
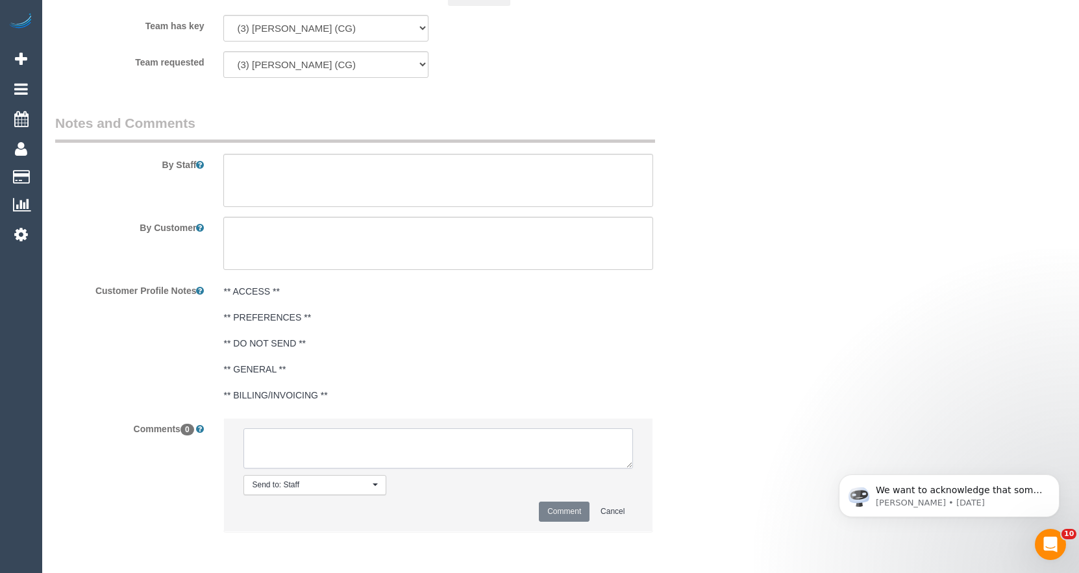
scroll to position [0, 0]
click at [517, 449] on textarea at bounding box center [437, 448] width 389 height 40
type textarea "Texted customer, paid parking processed separately."
click at [559, 512] on button "Comment" at bounding box center [564, 512] width 51 height 20
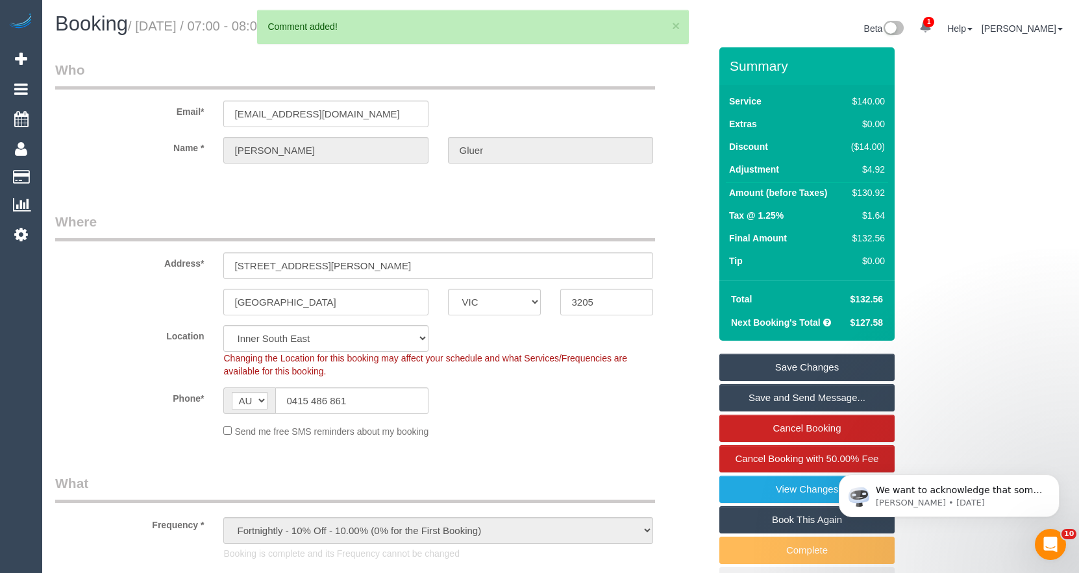
click at [746, 361] on link "Save Changes" at bounding box center [806, 367] width 175 height 27
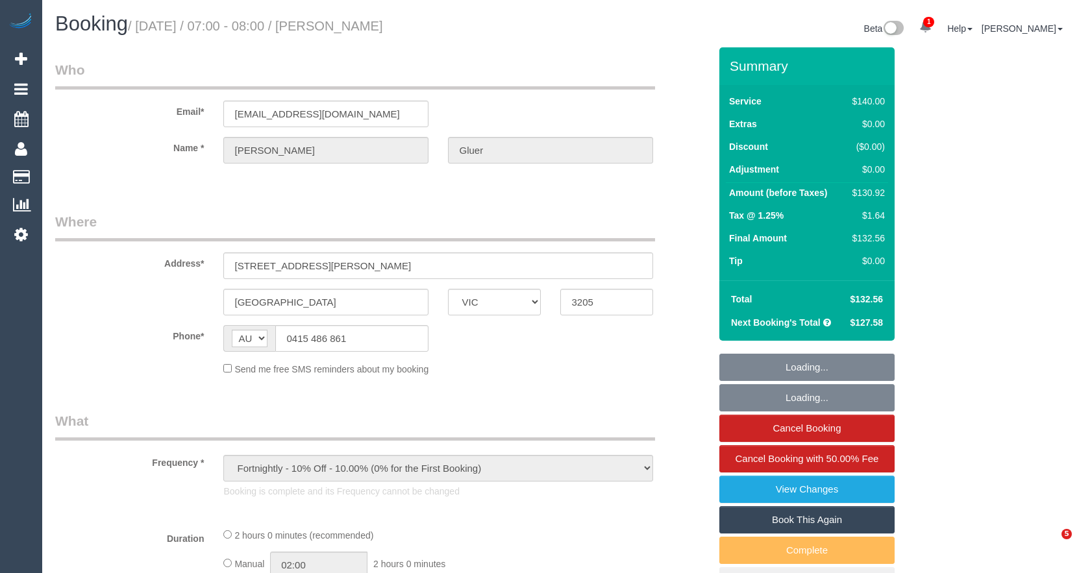
select select "VIC"
select select "number:29"
select select "number:14"
select select "number:20"
select select "number:23"
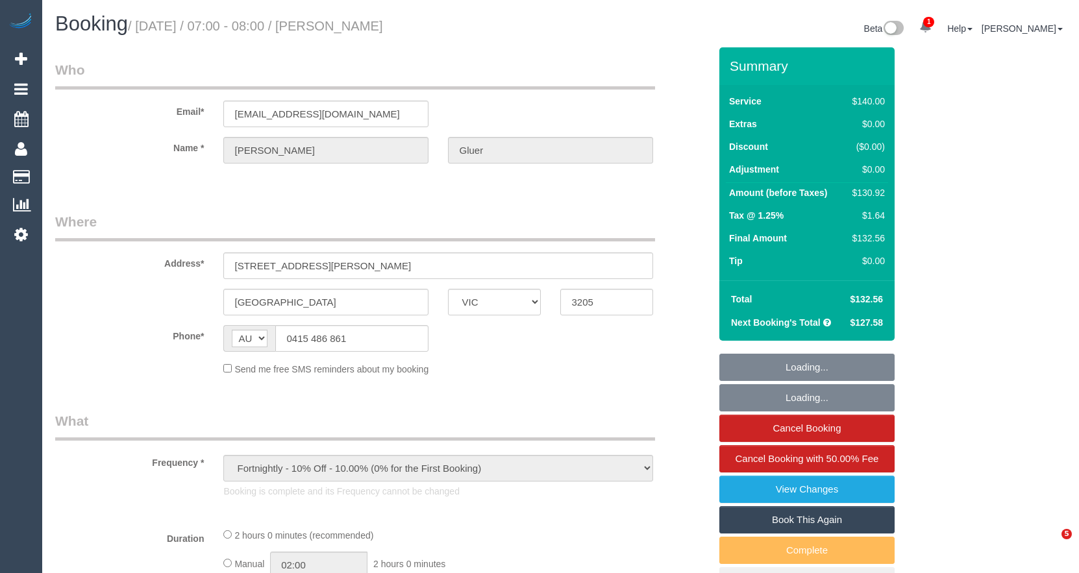
select select "number:34"
select select "number:11"
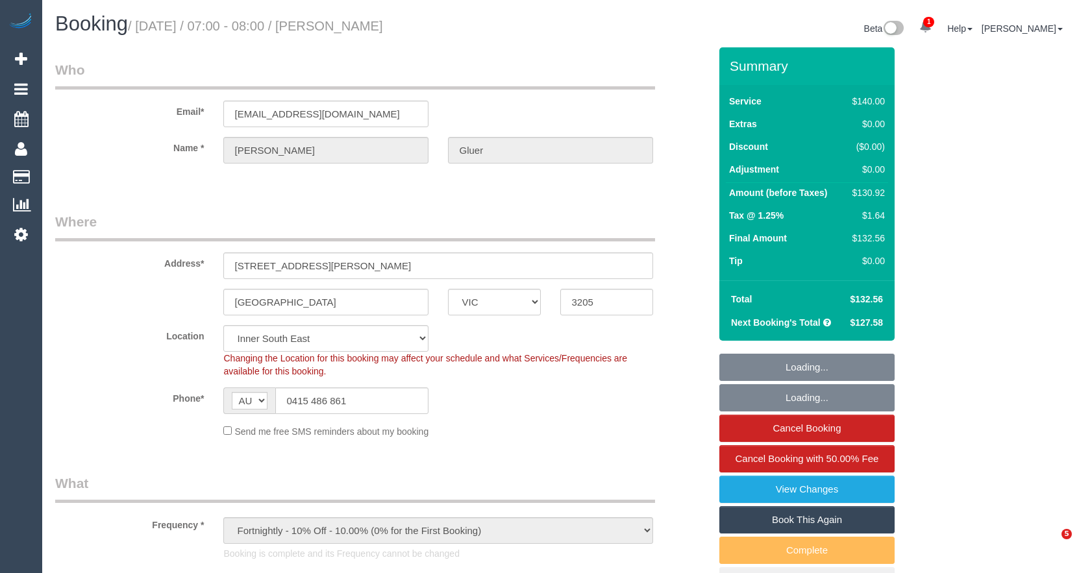
select select "string:stripe-pm_1QBlWY2GScqysDRVIedlNFyT"
select select "object:887"
select select "spot1"
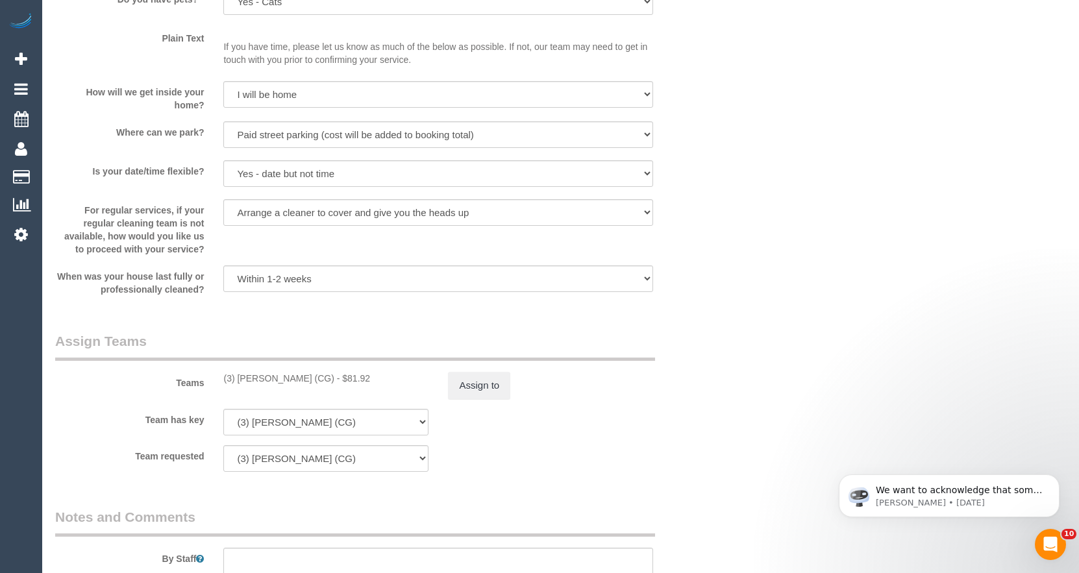
scroll to position [1688, 0]
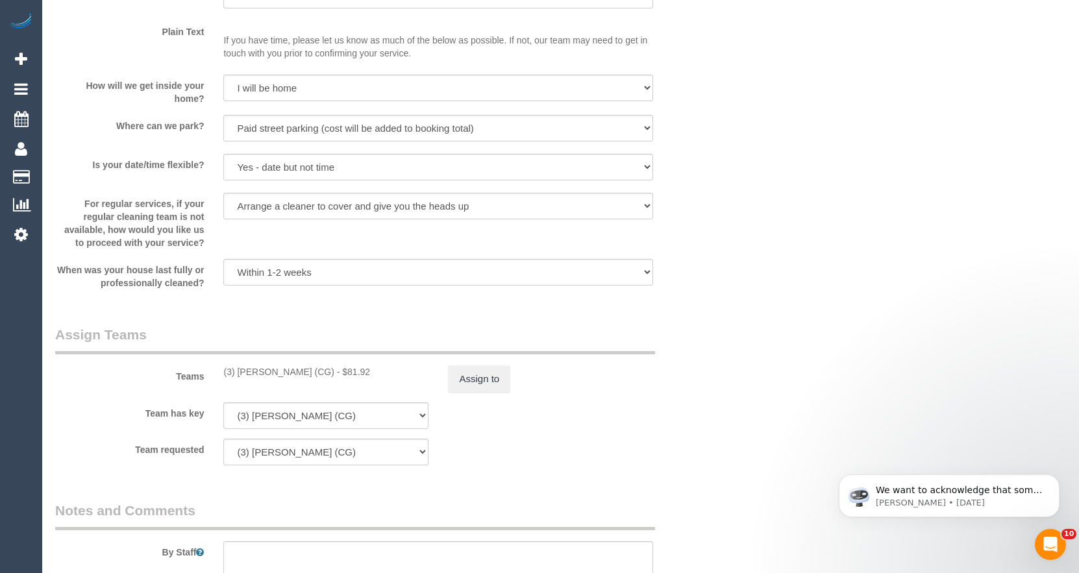
drag, startPoint x: 349, startPoint y: 375, endPoint x: 221, endPoint y: 378, distance: 128.6
click at [221, 378] on div "(3) [PERSON_NAME] (CG) - $81.92" at bounding box center [326, 371] width 225 height 13
click at [329, 371] on div "(3) [PERSON_NAME] (CG) - $81.92" at bounding box center [325, 371] width 205 height 13
click at [482, 375] on button "Assign to" at bounding box center [479, 378] width 62 height 27
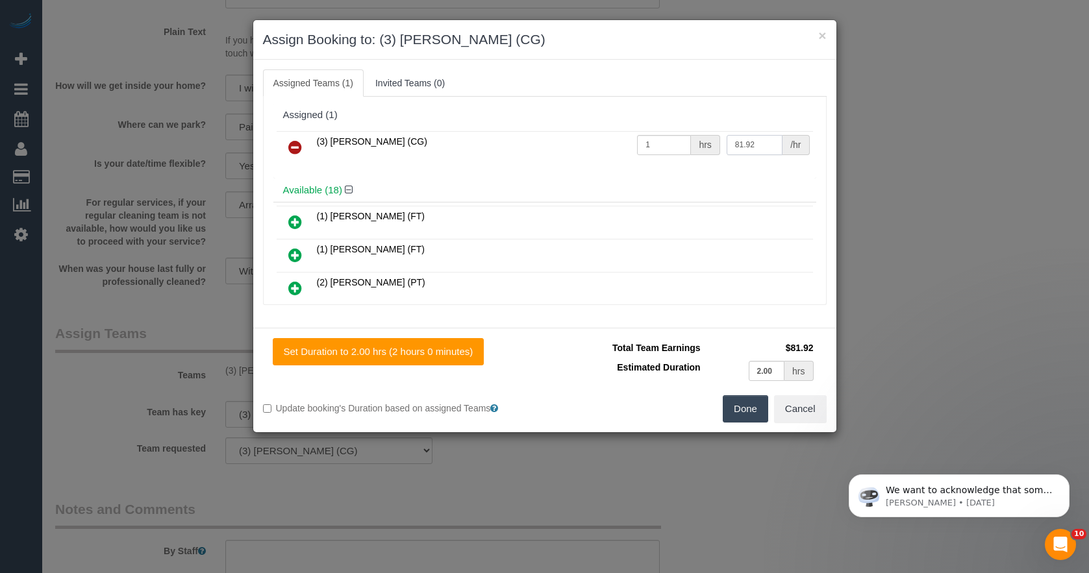
drag, startPoint x: 758, startPoint y: 142, endPoint x: 644, endPoint y: 145, distance: 113.6
click at [644, 145] on tr "(3) [PERSON_NAME] (CG) 1 hrs 81.92 /hr" at bounding box center [545, 147] width 536 height 33
click at [821, 35] on button "×" at bounding box center [822, 36] width 8 height 14
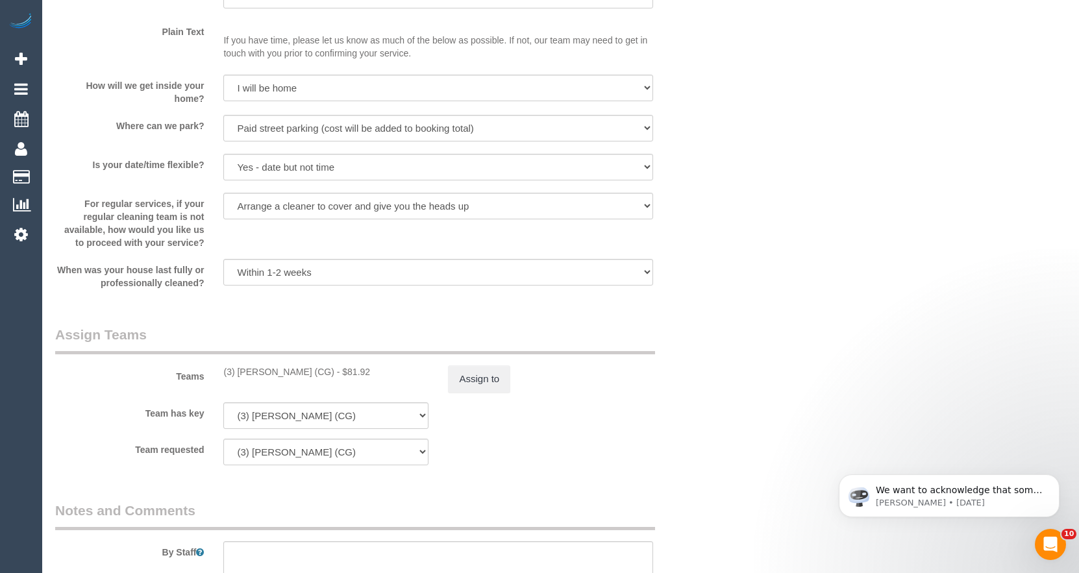
click at [360, 375] on div "(3) Ashish Patel (CG) - $81.92" at bounding box center [325, 371] width 205 height 13
drag, startPoint x: 362, startPoint y: 367, endPoint x: 220, endPoint y: 371, distance: 141.6
click at [220, 371] on div "(3) Ashish Patel (CG) - $81.92" at bounding box center [326, 371] width 225 height 13
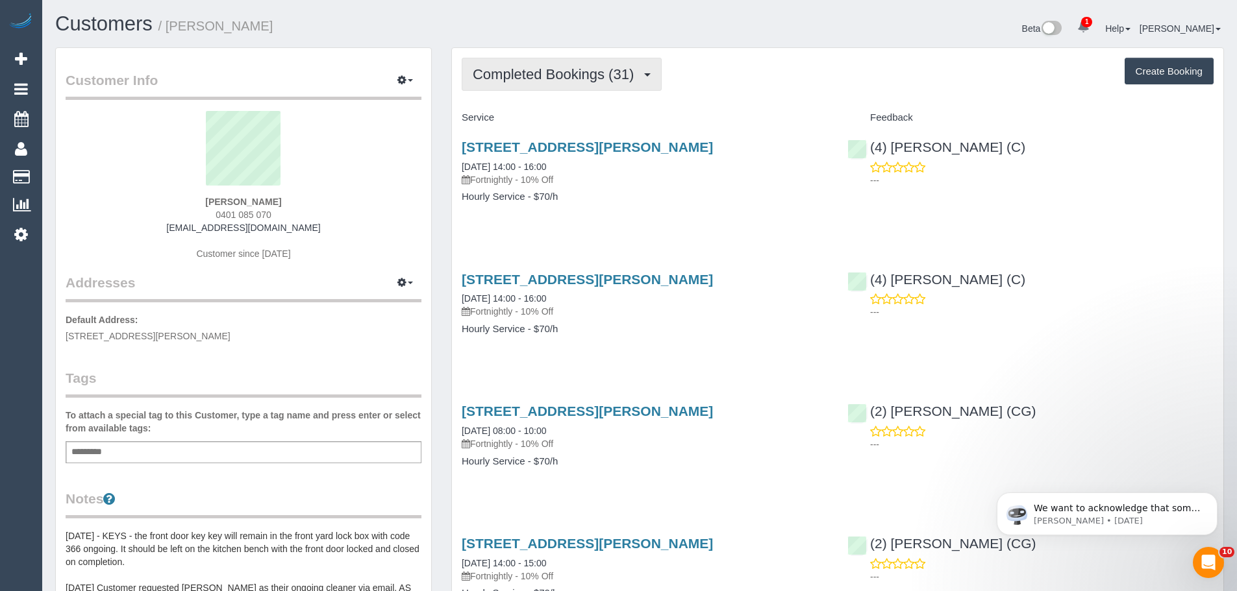
click at [541, 79] on span "Completed Bookings (31)" at bounding box center [556, 74] width 167 height 16
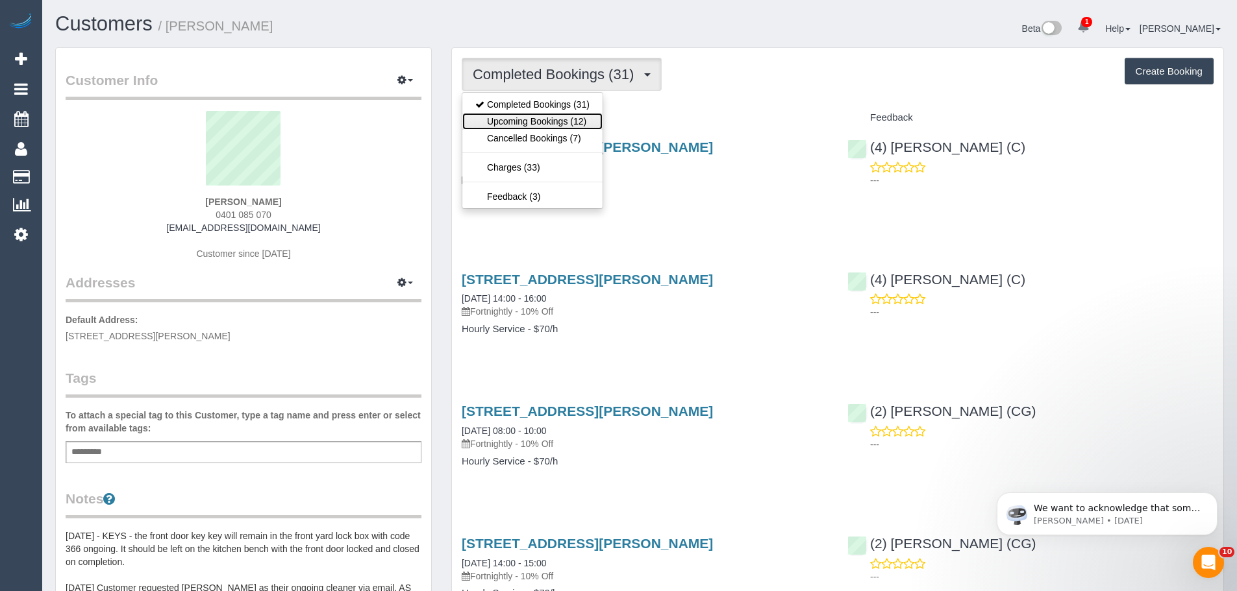
click at [542, 125] on link "Upcoming Bookings (12)" at bounding box center [532, 121] width 140 height 17
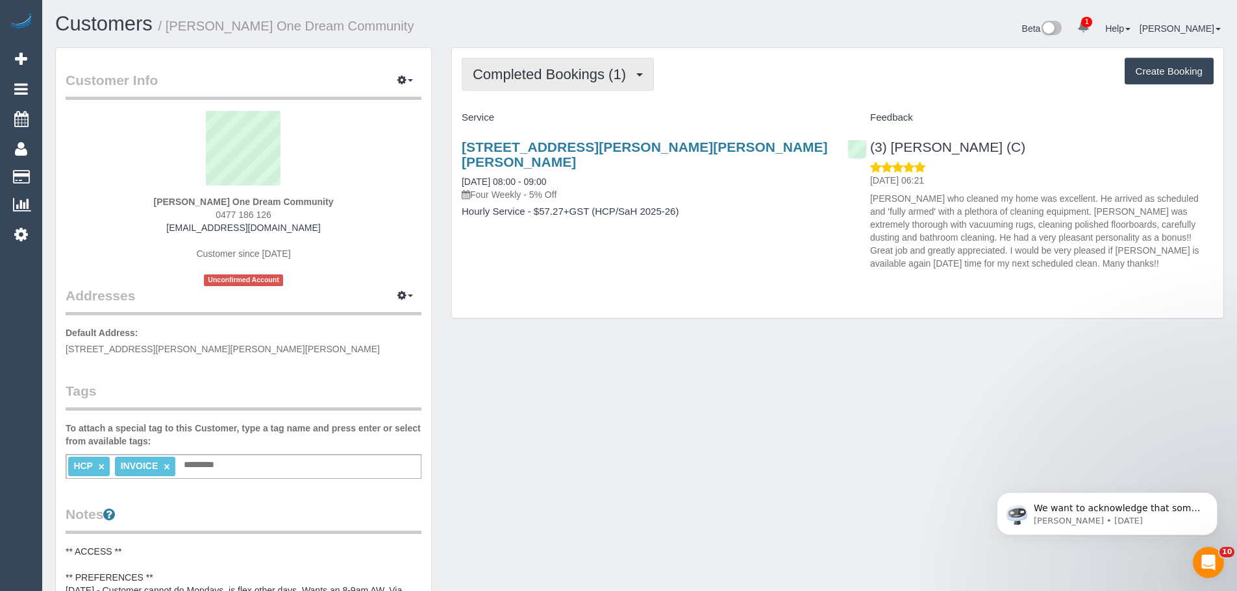
click at [600, 84] on button "Completed Bookings (1)" at bounding box center [558, 74] width 192 height 33
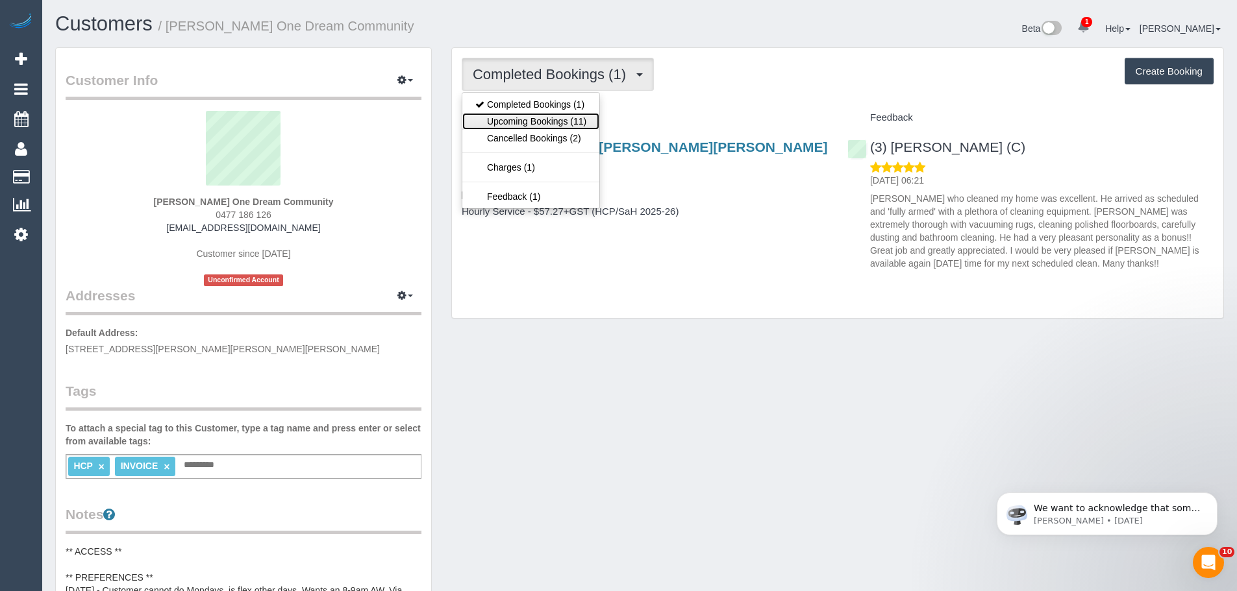
click at [579, 126] on link "Upcoming Bookings (11)" at bounding box center [530, 121] width 137 height 17
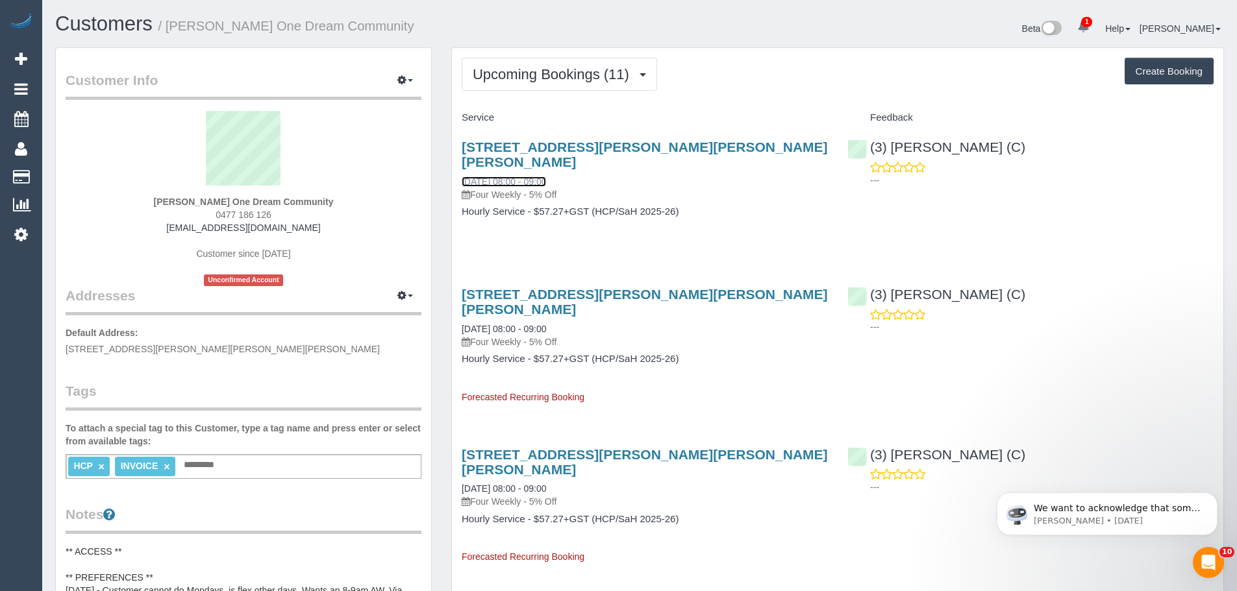
click at [519, 177] on link "[DATE] 08:00 - 09:00" at bounding box center [504, 182] width 84 height 10
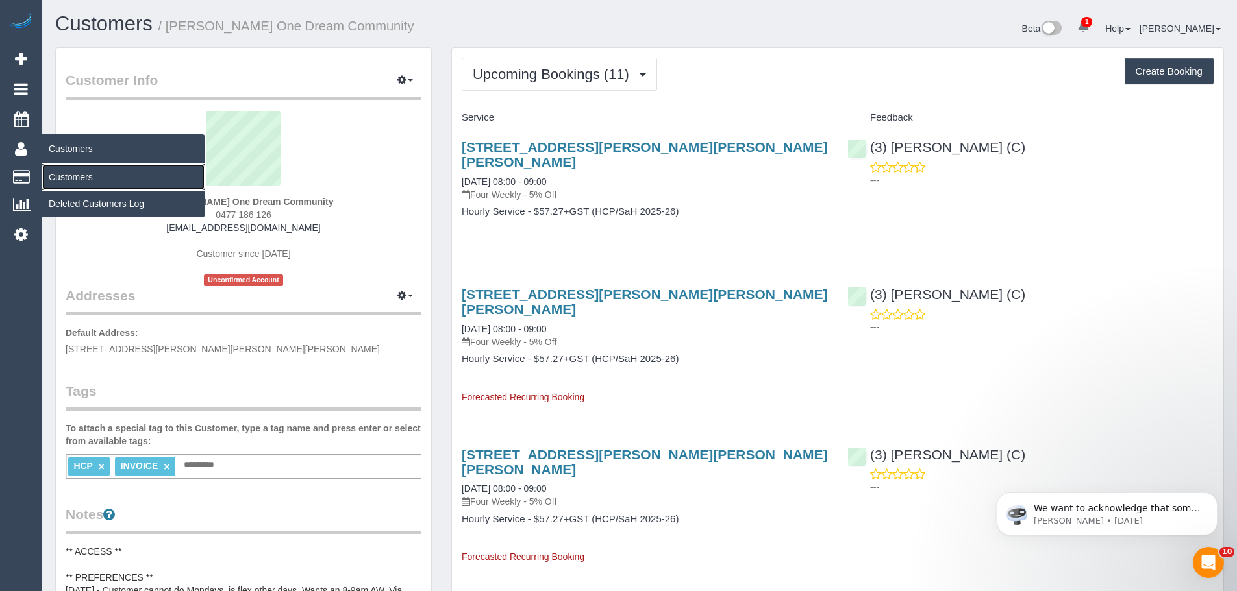
drag, startPoint x: 74, startPoint y: 177, endPoint x: 124, endPoint y: 146, distance: 58.9
click at [75, 177] on link "Customers" at bounding box center [123, 177] width 162 height 26
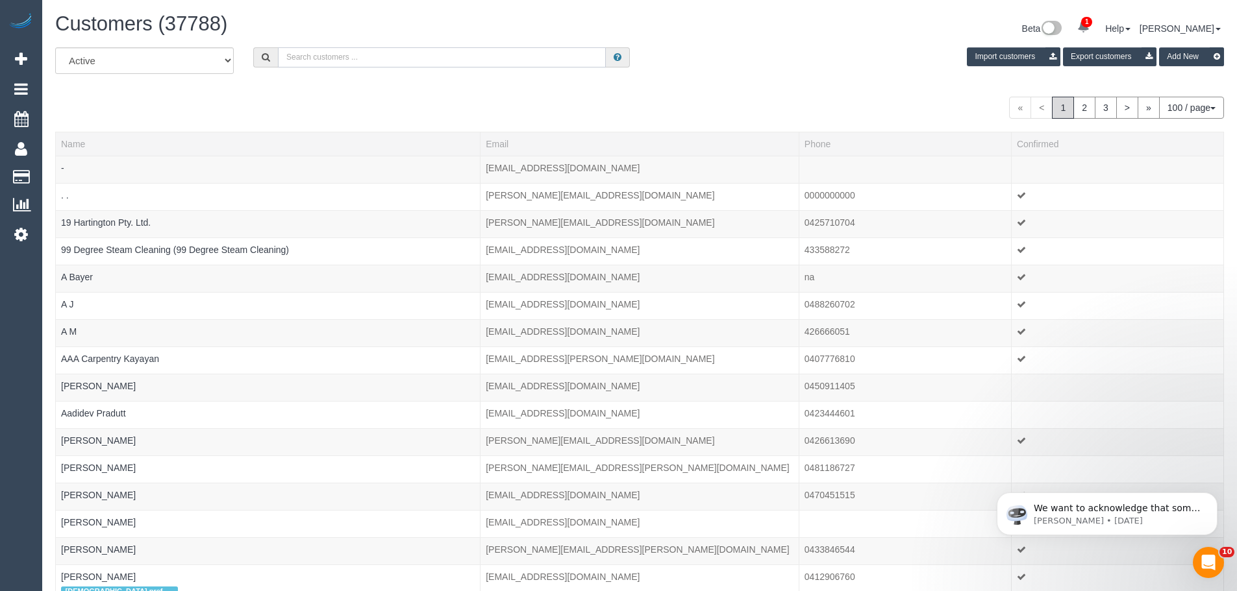
click at [339, 58] on input "text" at bounding box center [442, 57] width 328 height 20
paste input "theresa.cunnington@gmail.com"
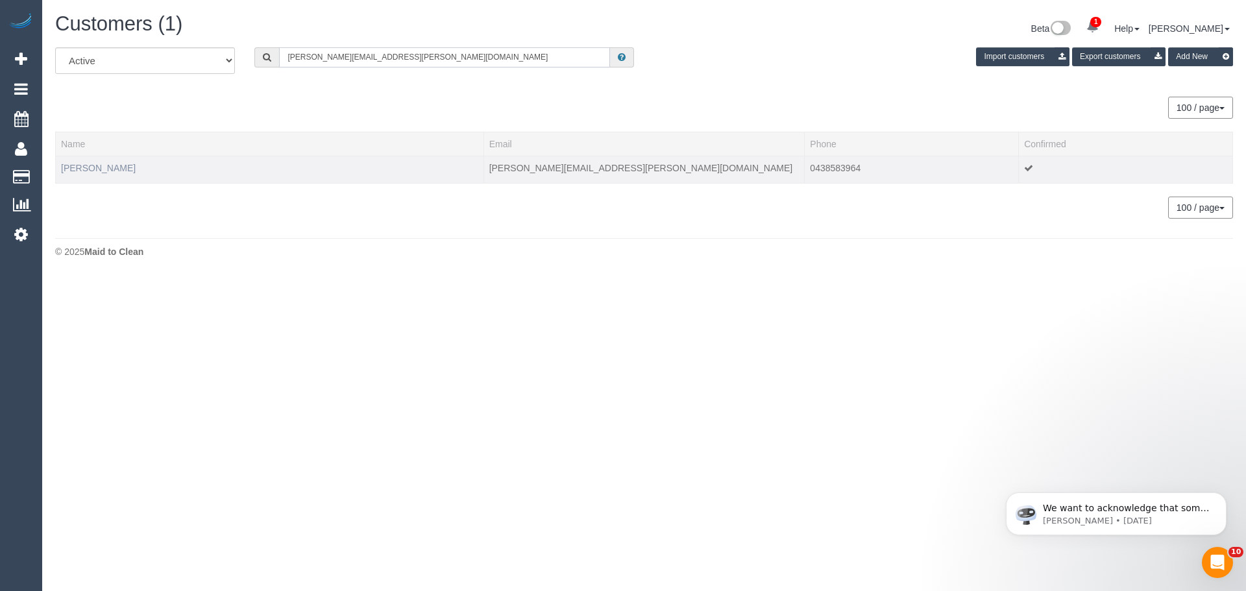
type input "theresa.cunnington@gmail.com"
click at [86, 171] on link "Theresa Cunnington" at bounding box center [98, 168] width 75 height 10
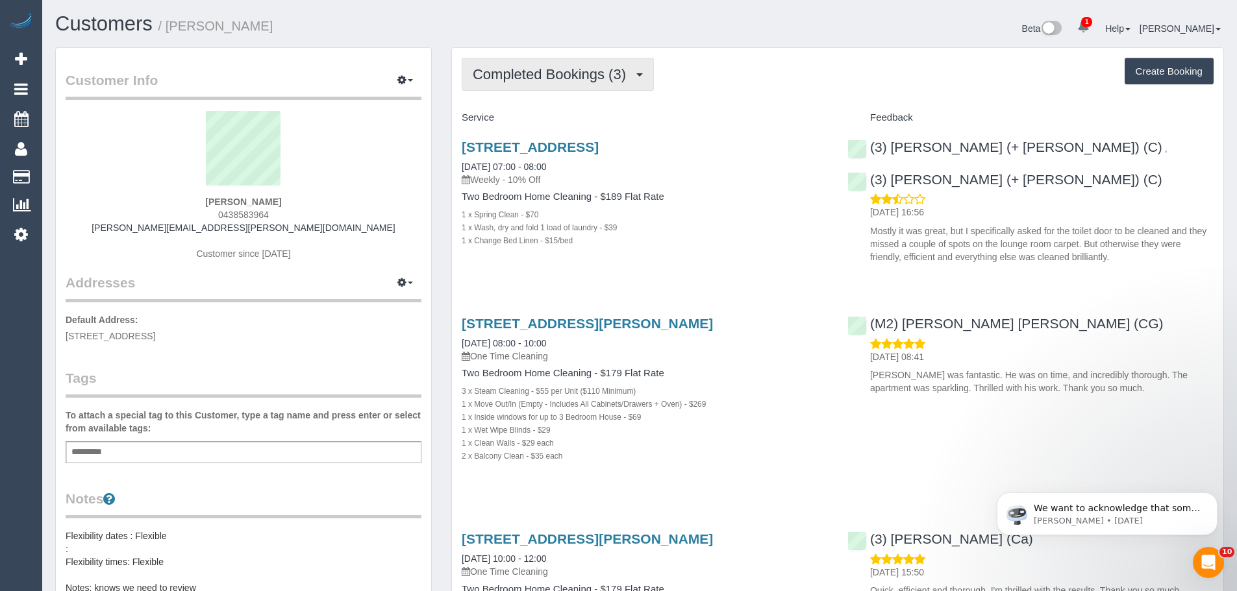
click at [560, 86] on button "Completed Bookings (3)" at bounding box center [558, 74] width 192 height 33
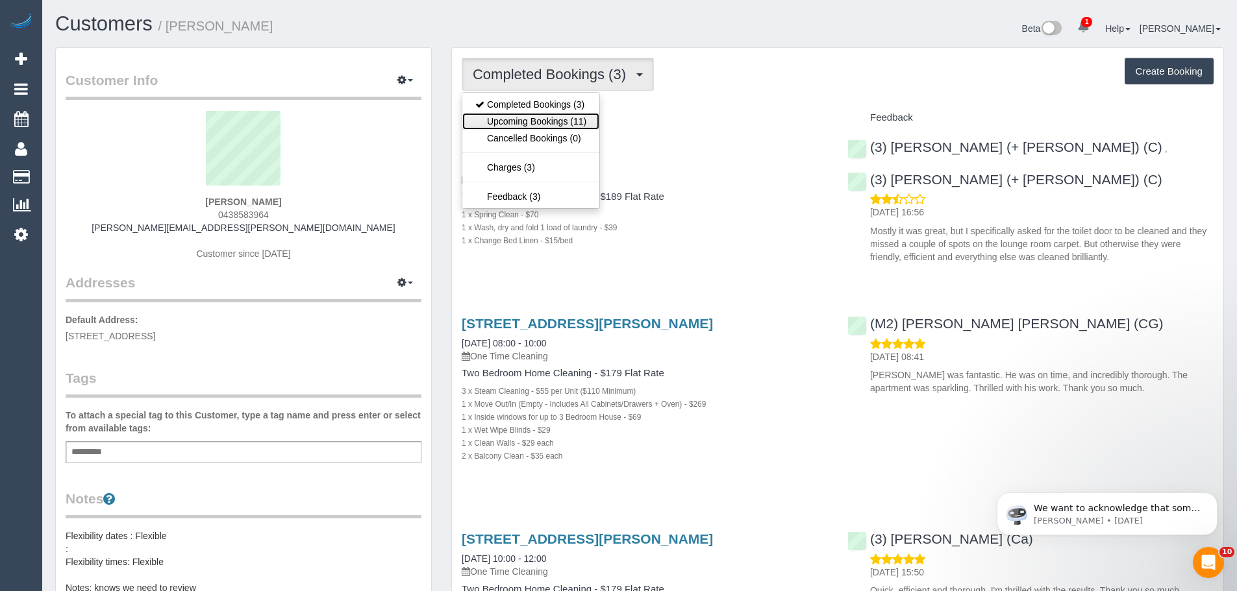
click at [541, 125] on link "Upcoming Bookings (11)" at bounding box center [530, 121] width 137 height 17
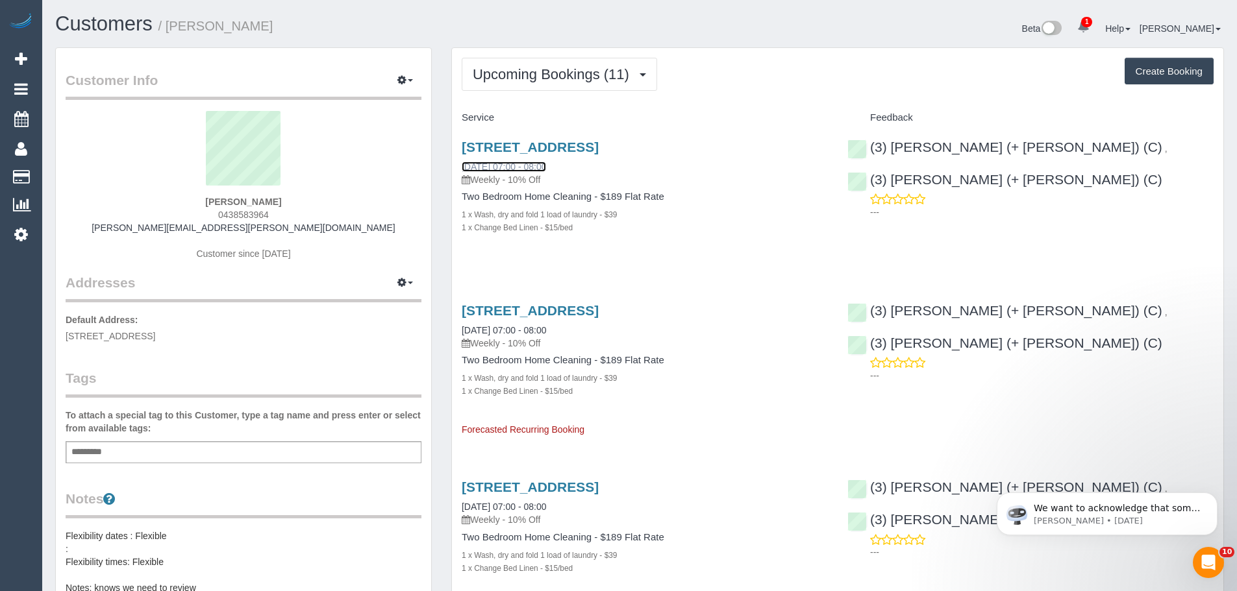
click at [512, 168] on link "01/10/2025 07:00 - 08:00" at bounding box center [504, 167] width 84 height 10
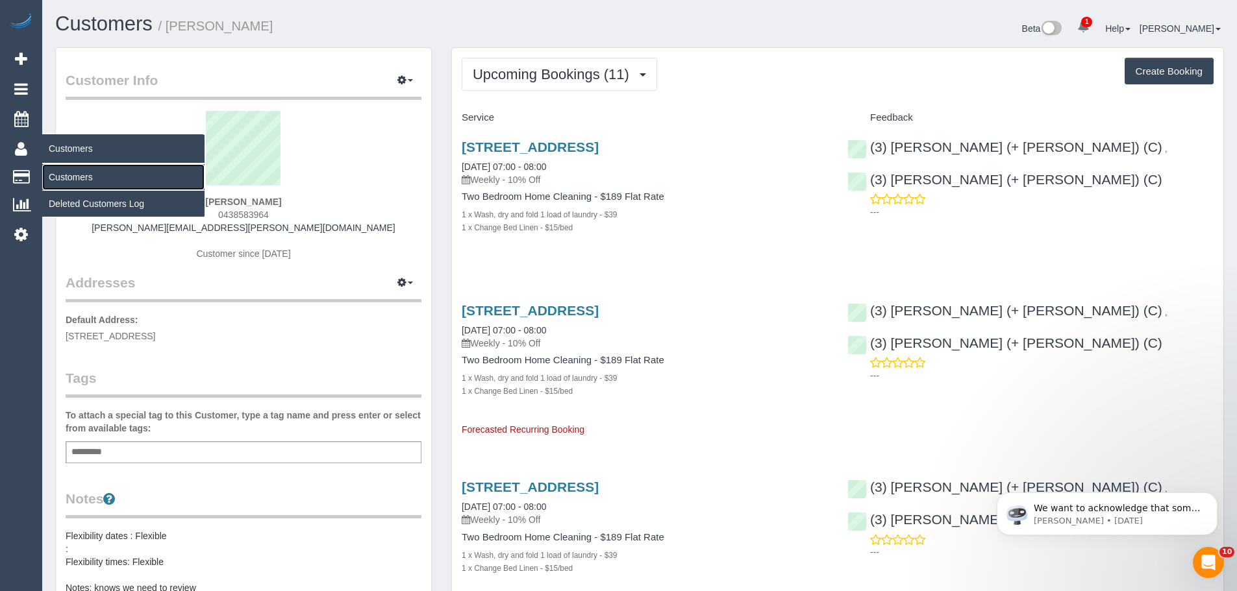
click at [73, 176] on link "Customers" at bounding box center [123, 177] width 162 height 26
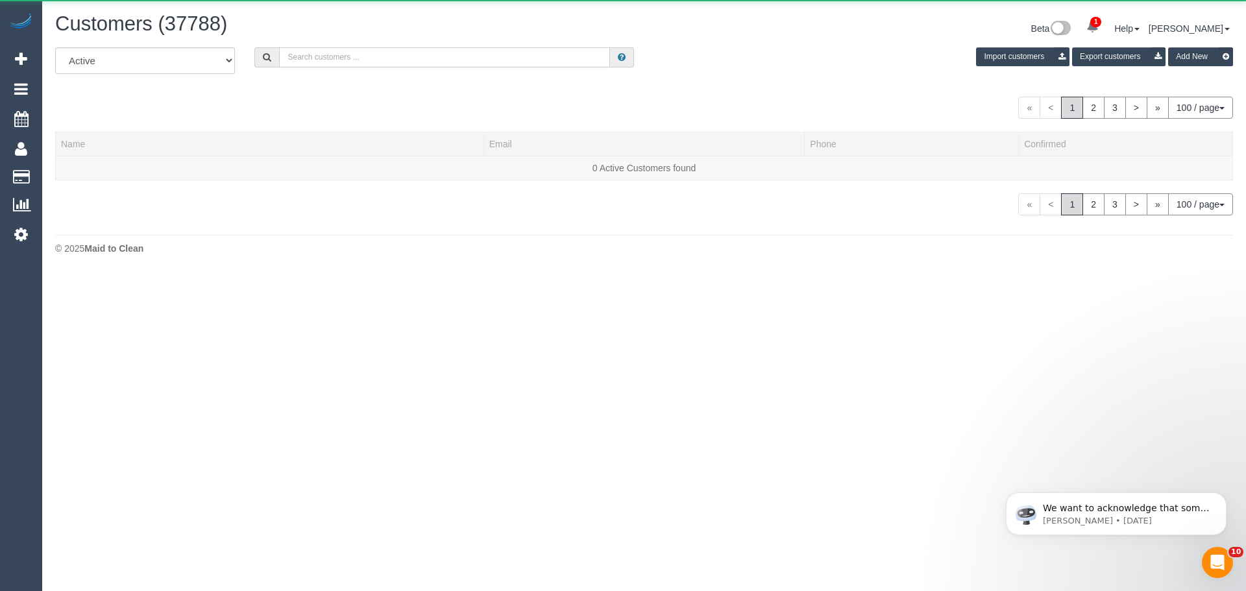
click at [312, 56] on input "text" at bounding box center [444, 57] width 331 height 20
paste input "caitlinrlist@gmail.com"
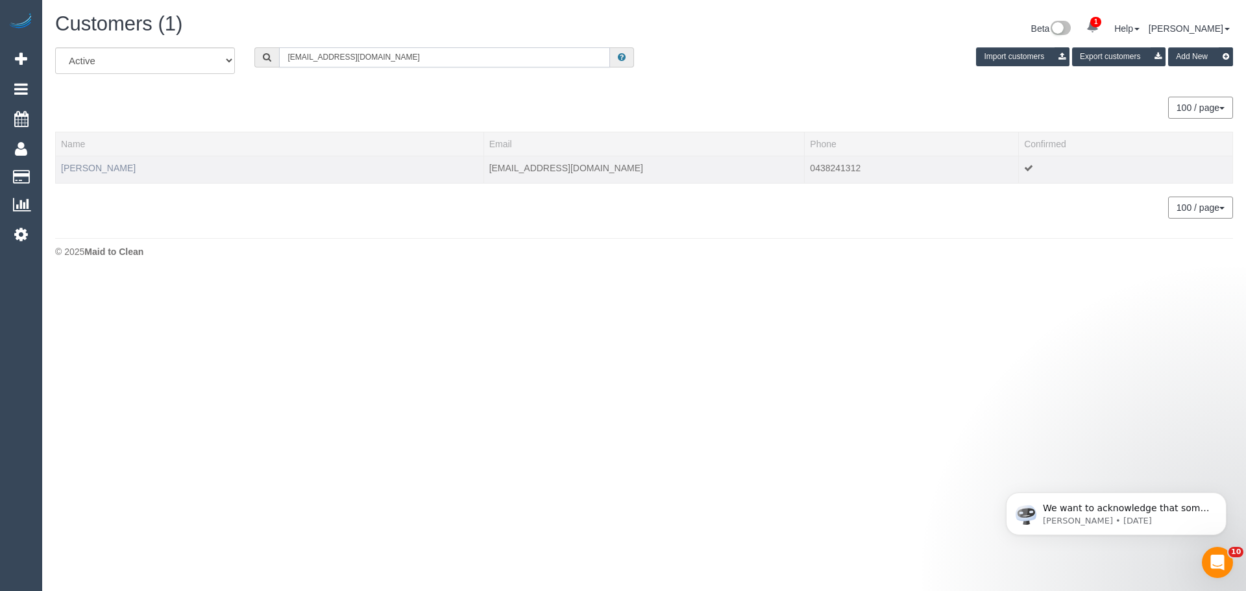
type input "caitlinrlist@gmail.com"
click at [99, 172] on link "Caitlin List" at bounding box center [98, 168] width 75 height 10
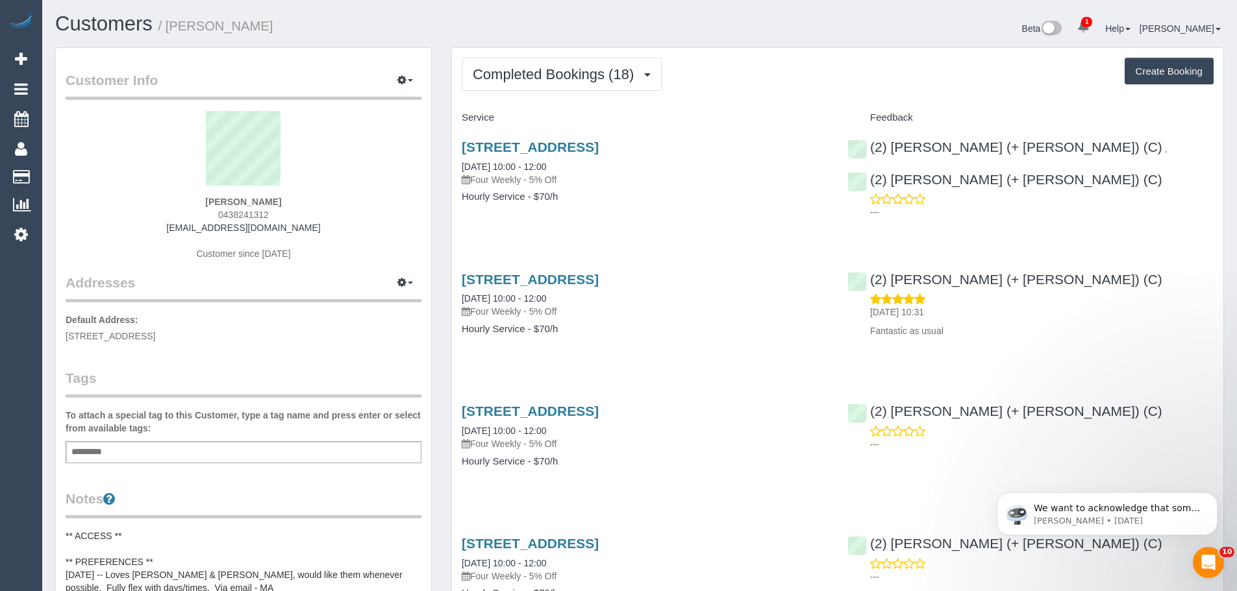
drag, startPoint x: 291, startPoint y: 218, endPoint x: 208, endPoint y: 212, distance: 82.6
click at [208, 212] on div "Caitlin List 0438241312 caitlinrlist@gmail.com Customer since 2024" at bounding box center [244, 192] width 356 height 162
copy span "0438241312"
click at [606, 73] on span "Completed Bookings (18)" at bounding box center [556, 74] width 167 height 16
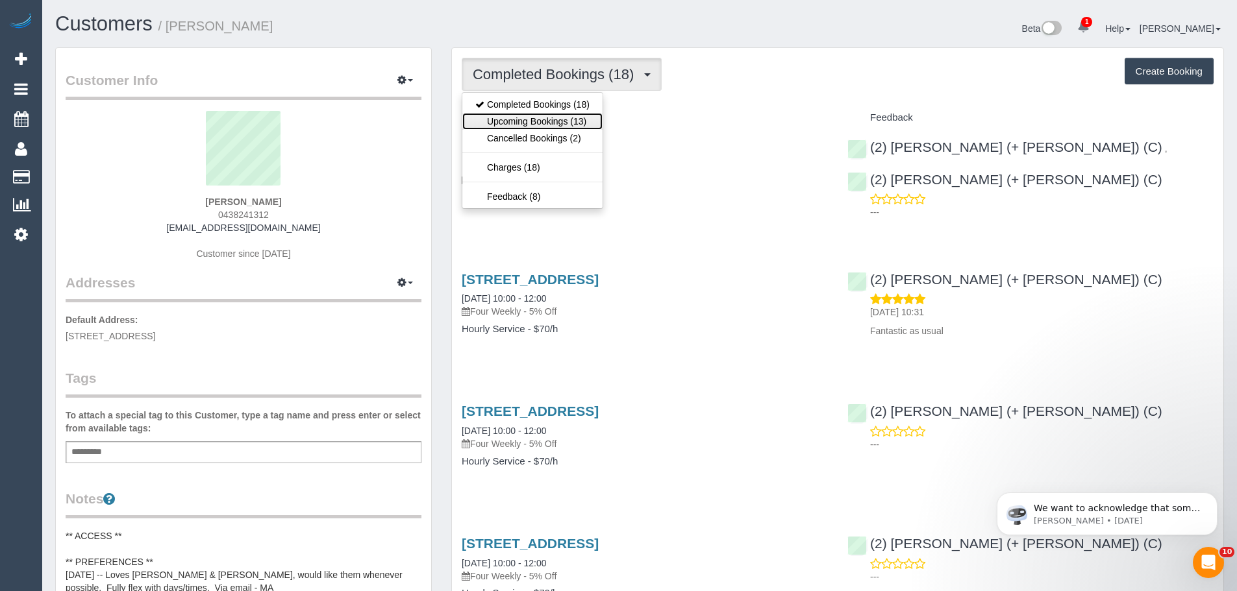
click at [555, 118] on link "Upcoming Bookings (13)" at bounding box center [532, 121] width 140 height 17
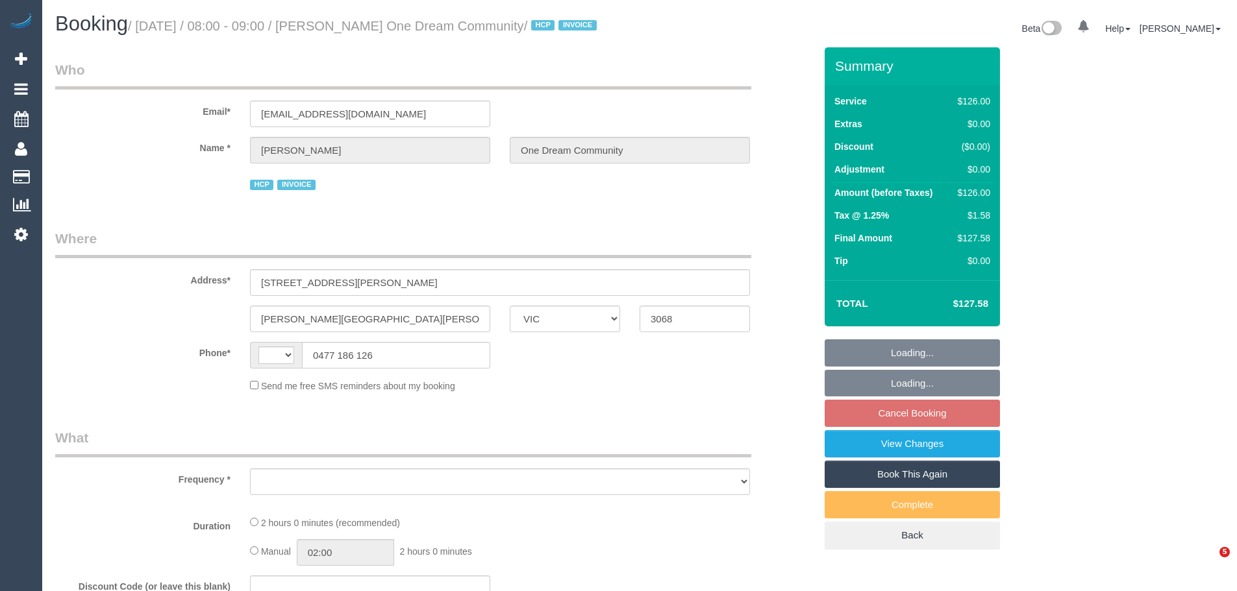
select select "VIC"
select select "string:AU"
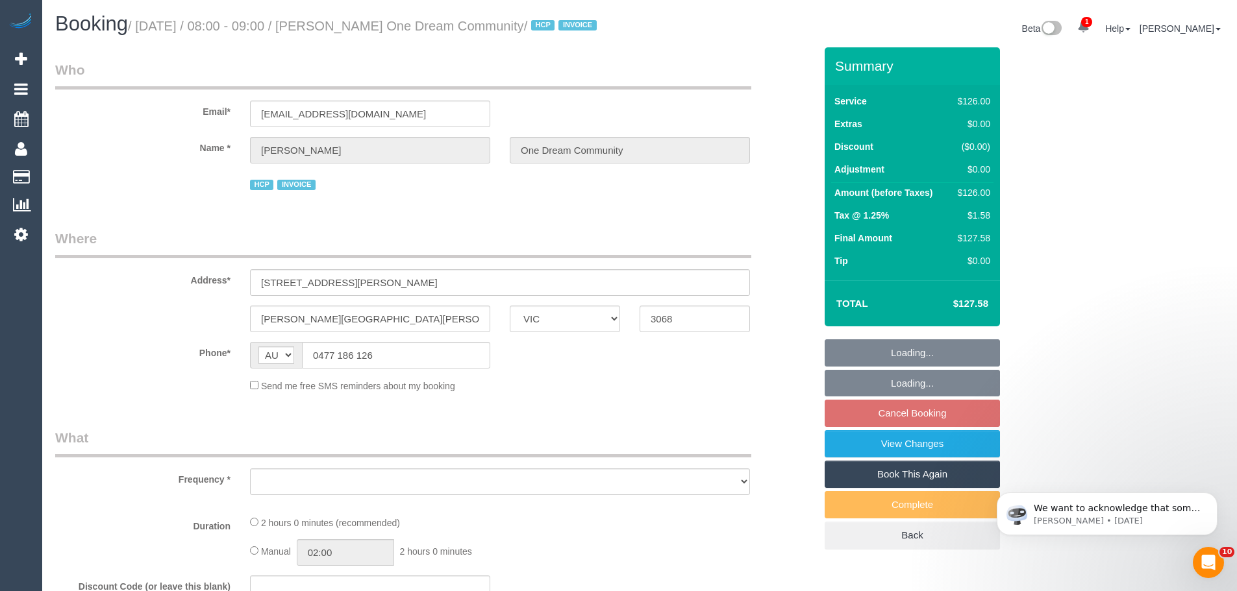
select select "120"
select select "number:28"
select select "number:14"
select select "number:19"
select select "number:36"
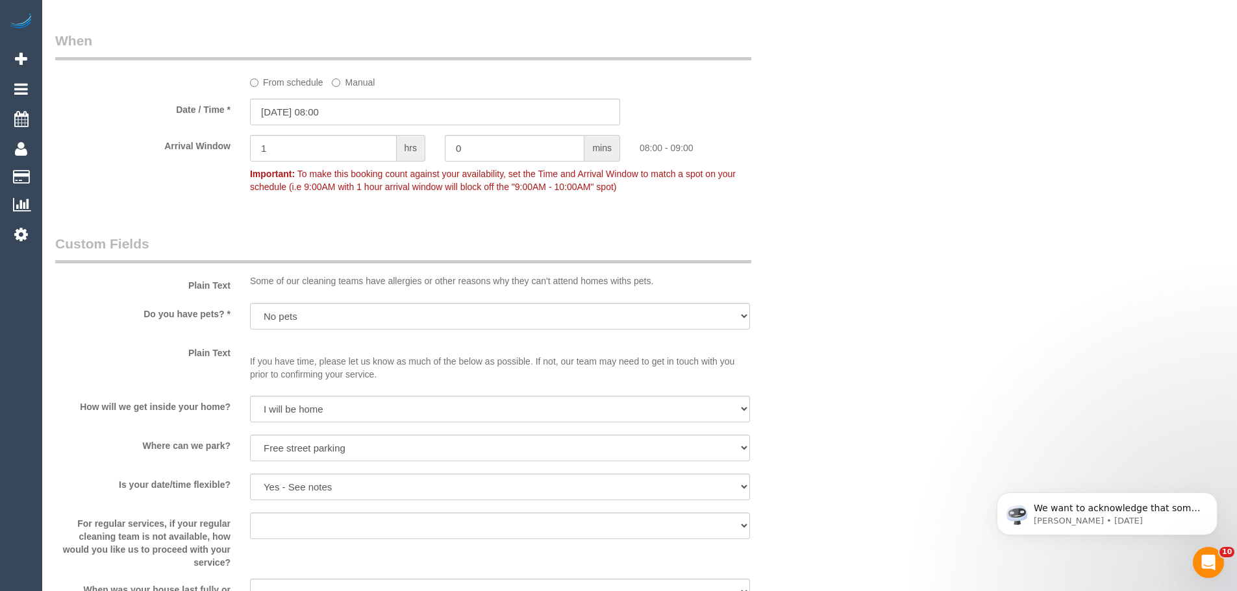
select select "object:1592"
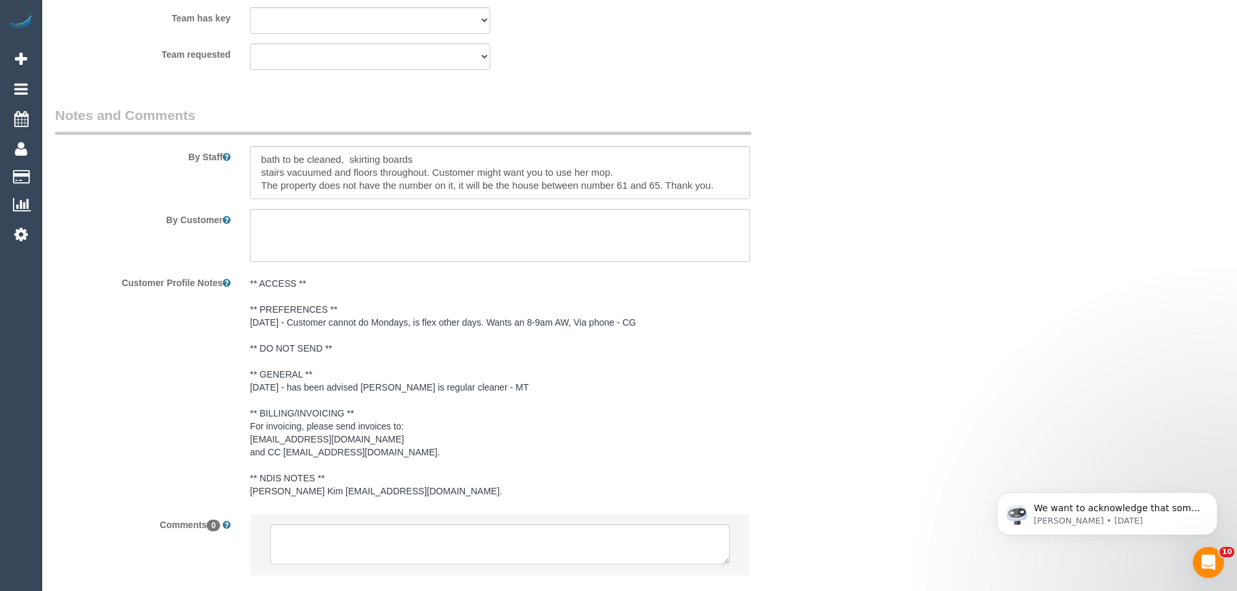
scroll to position [1607, 0]
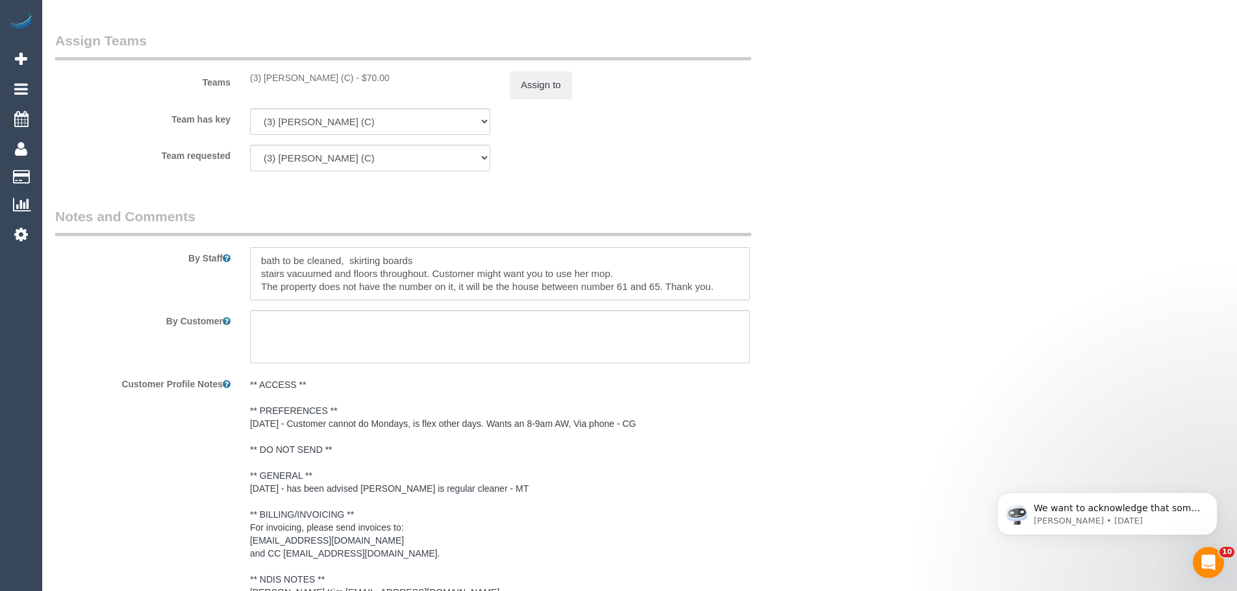
click at [284, 290] on textarea at bounding box center [500, 273] width 500 height 53
click at [262, 277] on textarea at bounding box center [500, 273] width 500 height 53
click at [272, 299] on textarea at bounding box center [500, 273] width 500 height 53
click at [258, 279] on textarea at bounding box center [500, 273] width 500 height 53
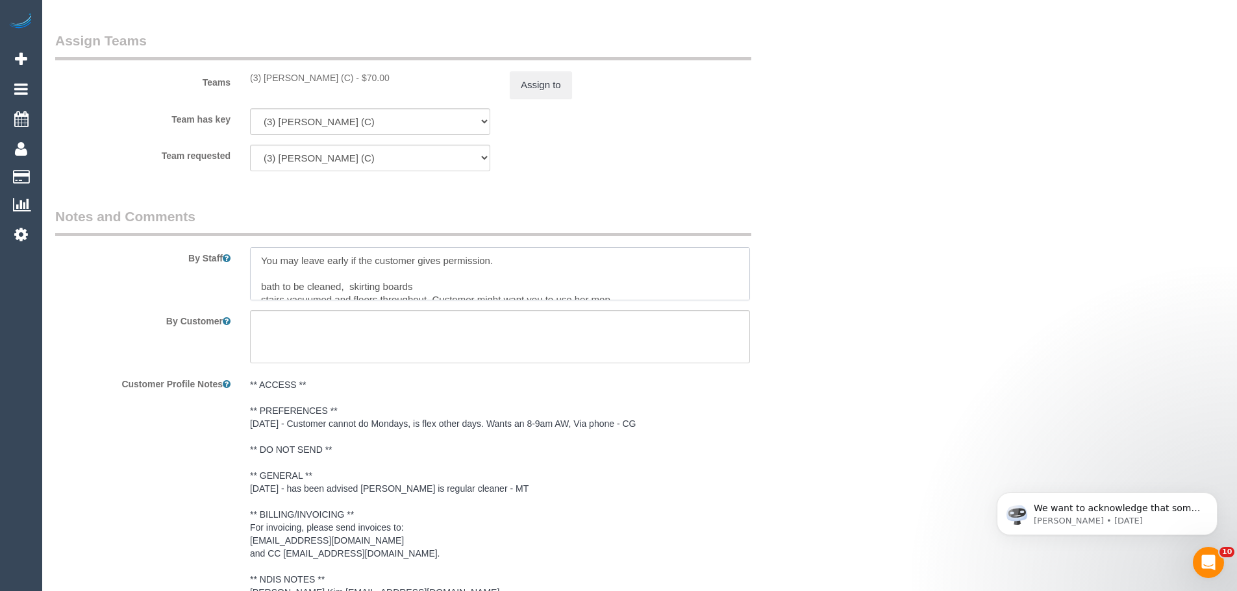
click at [564, 271] on textarea at bounding box center [500, 273] width 500 height 53
drag, startPoint x: 547, startPoint y: 289, endPoint x: 552, endPoint y: 278, distance: 12.2
click at [552, 278] on textarea at bounding box center [500, 273] width 500 height 53
click at [631, 288] on textarea at bounding box center [500, 273] width 500 height 53
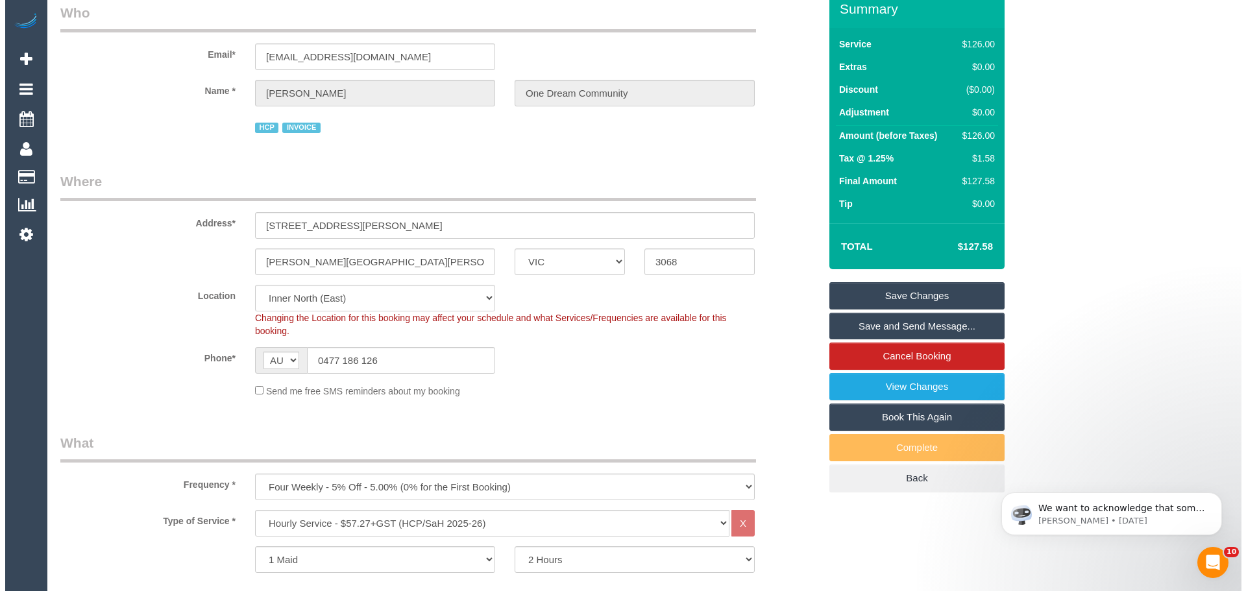
scroll to position [0, 0]
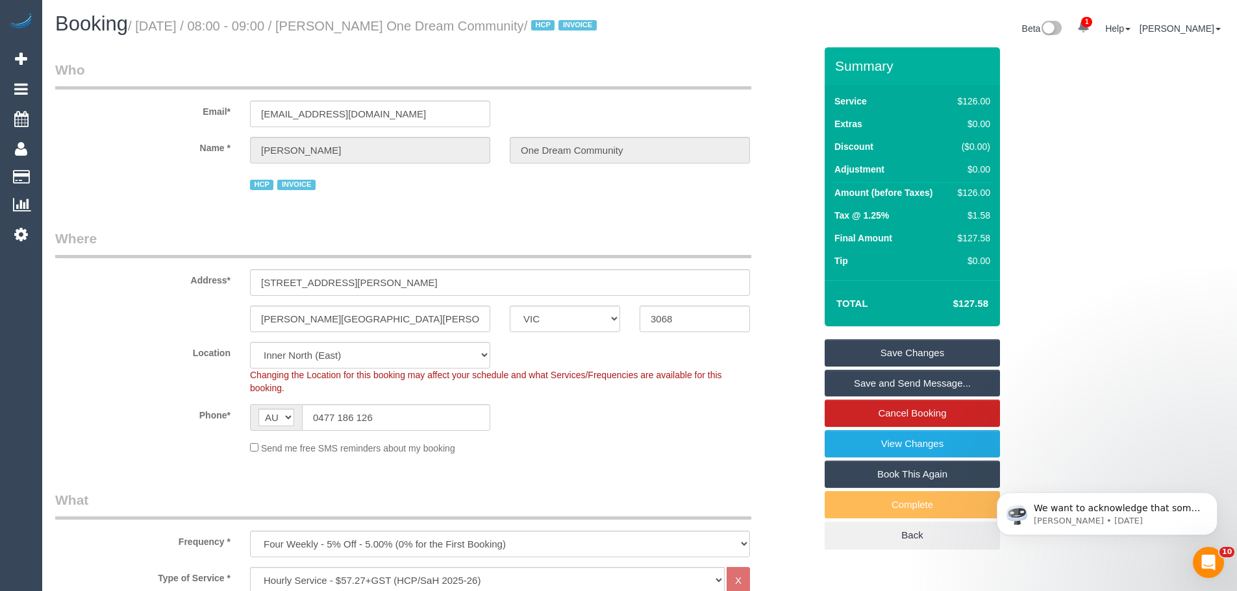
type textarea "You may leave early if the customer gives permission. (this is an exception for…"
click at [906, 364] on link "Save Changes" at bounding box center [911, 352] width 175 height 27
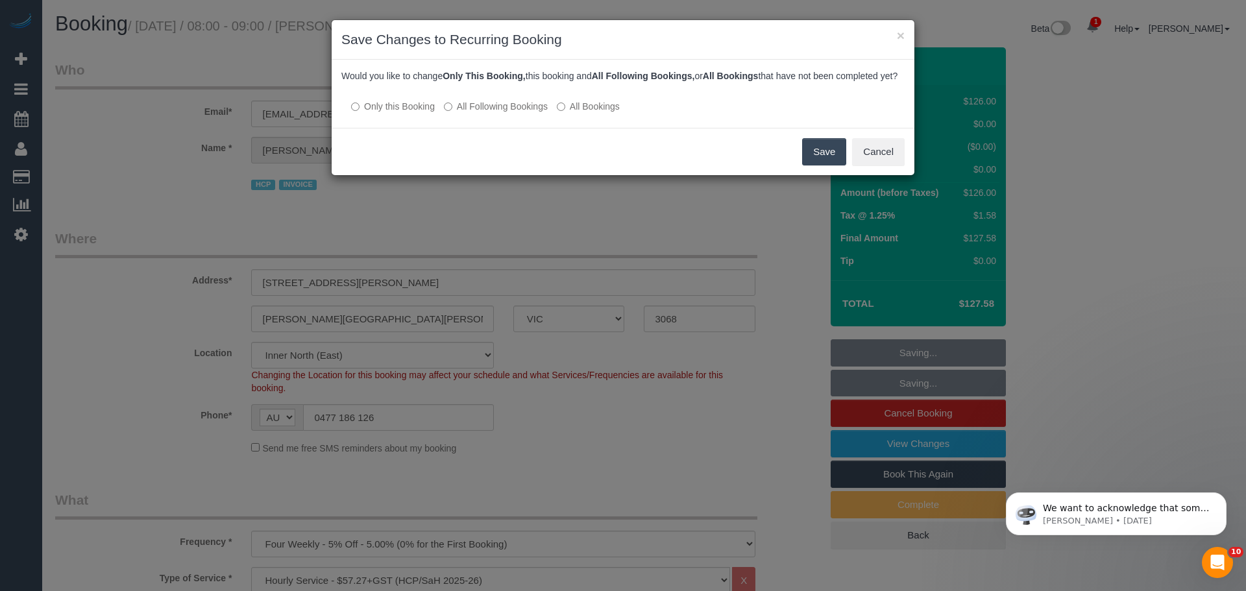
click at [484, 113] on label "All Following Bookings" at bounding box center [496, 106] width 104 height 13
click at [814, 164] on button "Save" at bounding box center [824, 151] width 44 height 27
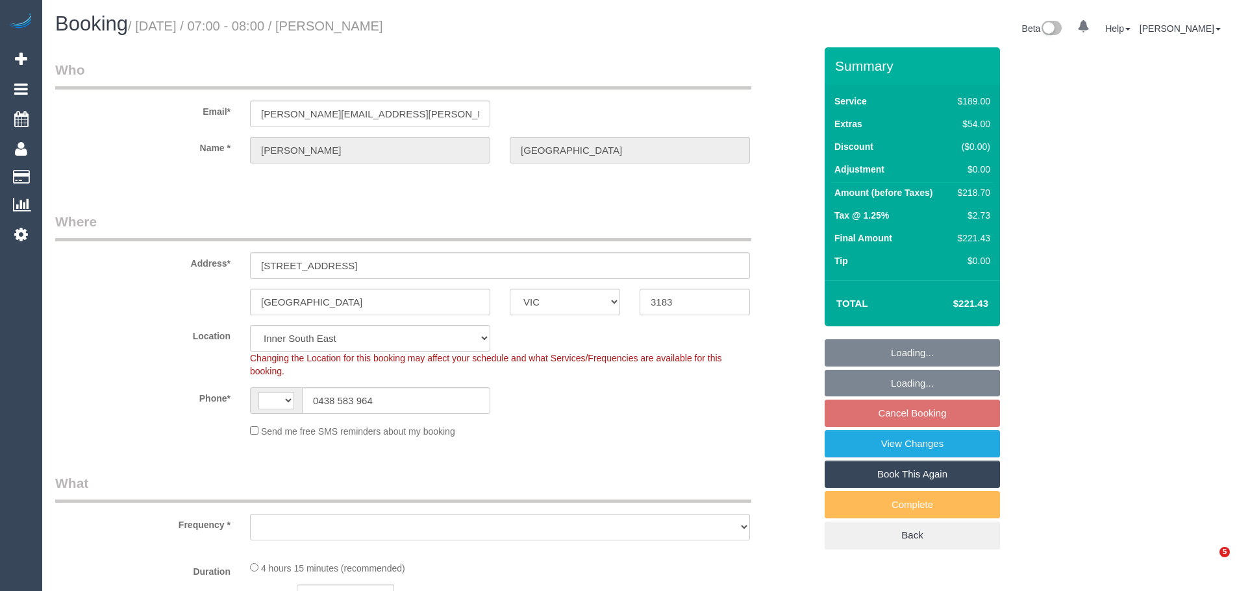
select select "VIC"
select select "string:AU"
select select "string:stripe-pm_1PMNvE2GScqysDRV0wgHmJH2"
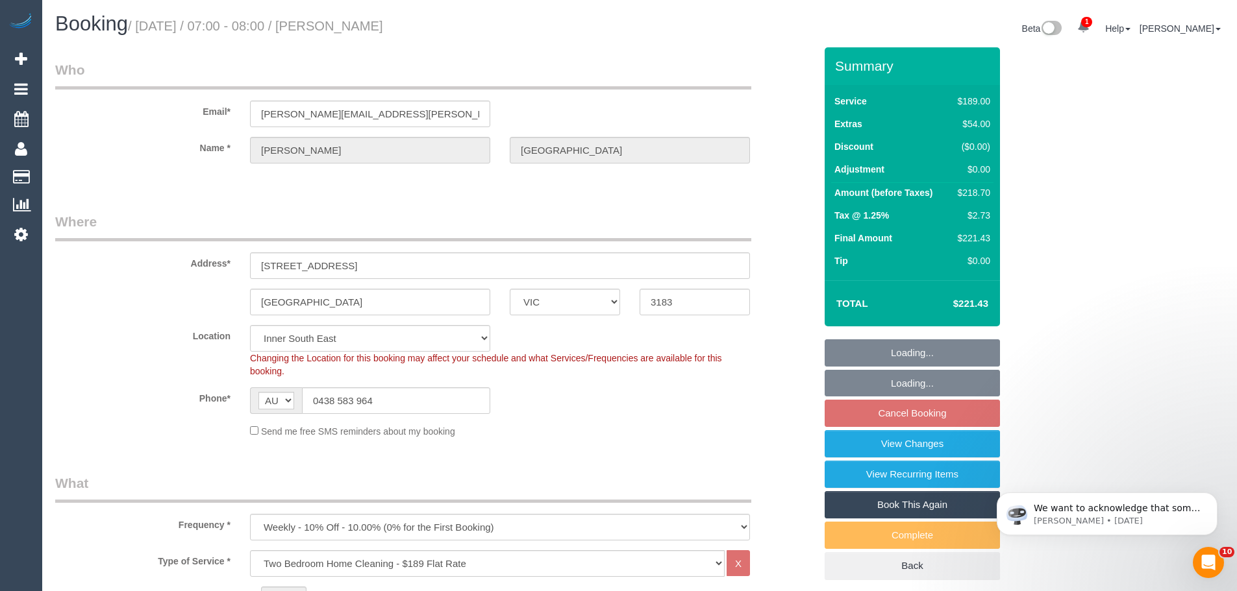
select select "object:646"
select select "number:29"
select select "number:14"
select select "number:19"
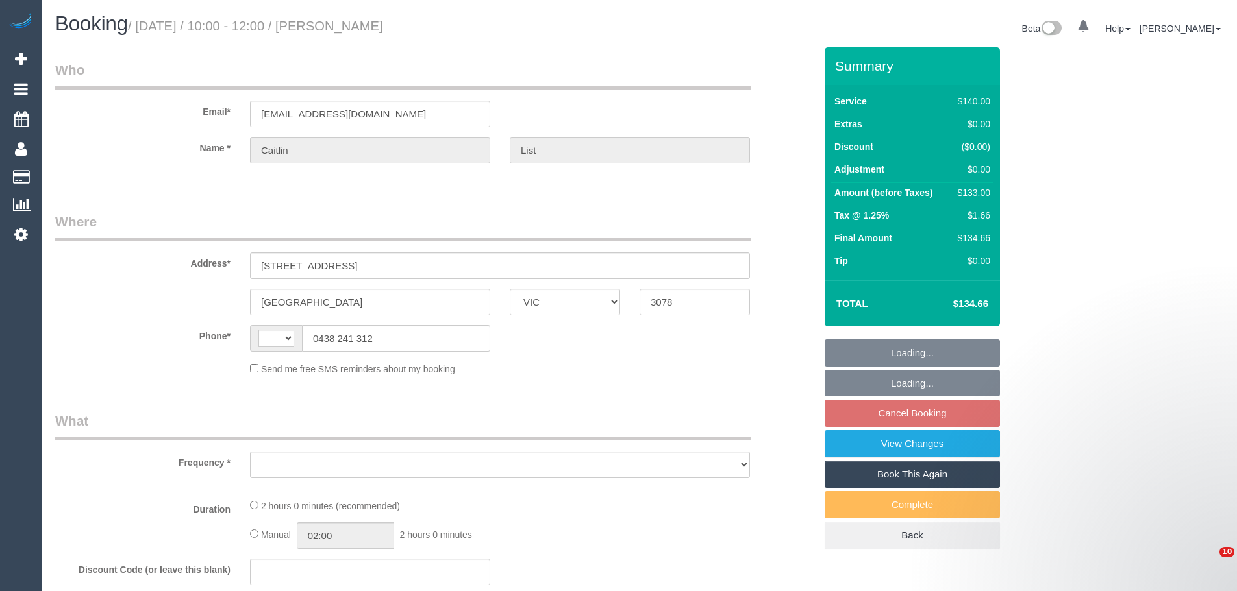
select select "VIC"
select select "string:AU"
select select "object:311"
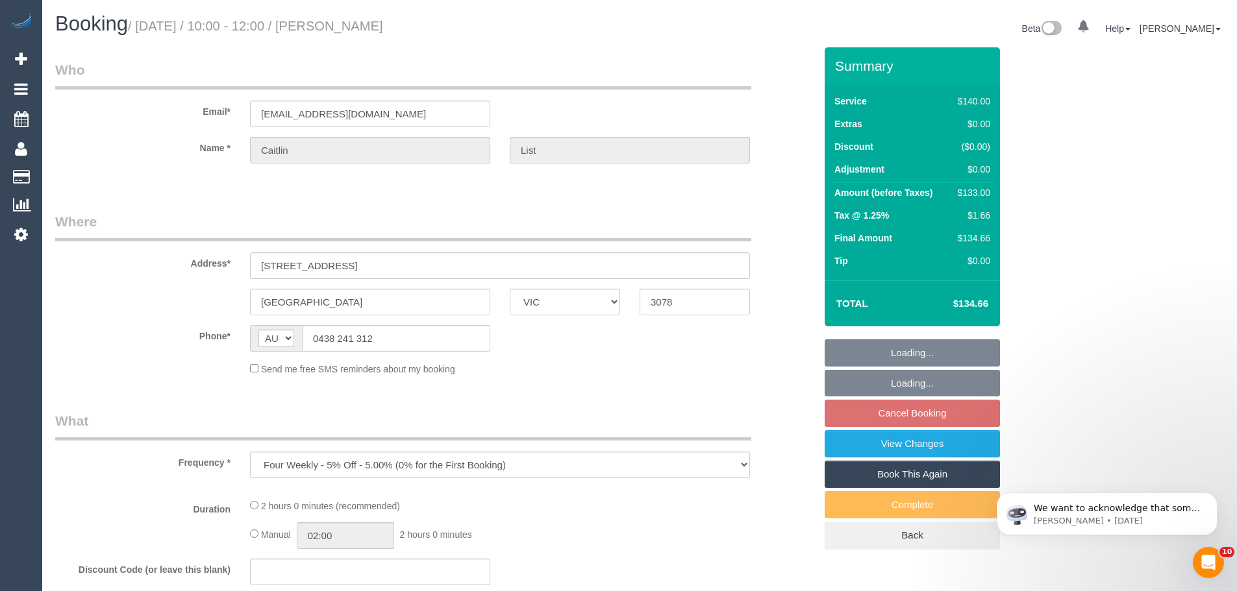
select select "string:stripe-pm_1OxPbM2GScqysDRV5Vvq4hkQ"
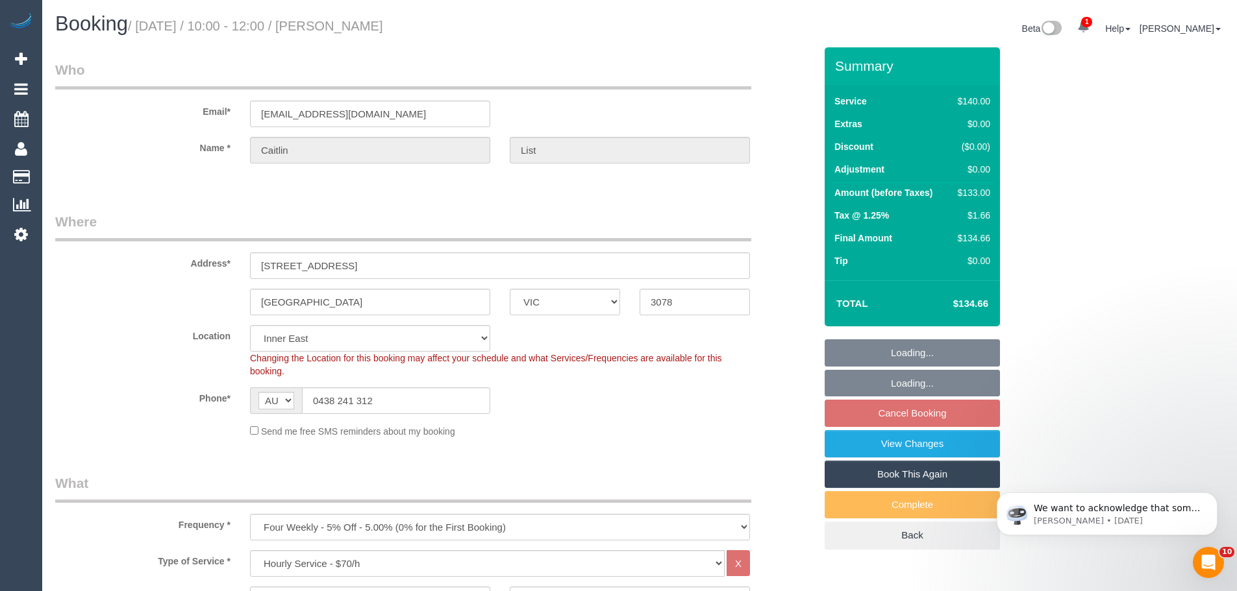
select select "number:28"
select select "number:14"
select select "number:19"
select select "number:22"
select select "number:35"
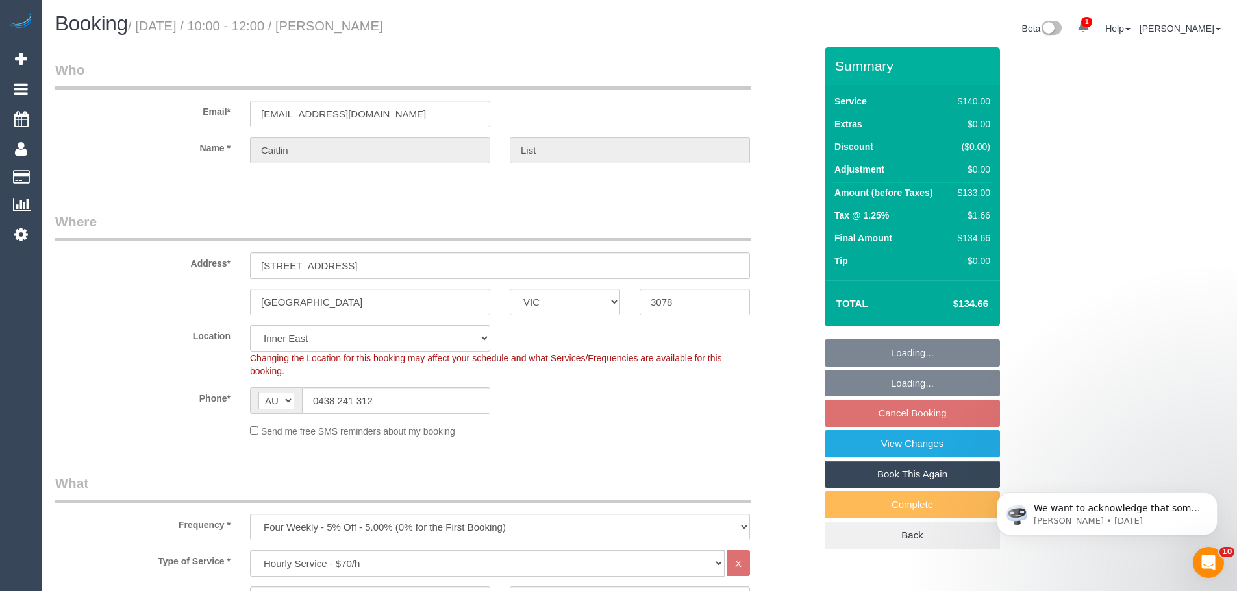
select select "number:13"
select select "object:1545"
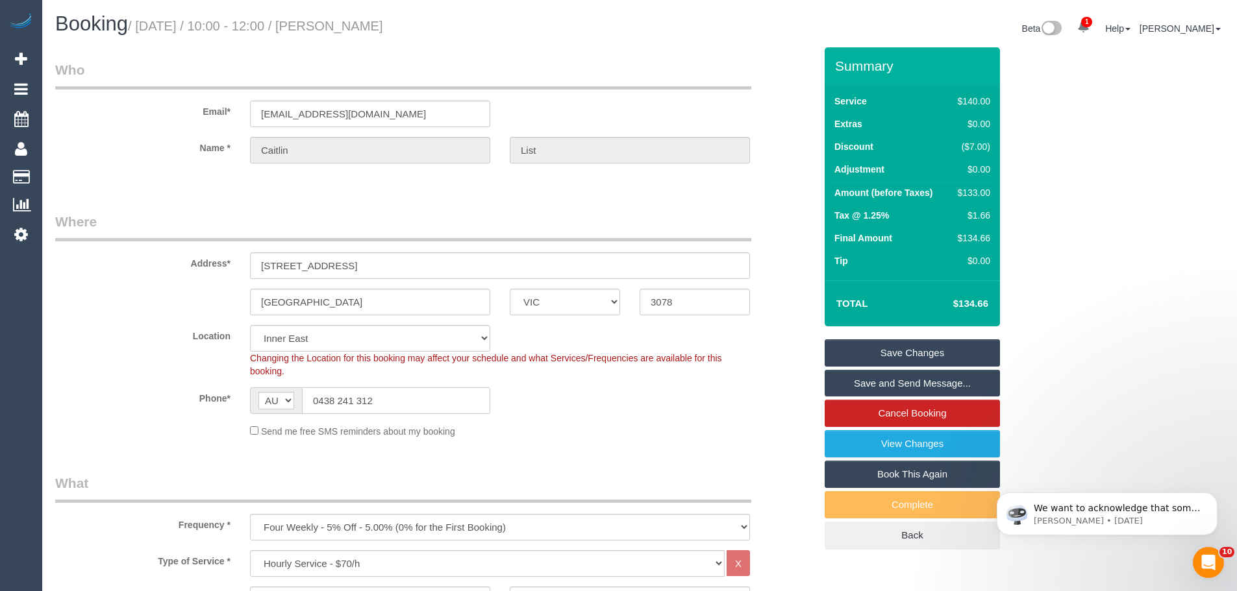
drag, startPoint x: 415, startPoint y: 401, endPoint x: 143, endPoint y: 415, distance: 272.4
click at [125, 421] on sui-booking-location "Location [GEOGRAPHIC_DATA] (North) East (South) [GEOGRAPHIC_DATA] (East) [GEOGR…" at bounding box center [434, 381] width 759 height 113
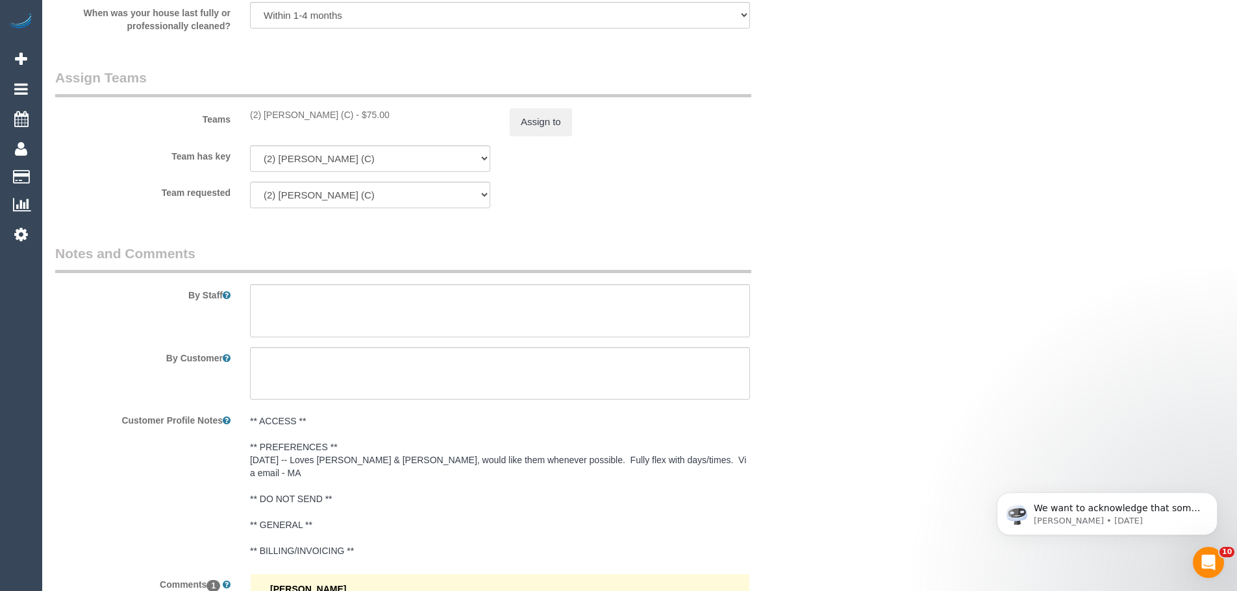
scroll to position [1935, 0]
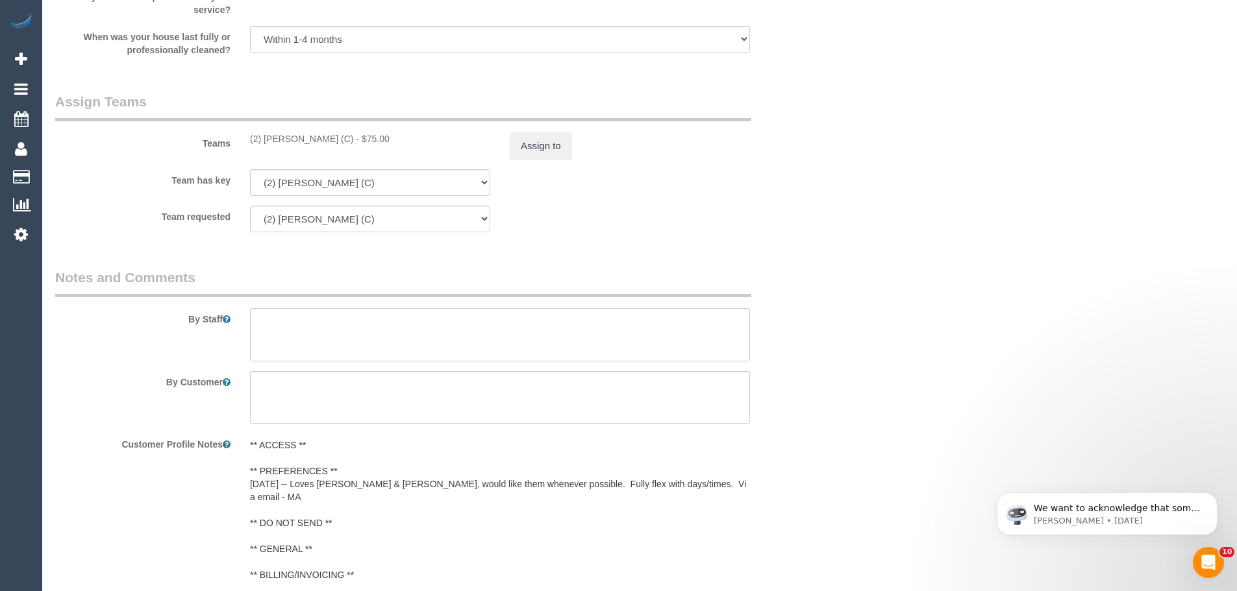
click at [464, 337] on textarea at bounding box center [500, 334] width 500 height 53
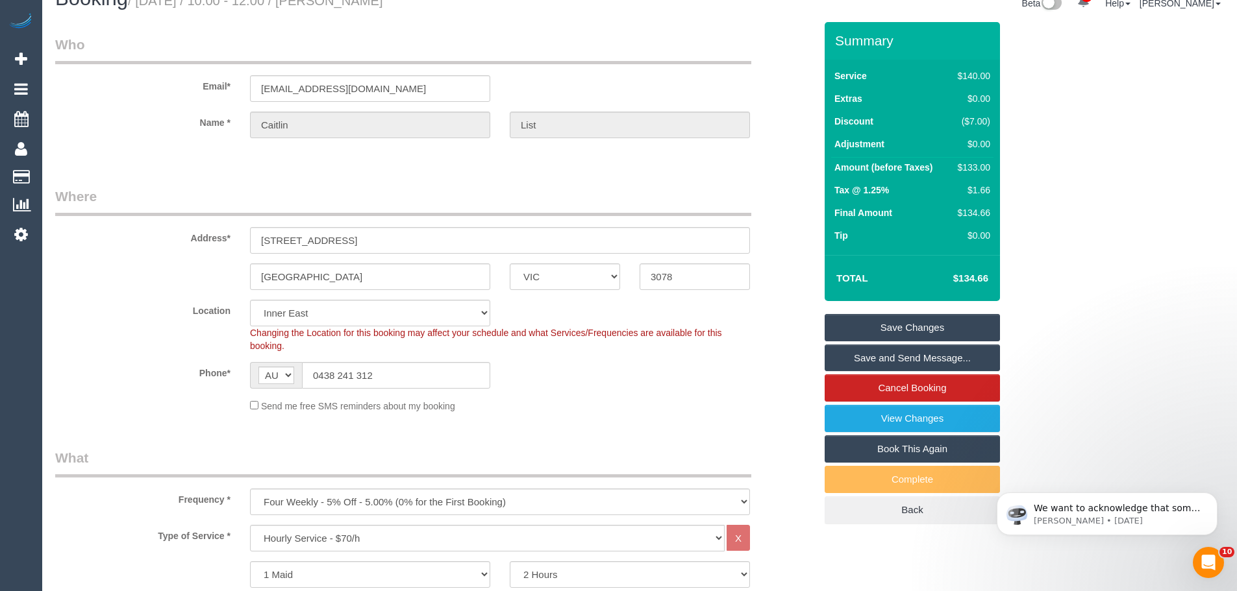
scroll to position [0, 0]
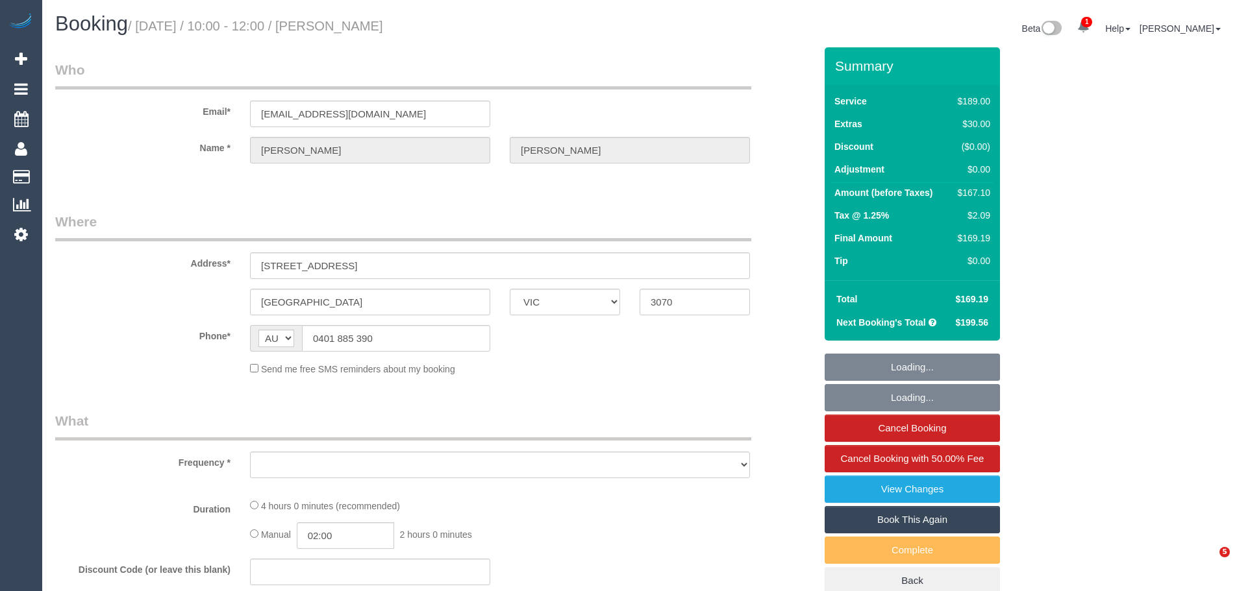
select select "VIC"
select select "string:stripe-pm_1LAUdz2GScqysDRVq1Zkc9jP"
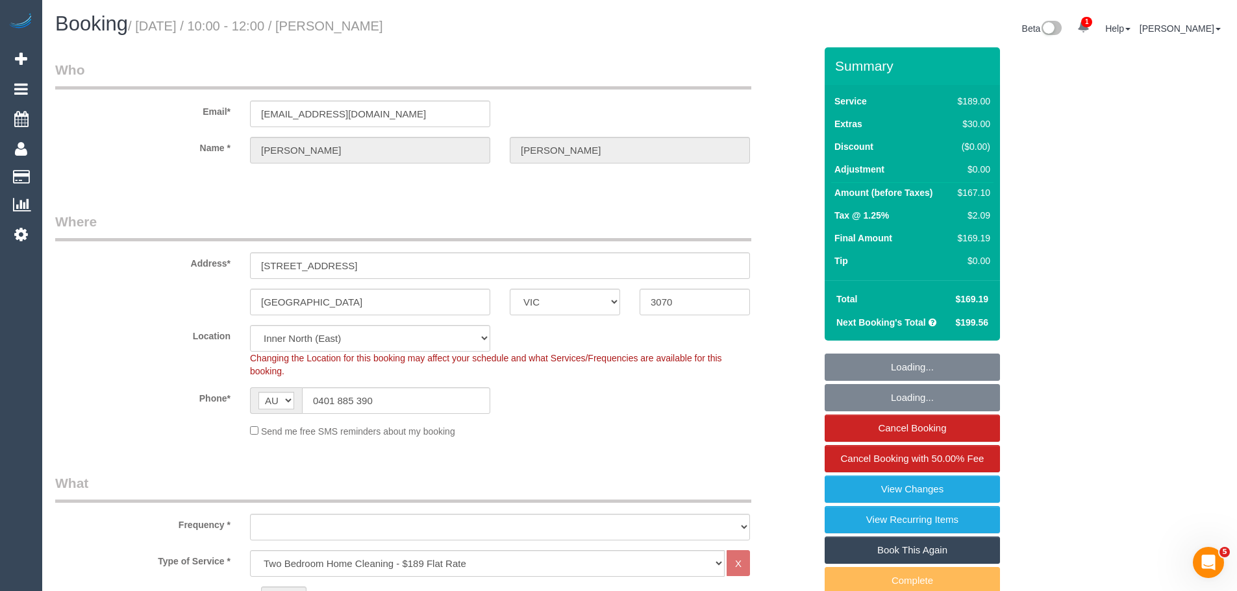
select select "object:847"
select select "number:27"
select select "number:15"
select select "number:19"
select select "number:22"
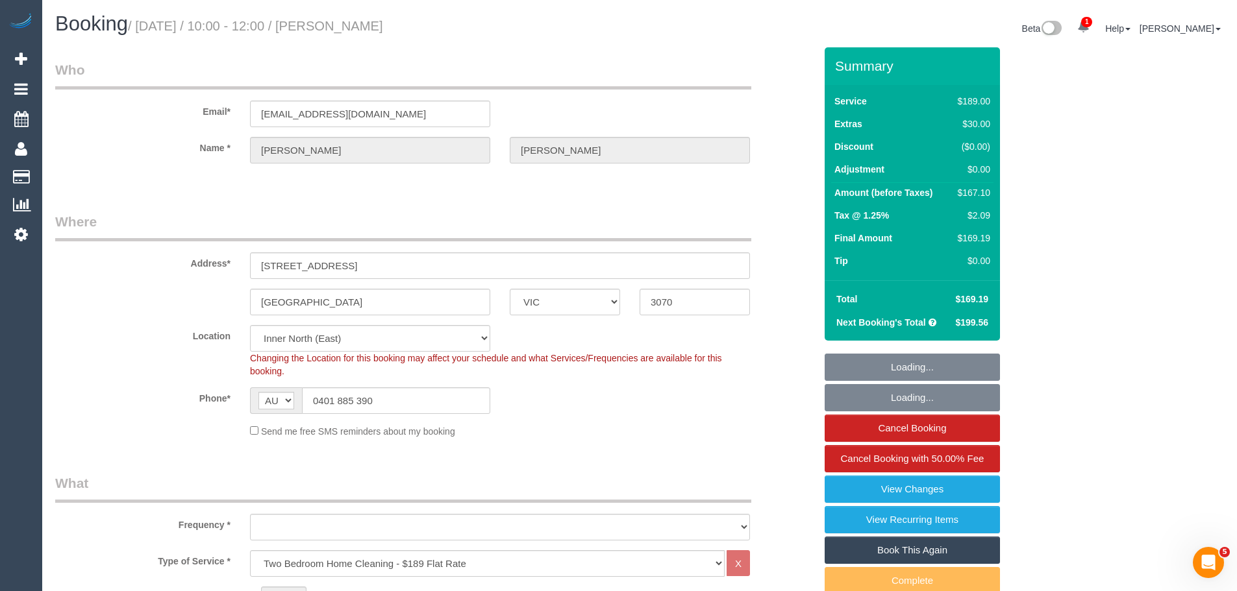
select select "number:34"
select select "number:13"
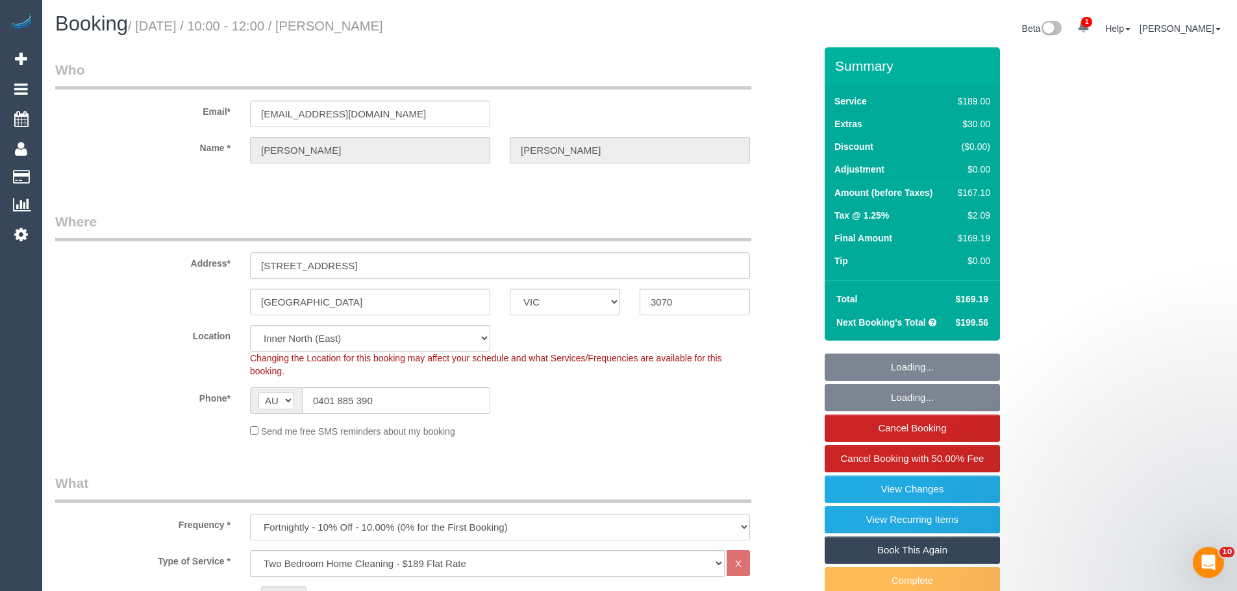
select select "object:1685"
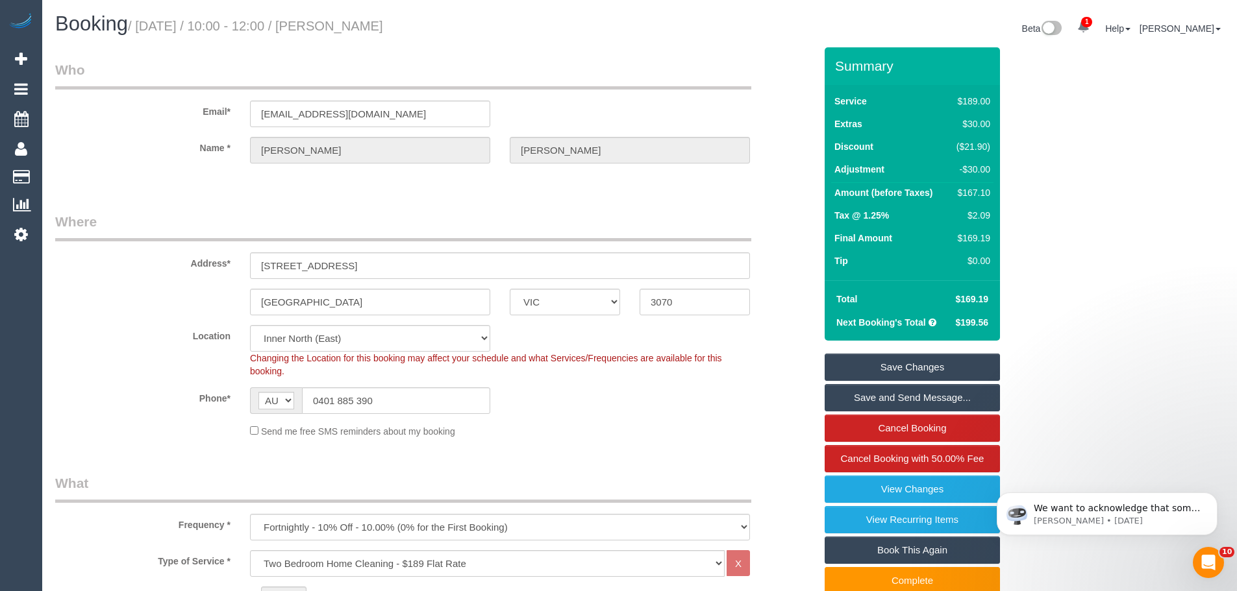
scroll to position [130, 0]
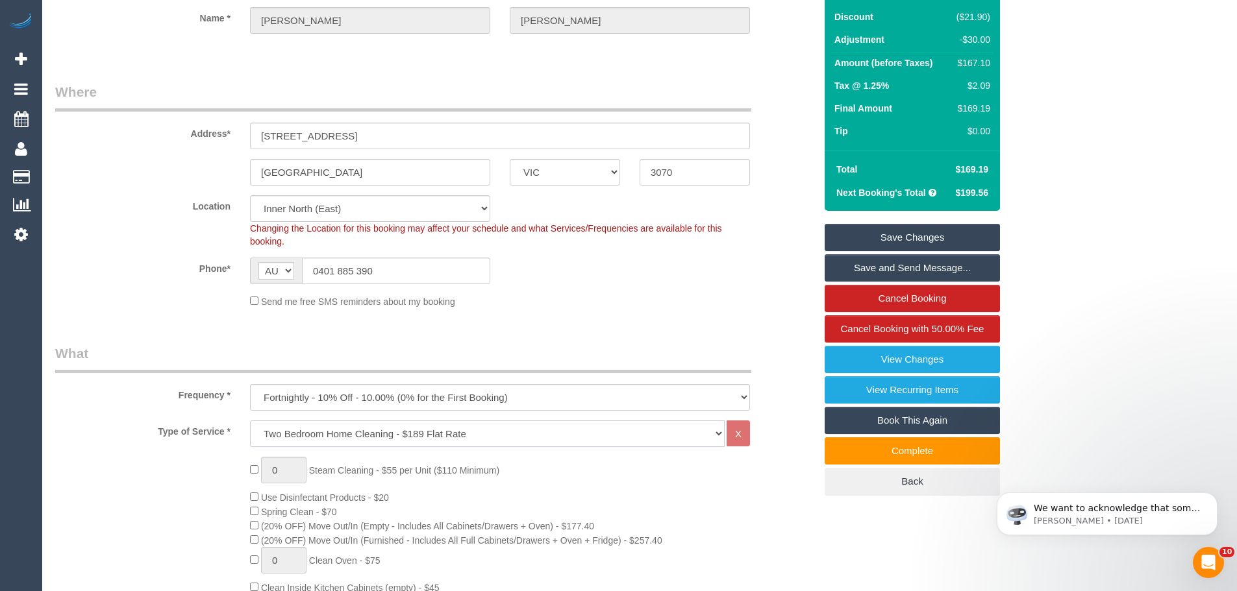
click at [510, 430] on select "Hourly Service - $70/h Hourly Service - $65/h Hourly Service - $60/h Hourly Ser…" at bounding box center [487, 434] width 475 height 27
select select "209"
click at [250, 421] on select "Hourly Service - $70/h Hourly Service - $65/h Hourly Service - $60/h Hourly Ser…" at bounding box center [487, 434] width 475 height 27
select select "1"
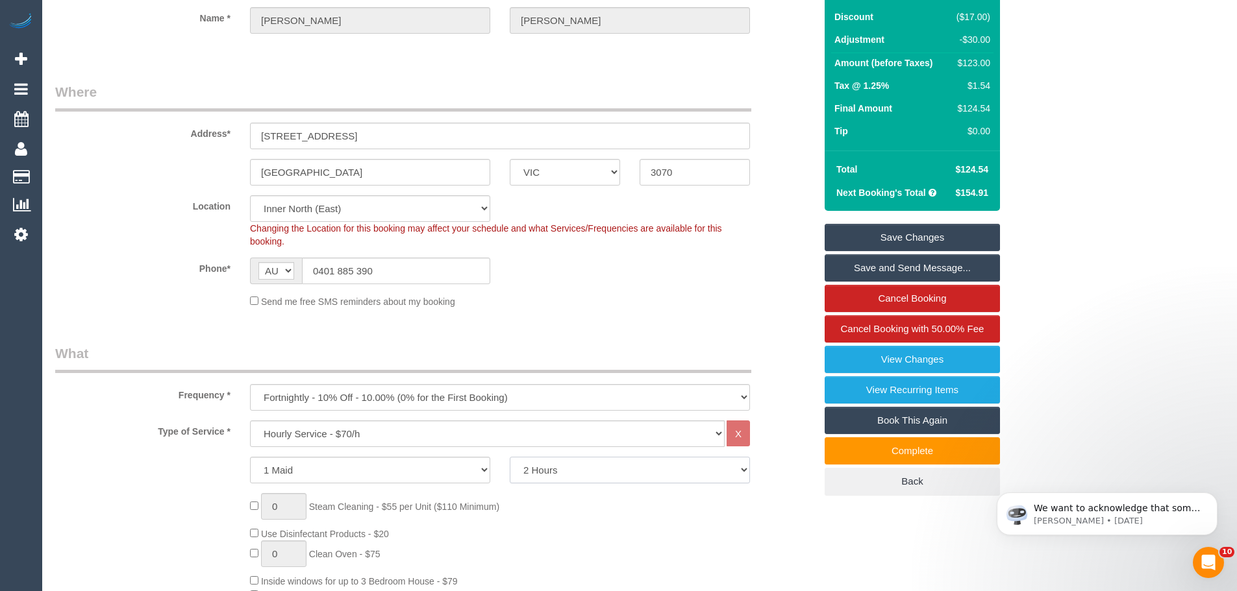
click at [584, 470] on select "2 Hours 2.5 Hours 3 Hours 3.5 Hours 4 Hours 4.5 Hours 5 Hours 5.5 Hours 6 Hours…" at bounding box center [630, 470] width 240 height 27
click at [510, 457] on select "2 Hours 2.5 Hours 3 Hours 3.5 Hours 4 Hours 4.5 Hours 5 Hours 5.5 Hours 6 Hours…" at bounding box center [630, 470] width 240 height 27
click at [613, 475] on select "2 Hours 2.5 Hours 3 Hours 3.5 Hours 4 Hours 4.5 Hours 5 Hours 5.5 Hours 6 Hours…" at bounding box center [630, 470] width 240 height 27
click at [510, 457] on select "2 Hours 2.5 Hours 3 Hours 3.5 Hours 4 Hours 4.5 Hours 5 Hours 5.5 Hours 6 Hours…" at bounding box center [630, 470] width 240 height 27
click at [646, 475] on select "2 Hours 2.5 Hours 3 Hours 3.5 Hours 4 Hours 4.5 Hours 5 Hours 5.5 Hours 6 Hours…" at bounding box center [630, 470] width 240 height 27
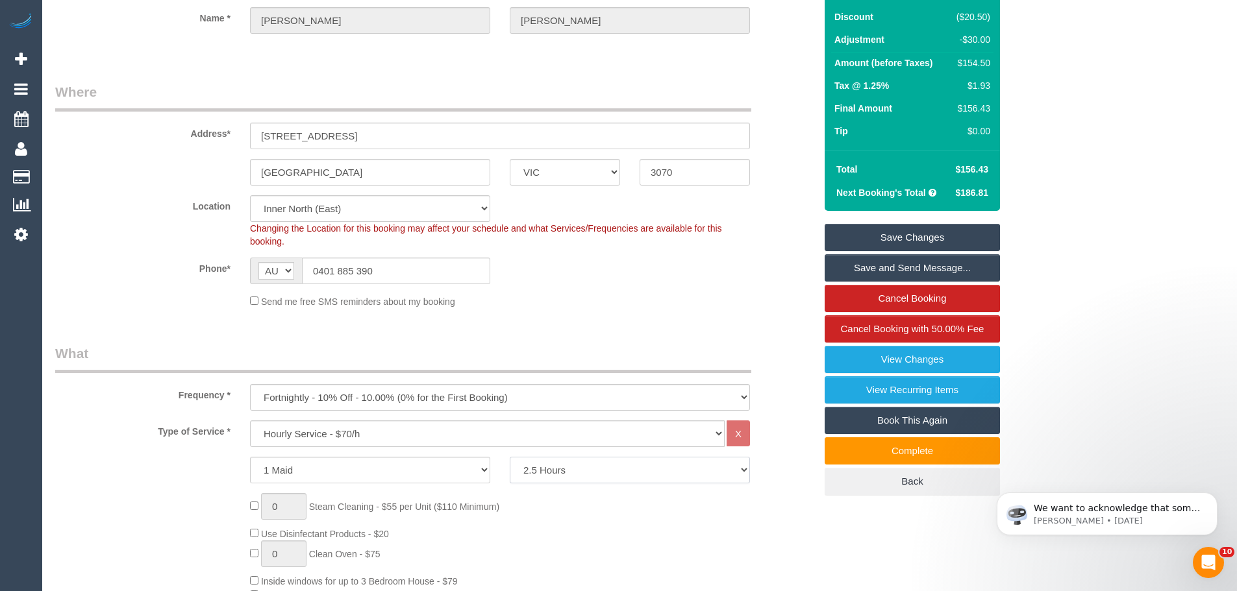
select select "180"
click at [510, 457] on select "2 Hours 2.5 Hours 3 Hours 3.5 Hours 4 Hours 4.5 Hours 5 Hours 5.5 Hours 6 Hours…" at bounding box center [630, 470] width 240 height 27
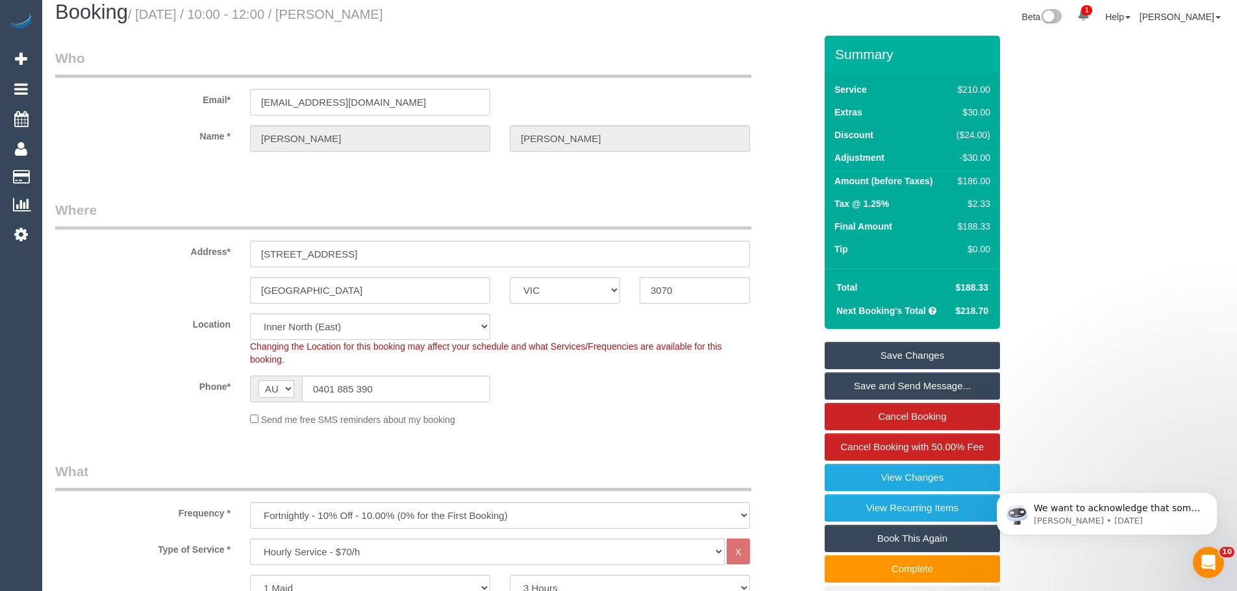
scroll to position [0, 0]
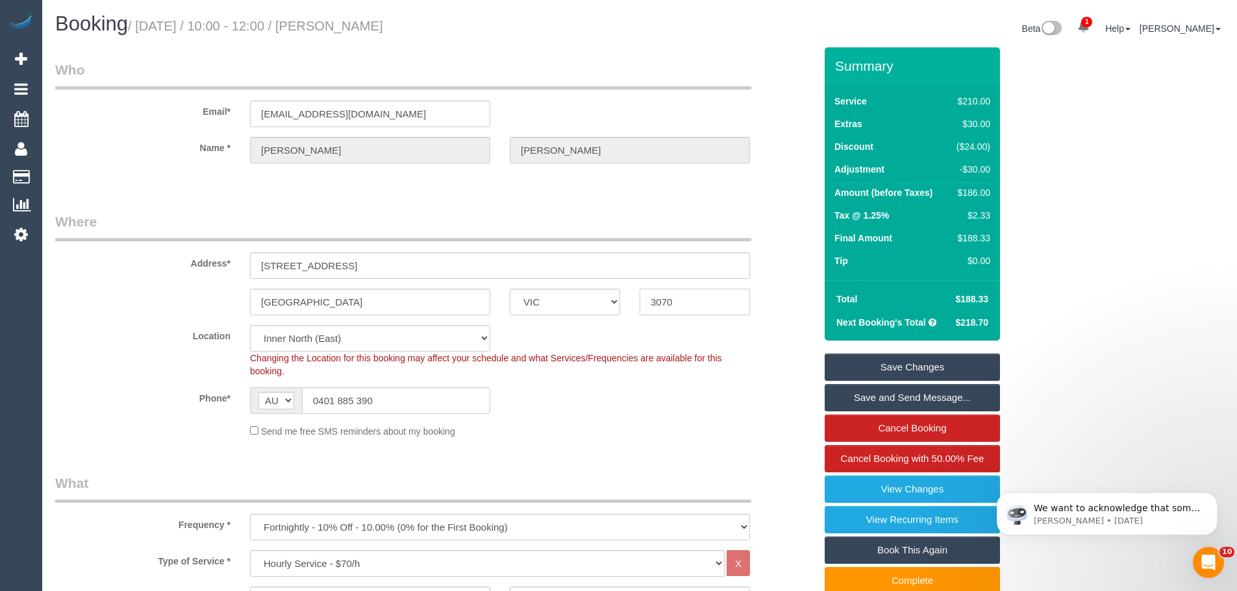
click at [79, 302] on div "Northcote ACT NSW NT QLD SA TAS VIC WA 3070" at bounding box center [434, 302] width 779 height 27
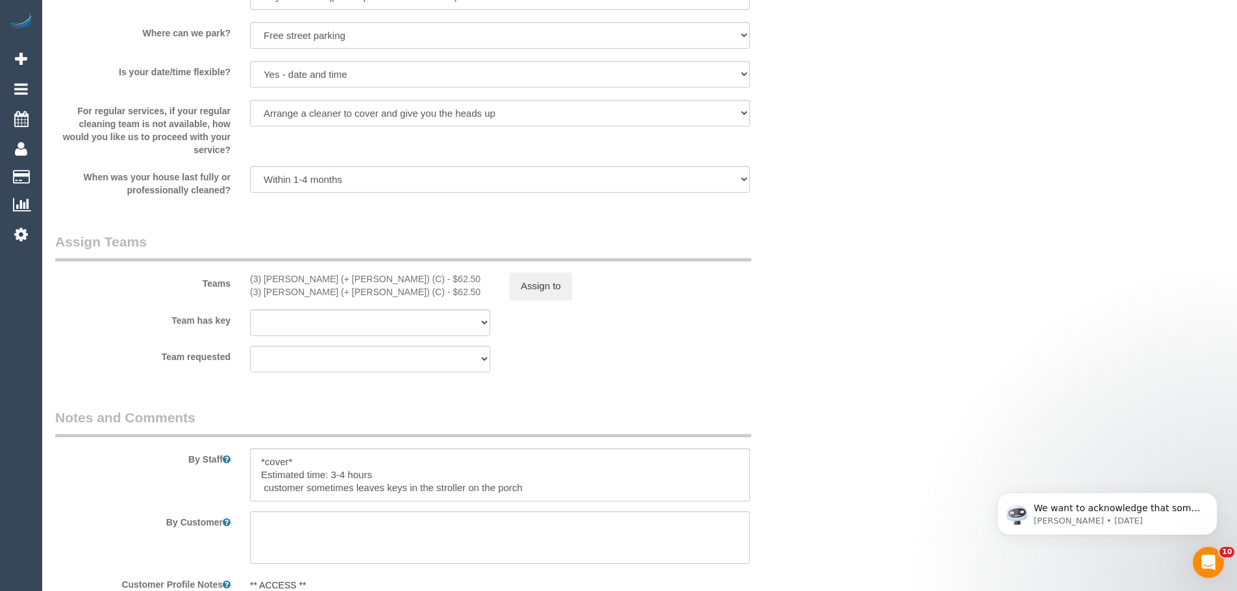
scroll to position [1818, 0]
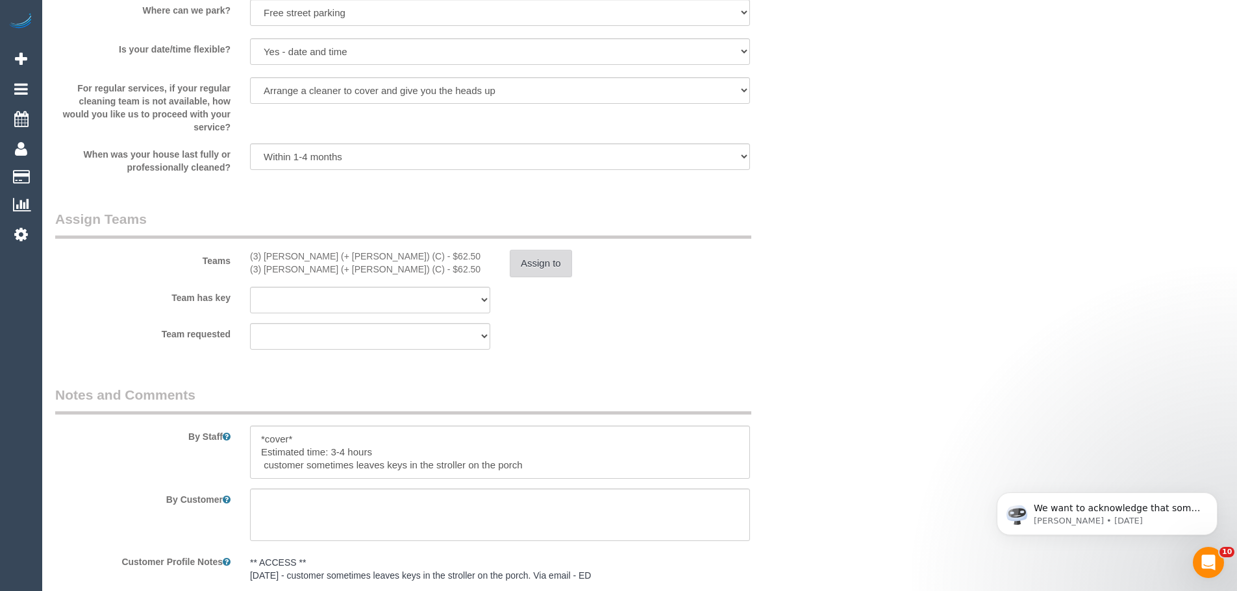
click at [523, 267] on button "Assign to" at bounding box center [541, 263] width 62 height 27
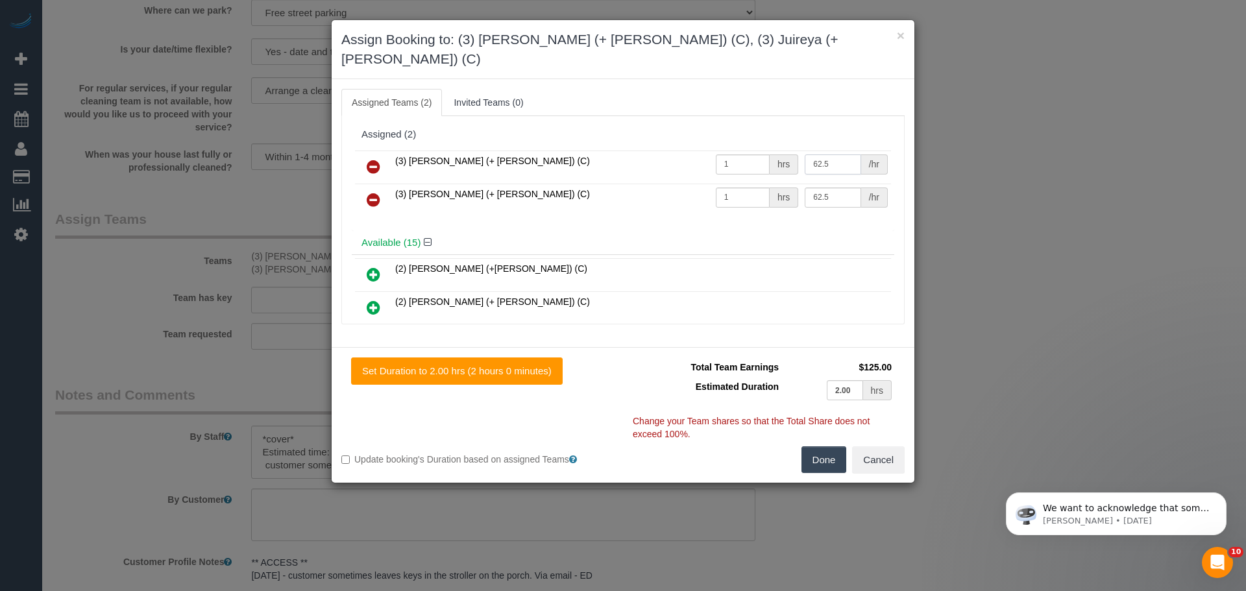
drag, startPoint x: 826, startPoint y: 145, endPoint x: 741, endPoint y: 132, distance: 85.4
click at [741, 151] on tr "(3) Gazi (+ Juireya) (C) 1 hrs 62.5 /hr" at bounding box center [623, 167] width 536 height 33
type input "80"
drag, startPoint x: 826, startPoint y: 177, endPoint x: 746, endPoint y: 173, distance: 79.3
click at [746, 184] on tr "(3) Juireya (+ Gazi) (C) 1 hrs 62.5 /hr" at bounding box center [623, 200] width 536 height 33
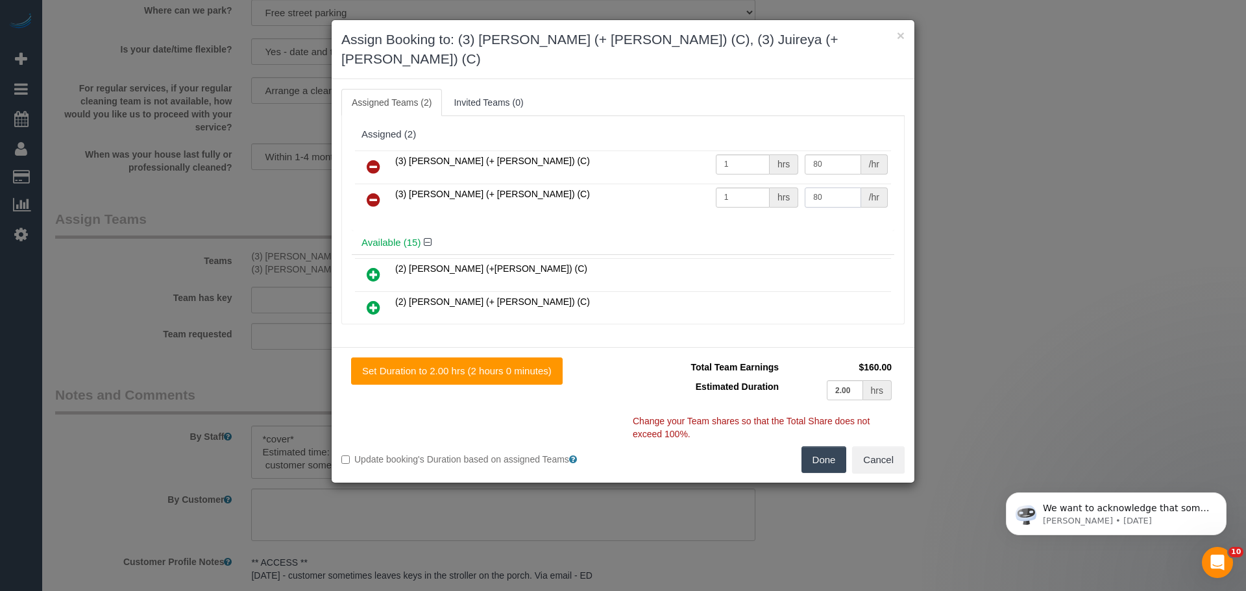
type input "80"
click at [824, 447] on button "Done" at bounding box center [824, 460] width 45 height 27
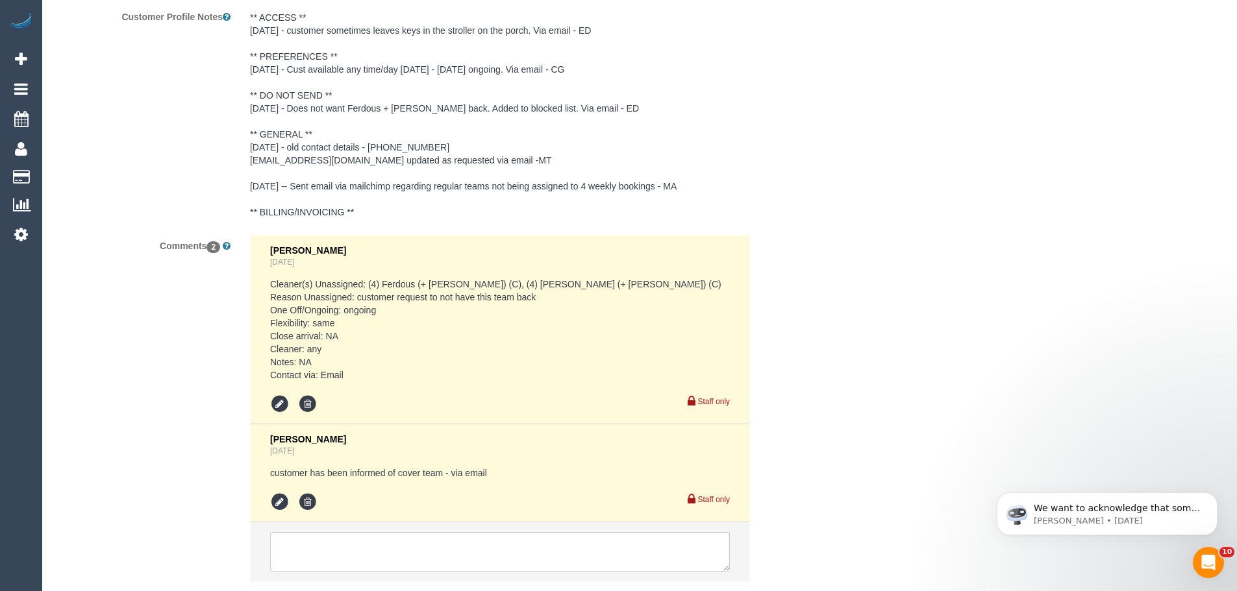
scroll to position [2448, 0]
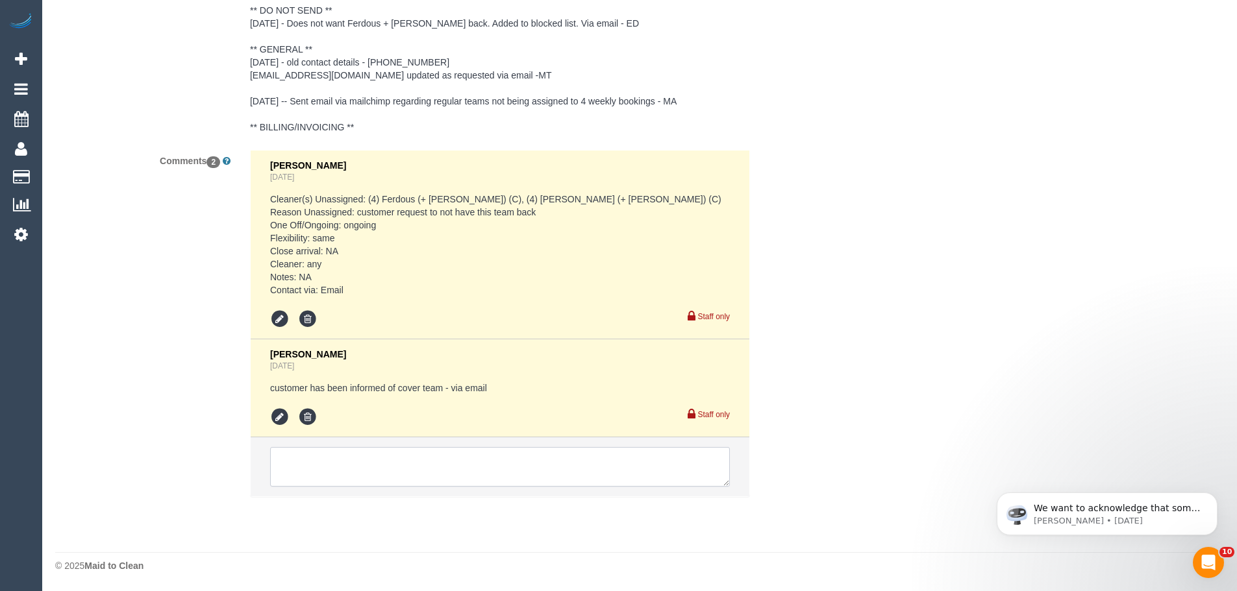
click at [358, 471] on textarea at bounding box center [500, 467] width 460 height 40
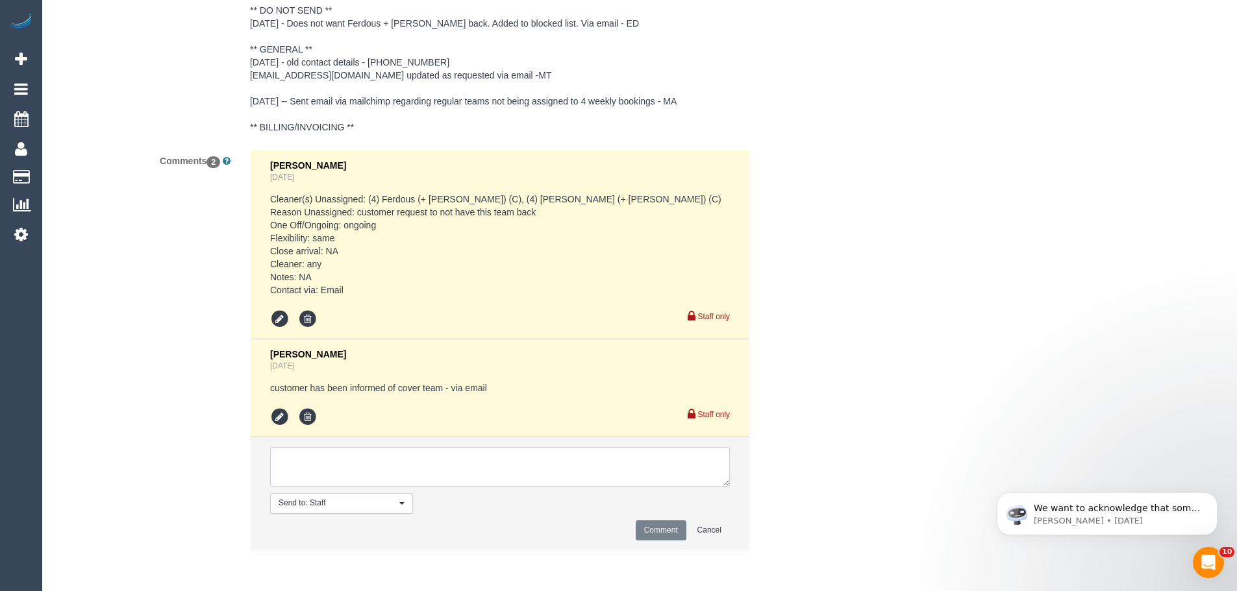
type textarea "H"
click at [378, 456] on textarea at bounding box center [500, 467] width 460 height 40
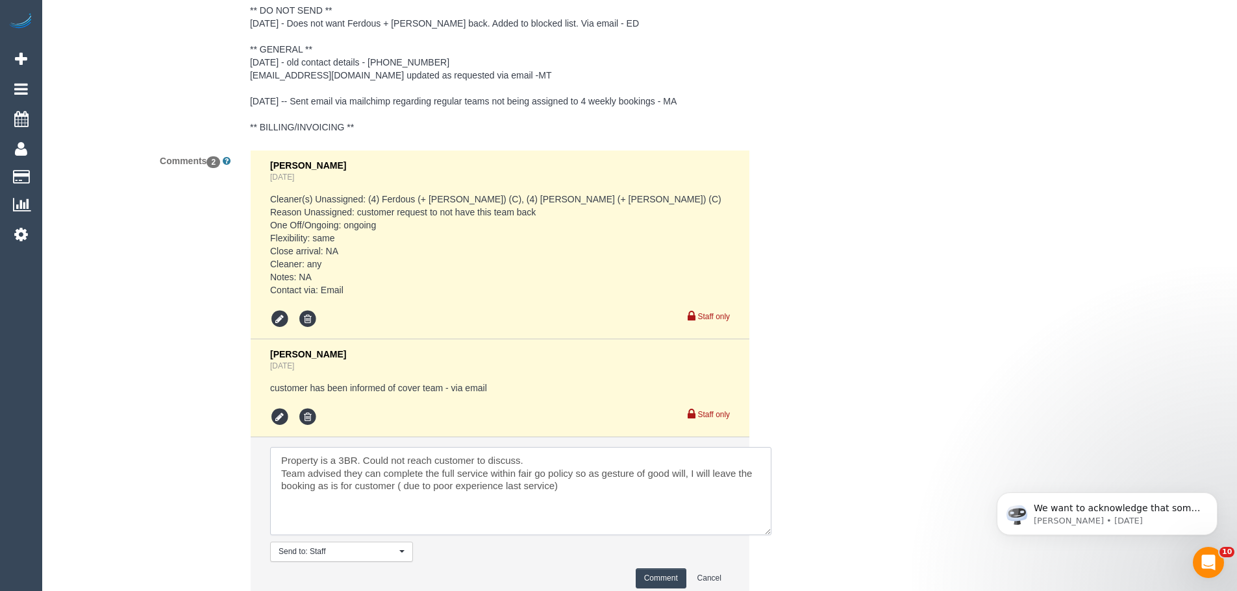
scroll to position [0, 0]
drag, startPoint x: 725, startPoint y: 484, endPoint x: 803, endPoint y: 571, distance: 116.3
click at [771, 536] on textarea at bounding box center [520, 491] width 501 height 88
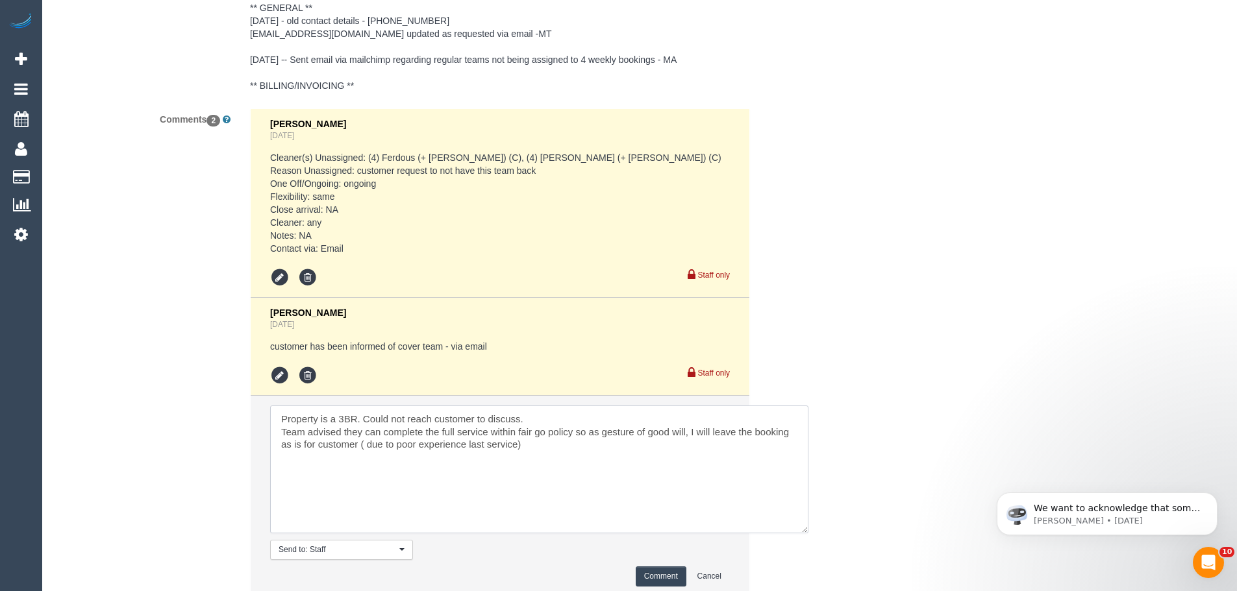
scroll to position [2513, 0]
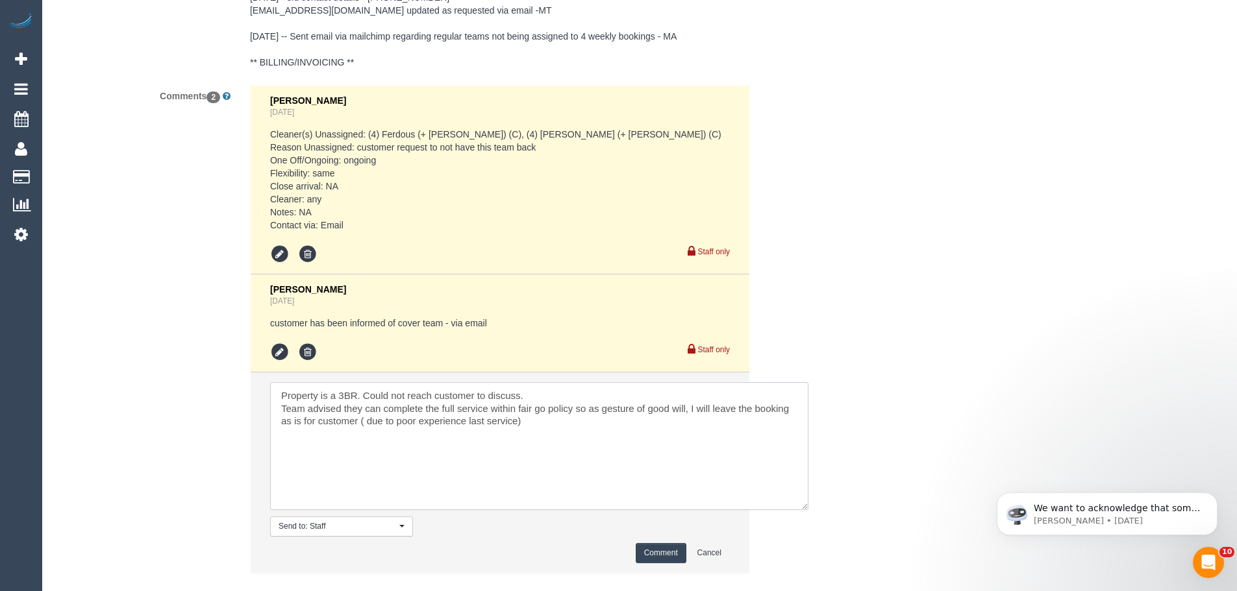
drag, startPoint x: 336, startPoint y: 410, endPoint x: 354, endPoint y: 410, distance: 17.5
click at [354, 410] on textarea at bounding box center [539, 446] width 538 height 128
click at [535, 389] on textarea at bounding box center [539, 446] width 538 height 128
click at [528, 421] on textarea at bounding box center [539, 446] width 538 height 128
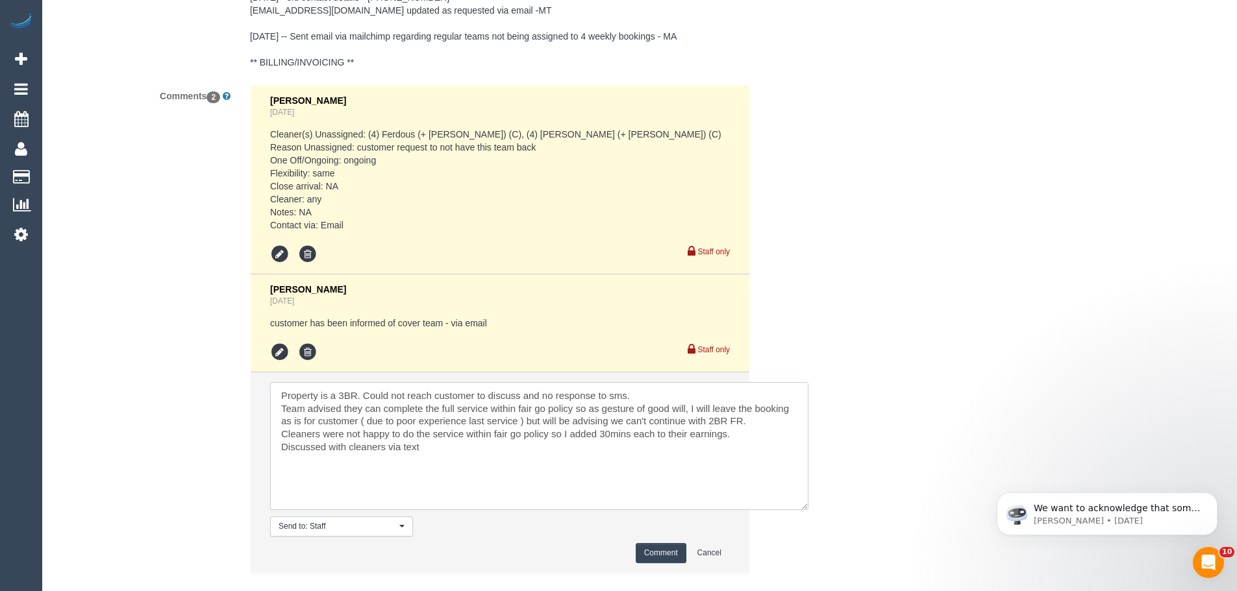
type textarea "Property is a 3BR. Could not reach customer to discuss and no response to sms. …"
click at [669, 550] on button "Comment" at bounding box center [660, 553] width 51 height 20
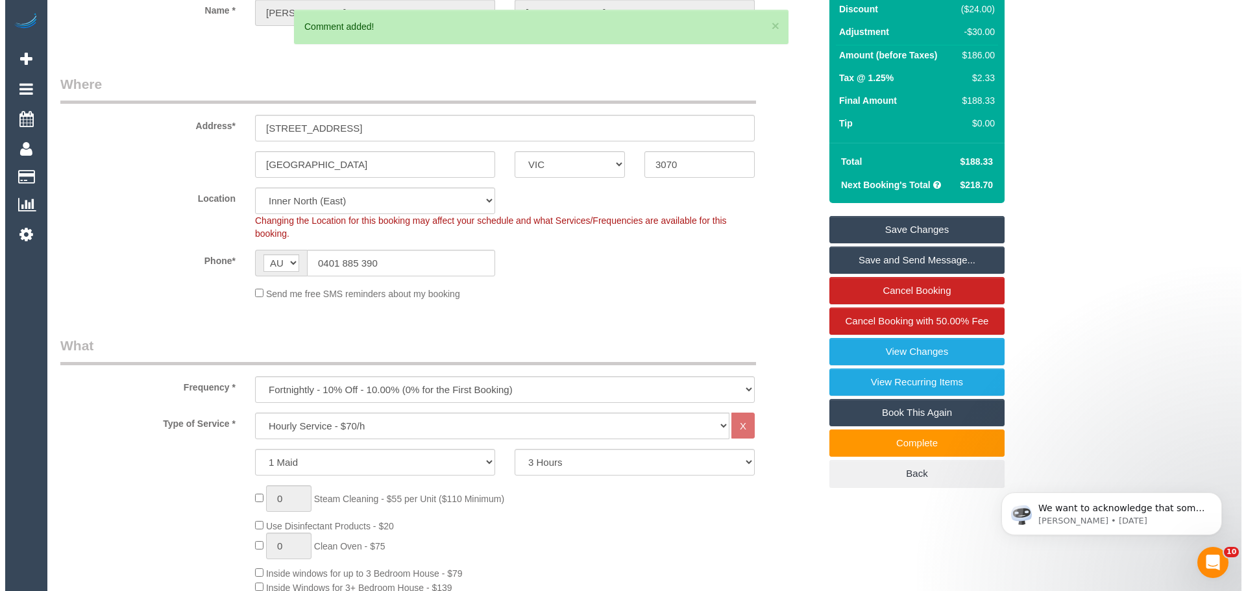
scroll to position [0, 0]
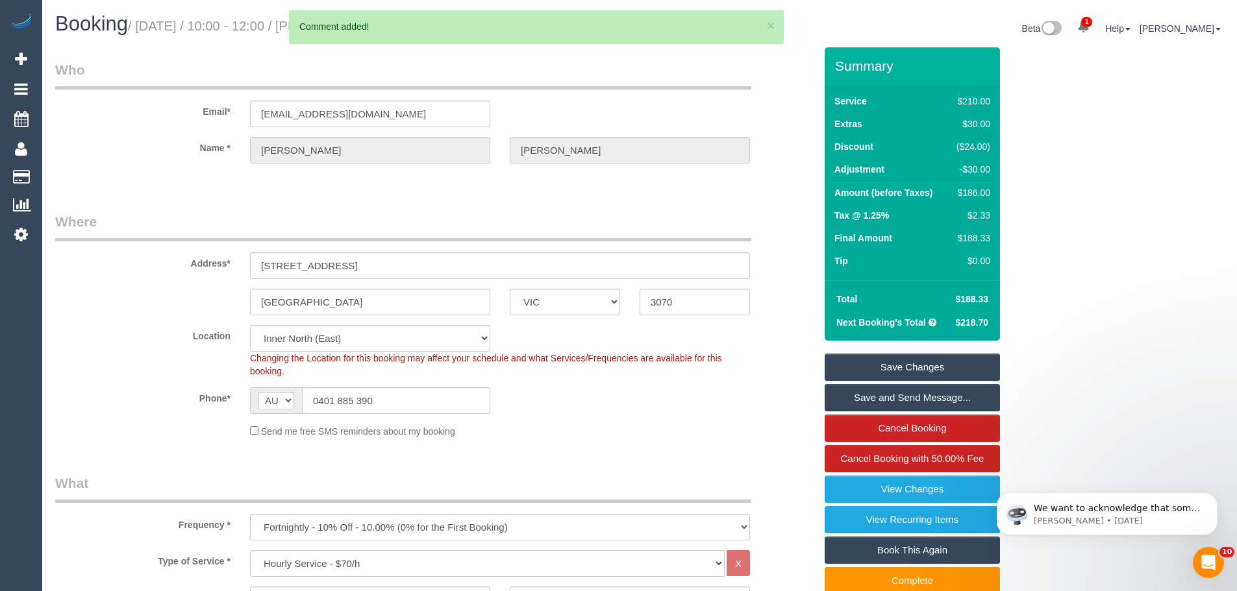
click at [939, 361] on link "Save Changes" at bounding box center [911, 367] width 175 height 27
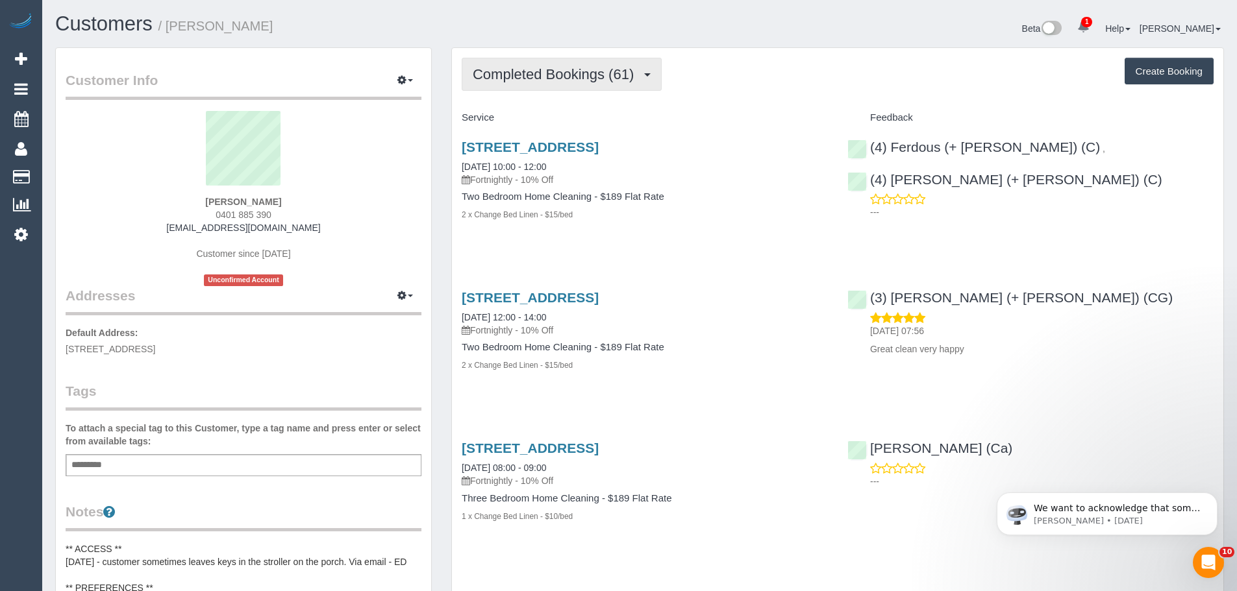
click at [526, 89] on button "Completed Bookings (61)" at bounding box center [562, 74] width 200 height 33
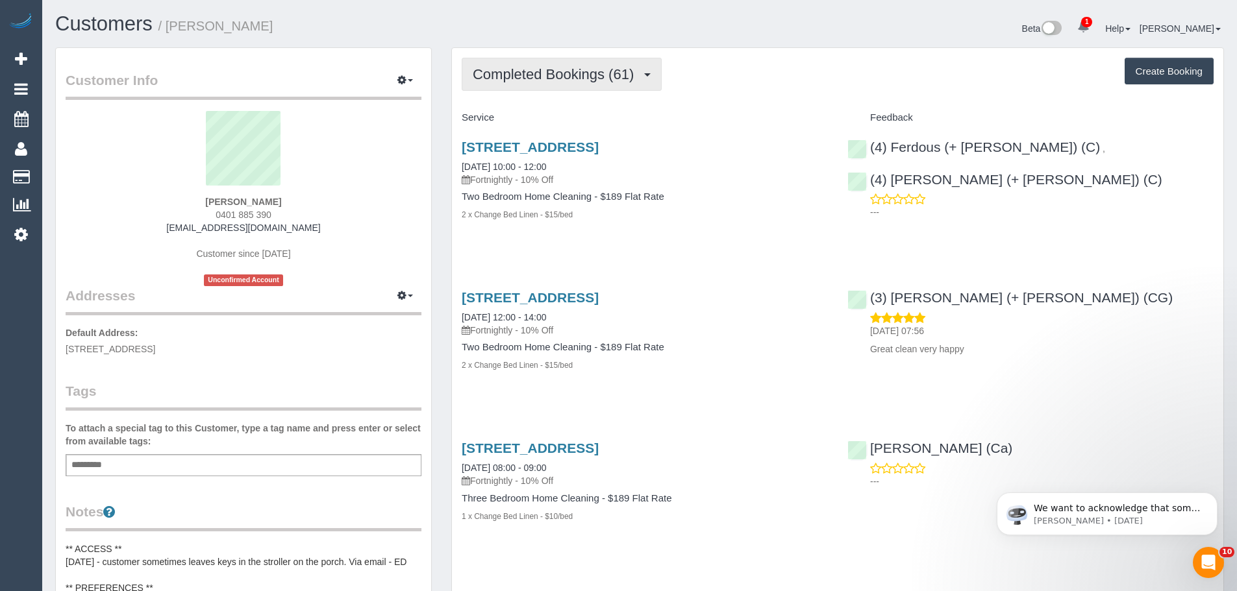
click at [552, 79] on span "Completed Bookings (61)" at bounding box center [556, 74] width 167 height 16
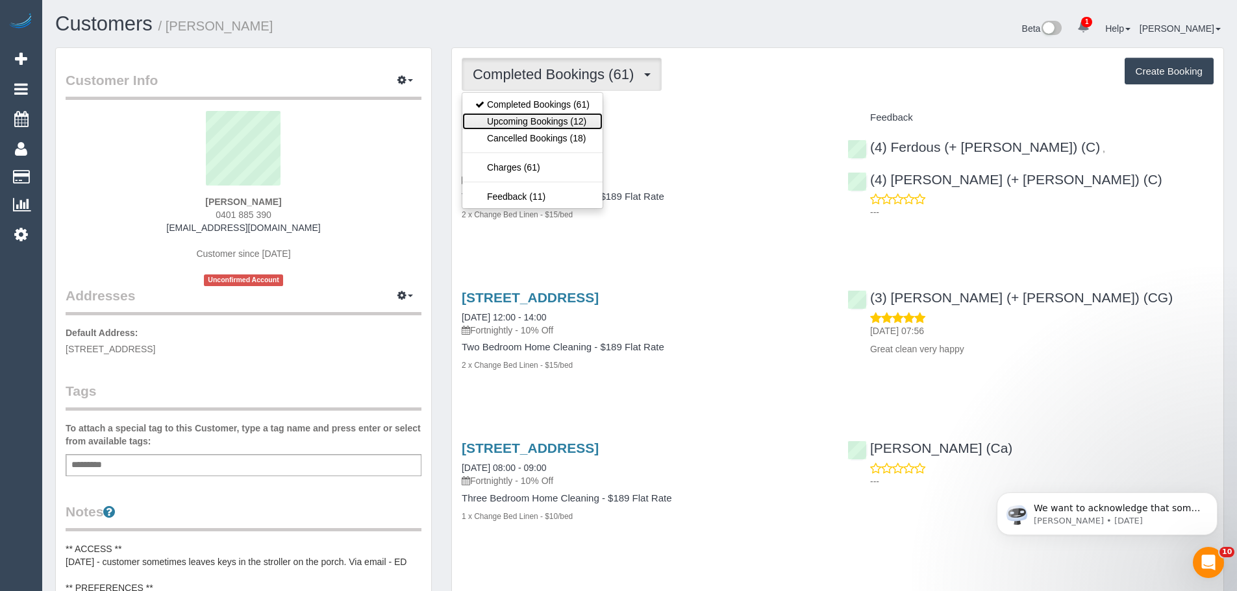
click at [540, 123] on link "Upcoming Bookings (12)" at bounding box center [532, 121] width 140 height 17
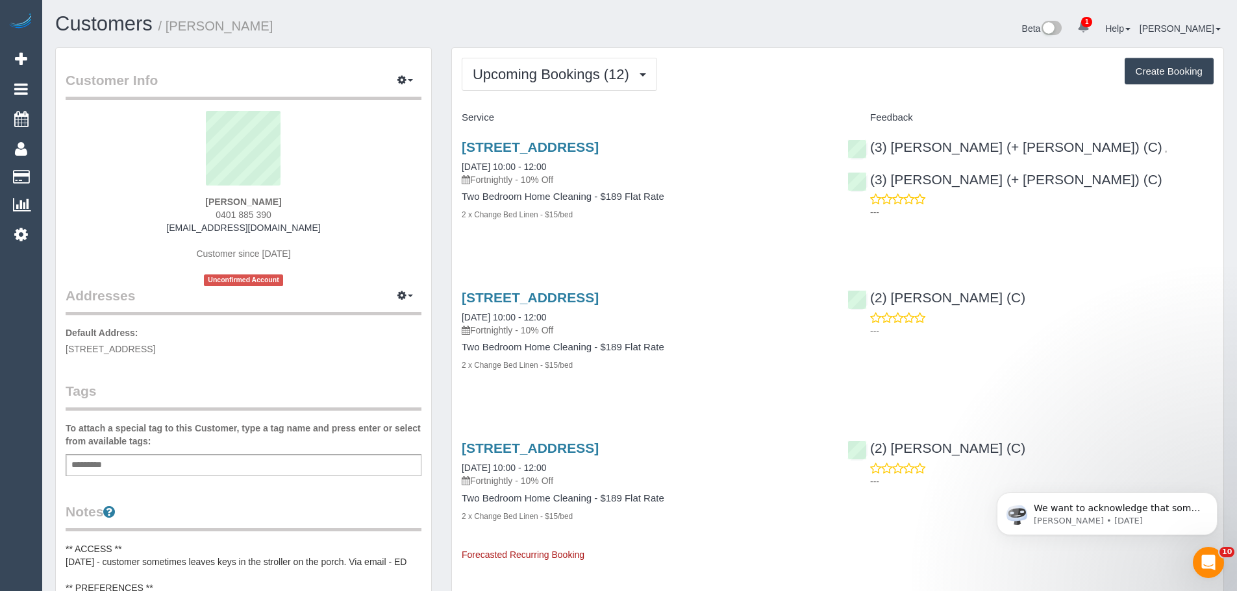
drag, startPoint x: 458, startPoint y: 311, endPoint x: 577, endPoint y: 372, distance: 134.1
click at [577, 372] on div "[STREET_ADDRESS] [DATE] 10:00 - 12:00 Fortnightly - 10% Off Two Bedroom Home Cl…" at bounding box center [645, 338] width 386 height 118
copy div "[DATE] 10:00 - 12:00 Fortnightly - 10% Off Two Bedroom Home Cleaning - $189 Fla…"
drag, startPoint x: 550, startPoint y: 83, endPoint x: 550, endPoint y: 95, distance: 11.7
click at [550, 83] on button "Upcoming Bookings (12)" at bounding box center [559, 74] width 195 height 33
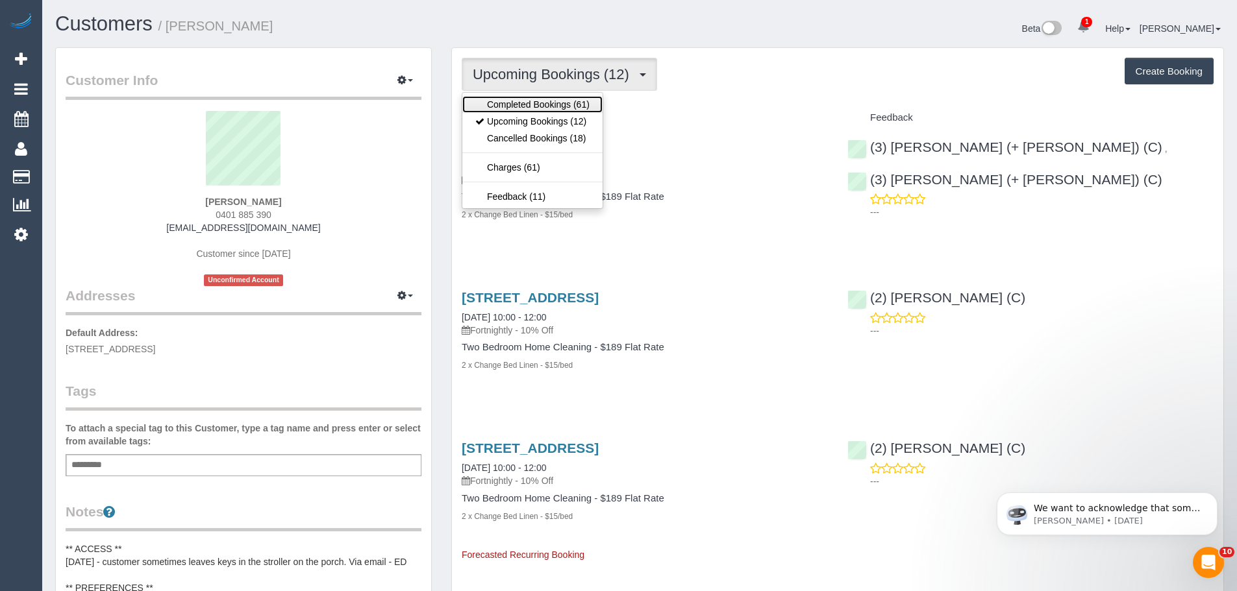
click at [552, 106] on link "Completed Bookings (61)" at bounding box center [532, 104] width 140 height 17
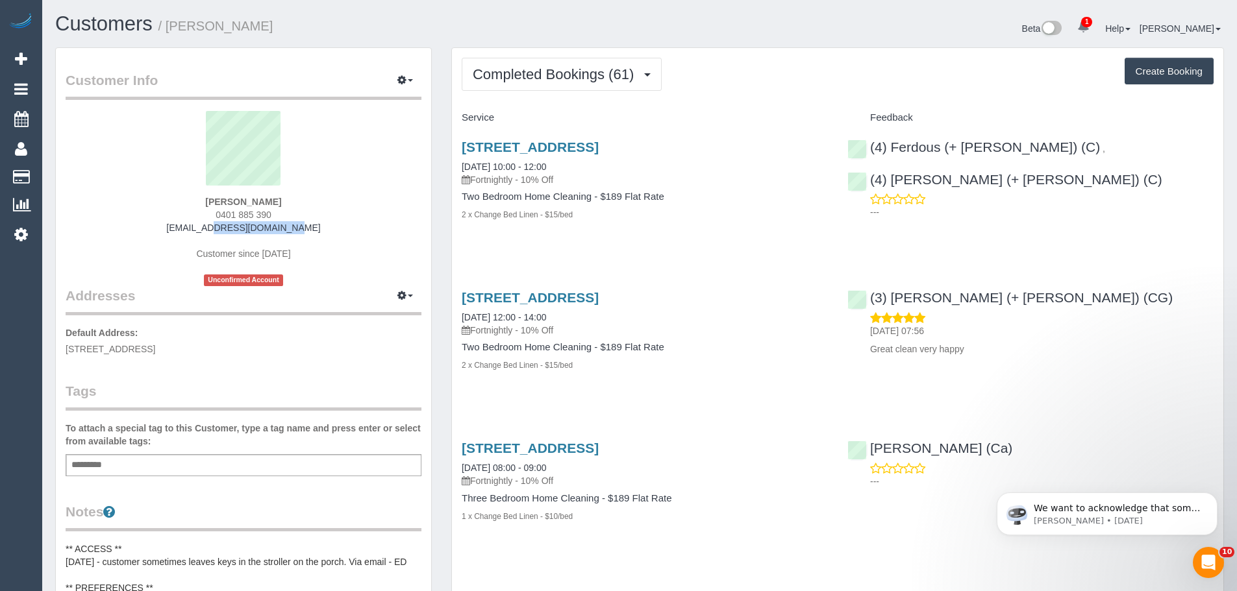
drag, startPoint x: 302, startPoint y: 228, endPoint x: 175, endPoint y: 228, distance: 127.2
click at [175, 228] on div "[PERSON_NAME] 0401 885 390 [EMAIL_ADDRESS][DOMAIN_NAME] Customer since [DATE] U…" at bounding box center [244, 198] width 356 height 175
copy link "[EMAIL_ADDRESS][DOMAIN_NAME]"
click at [556, 71] on span "Completed Bookings (61)" at bounding box center [556, 74] width 167 height 16
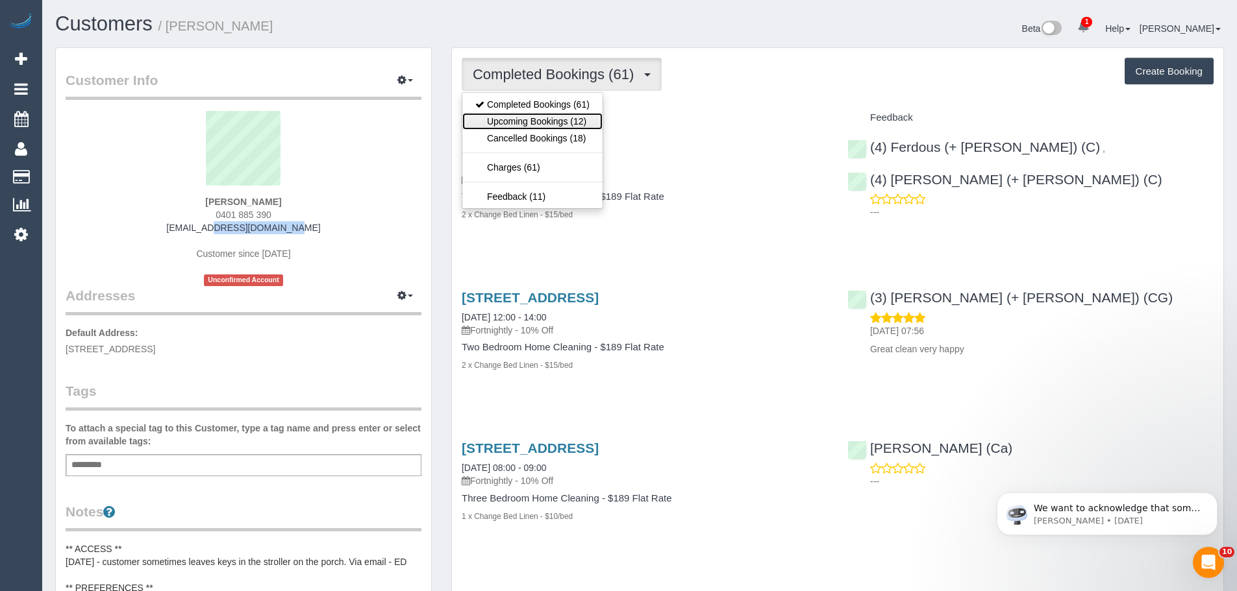
click at [547, 122] on link "Upcoming Bookings (12)" at bounding box center [532, 121] width 140 height 17
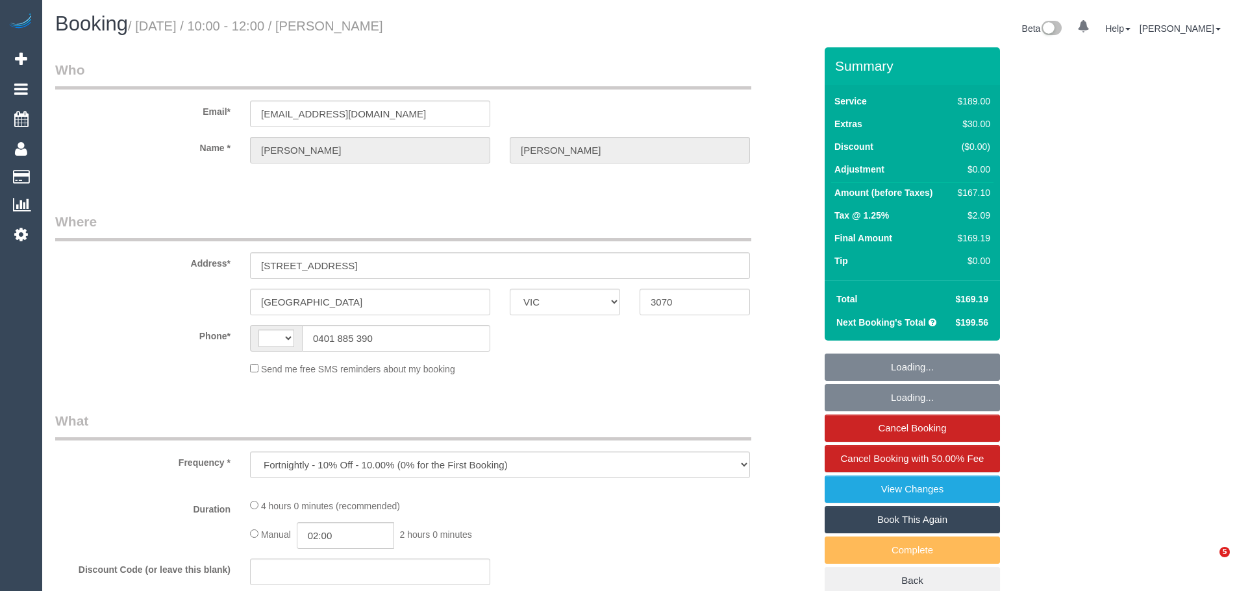
select select "VIC"
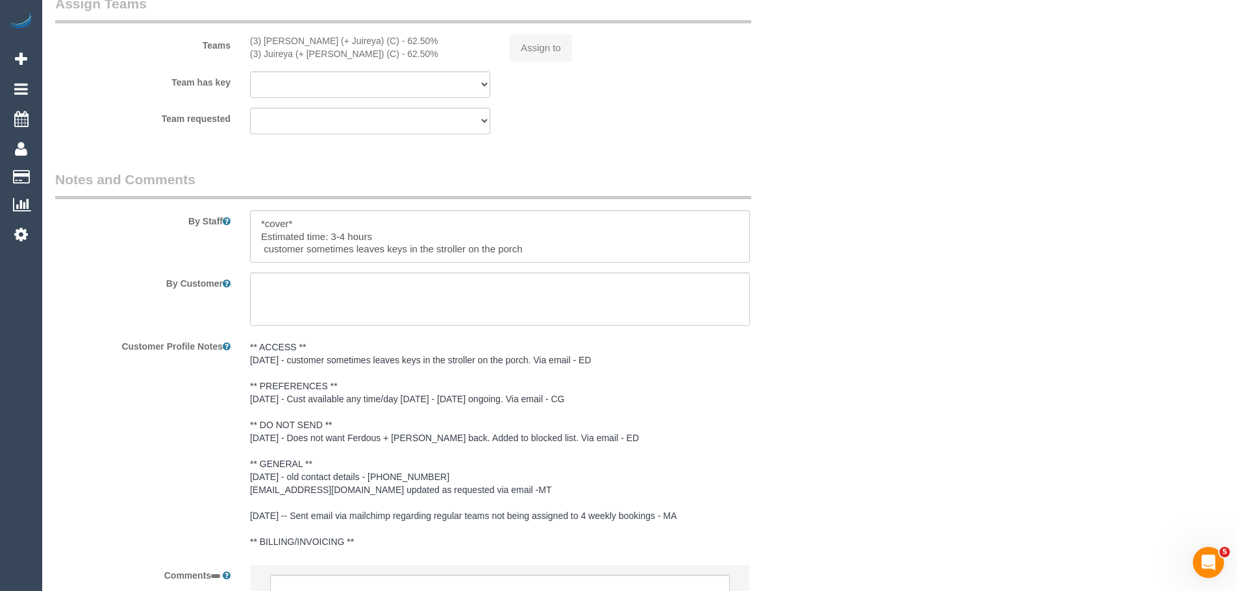
scroll to position [1017, 0]
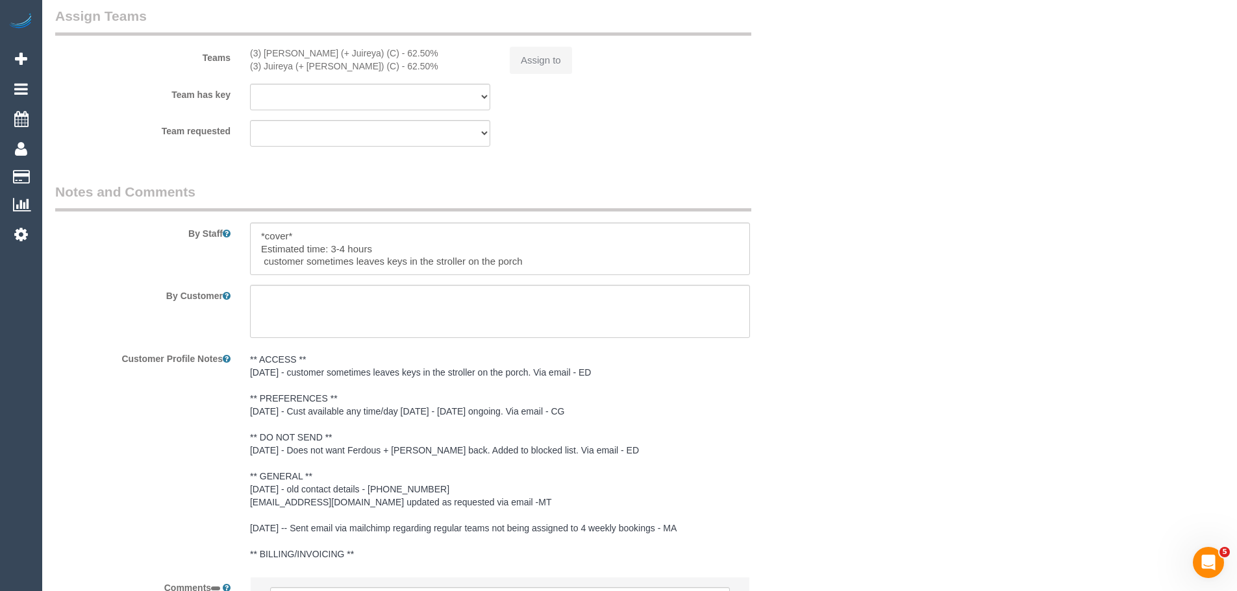
select select "string:AU"
select select "string:stripe-pm_1LAUdz2GScqysDRVq1Zkc9jP"
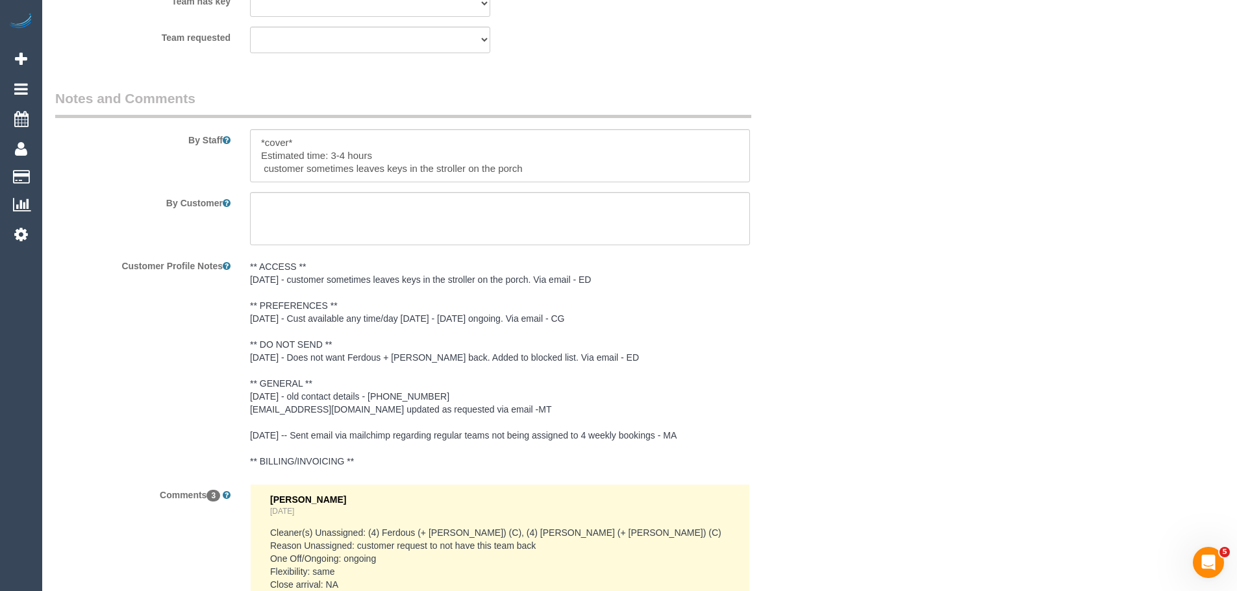
select select "object:856"
select select "number:27"
select select "number:15"
select select "number:19"
select select "number:22"
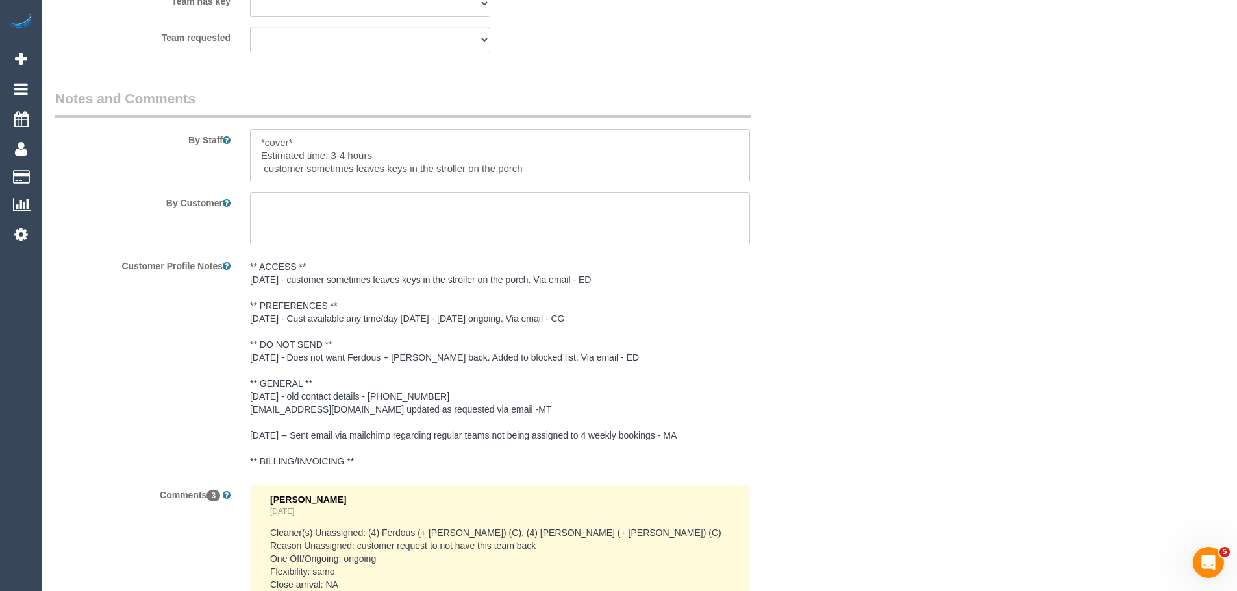
select select "number:34"
select select "number:13"
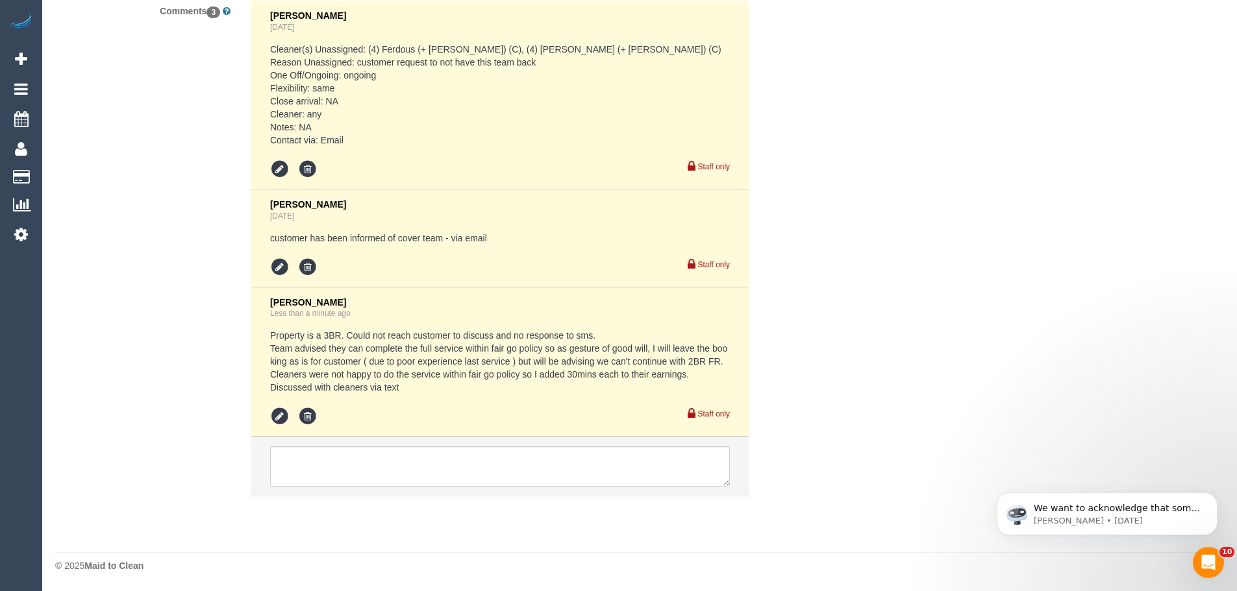
scroll to position [0, 0]
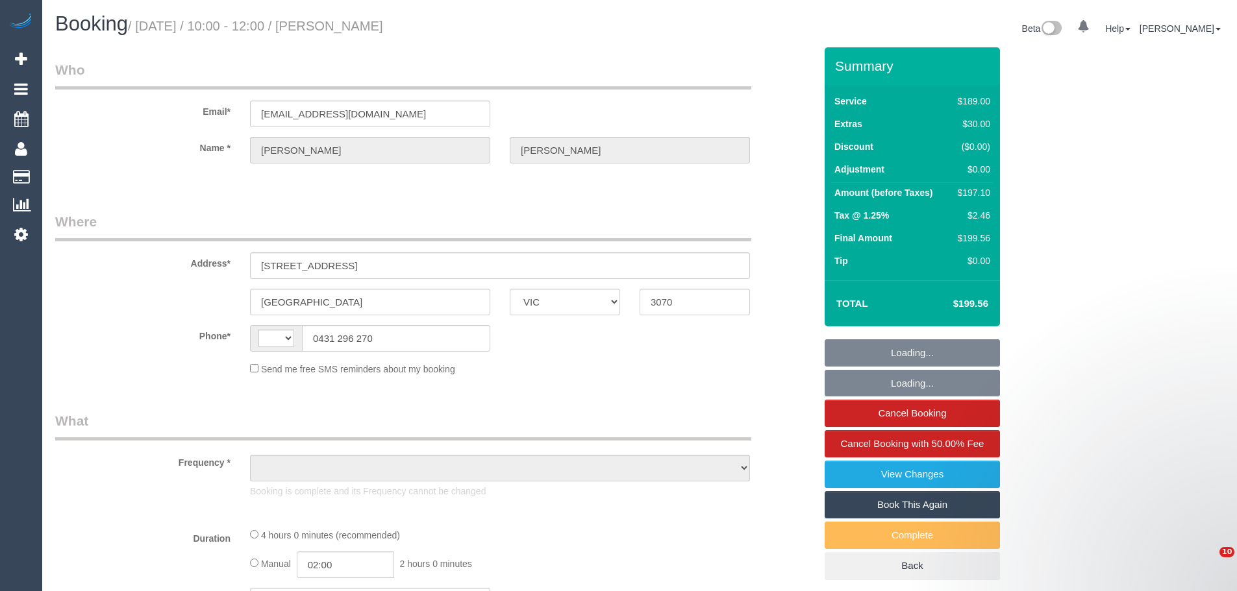
select select "VIC"
select select "string:AU"
select select "object:563"
select select "string:stripe-pm_1LAUdz2GScqysDRVq1Zkc9jP"
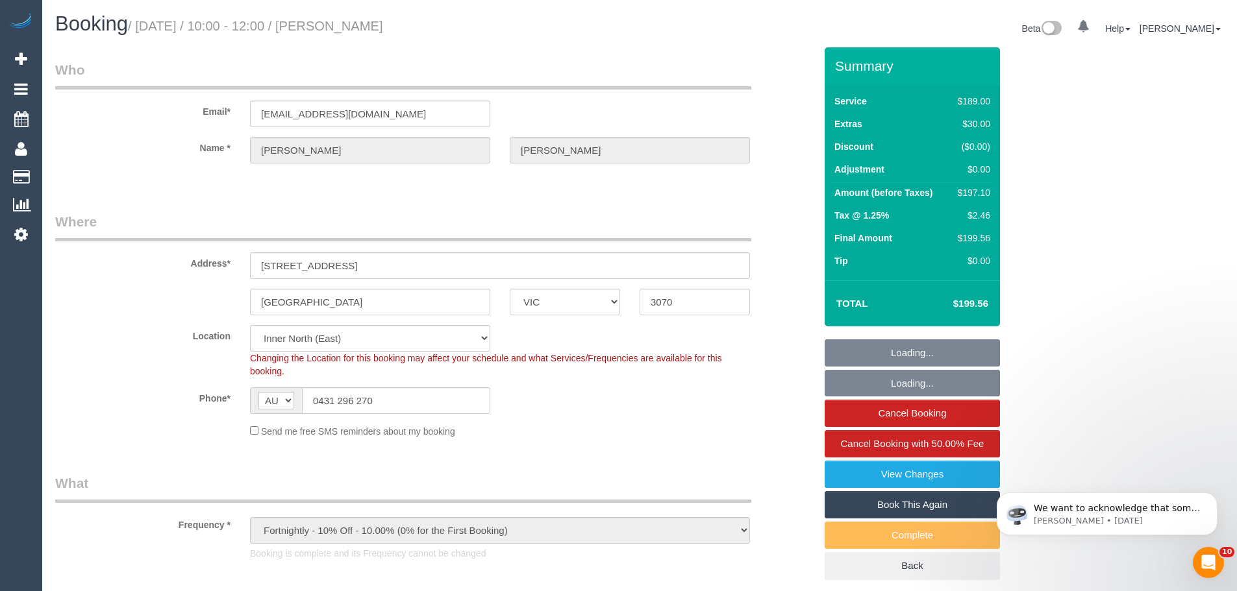
select select "number:27"
select select "number:15"
select select "number:19"
select select "number:22"
select select "number:34"
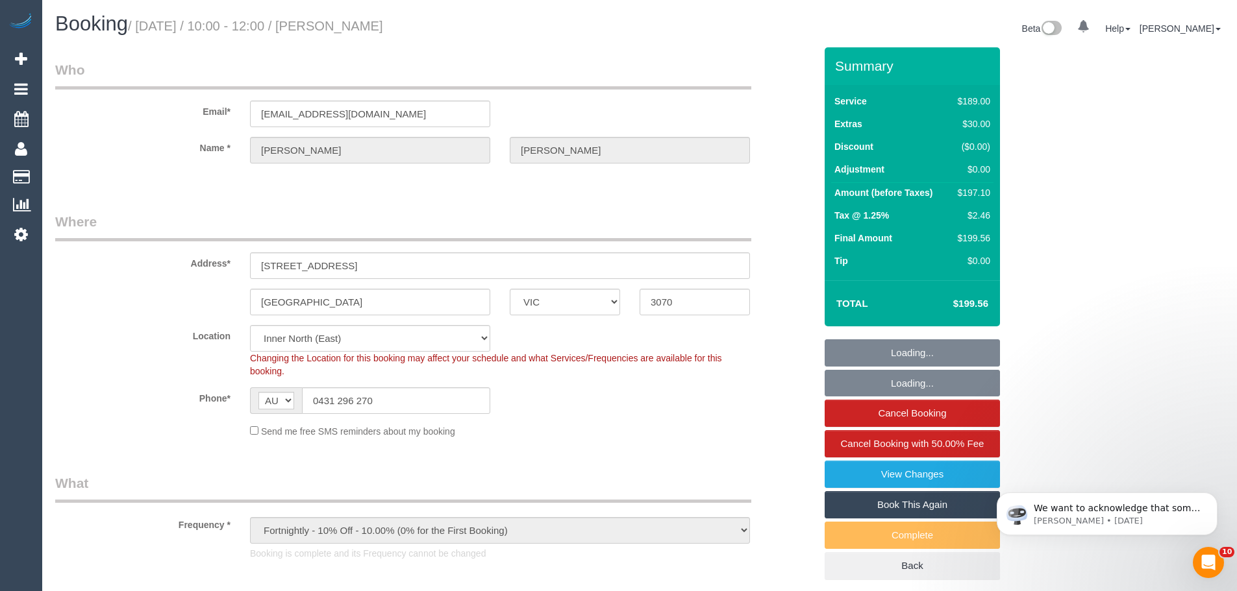
select select "number:13"
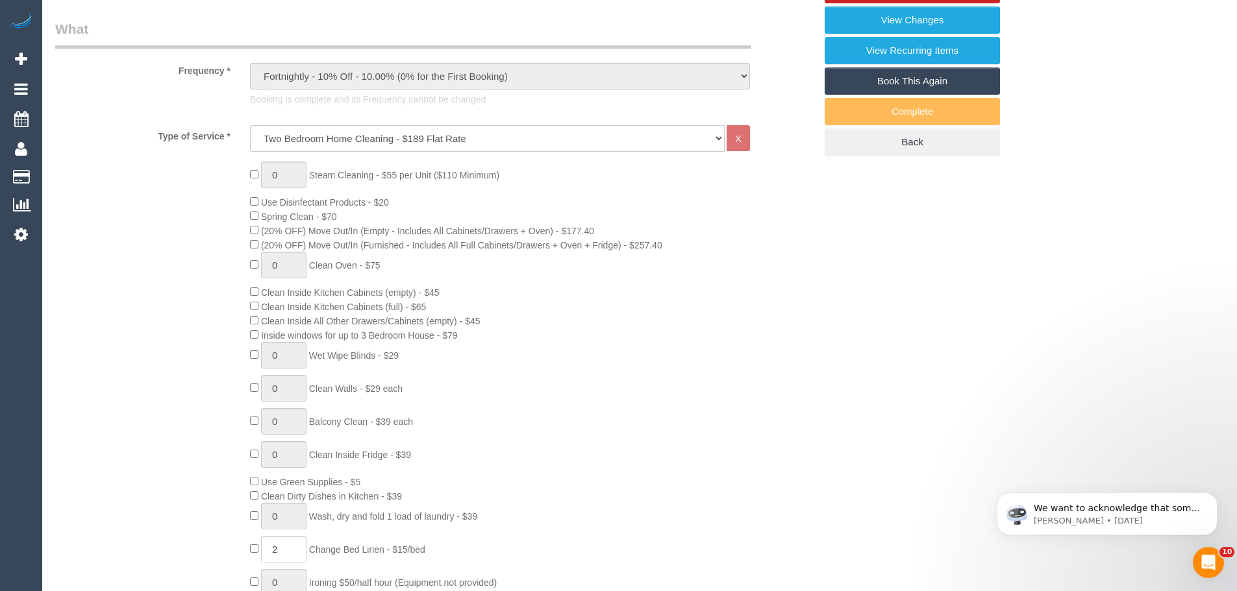
select select "object:1671"
